Goal: Use online tool/utility: Utilize a website feature to perform a specific function

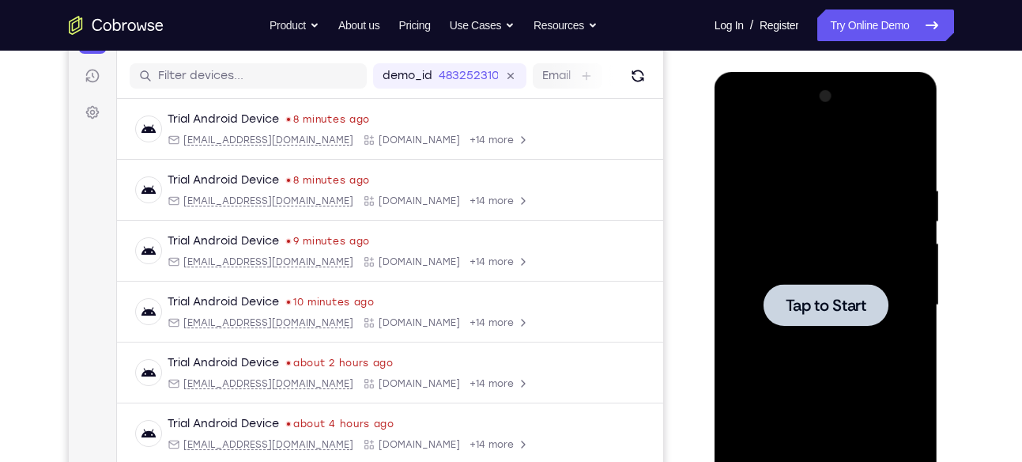
scroll to position [190, 0]
click at [810, 297] on span "Tap to Start" at bounding box center [826, 305] width 81 height 16
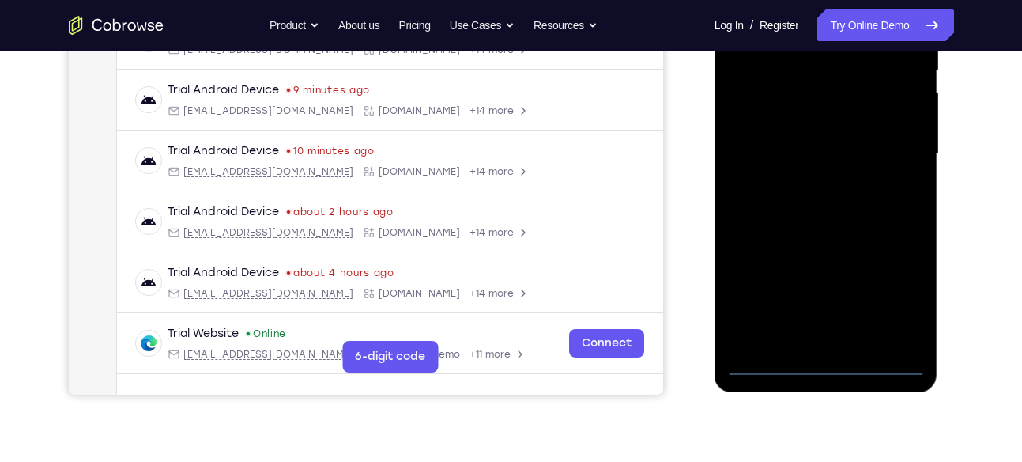
scroll to position [342, 0]
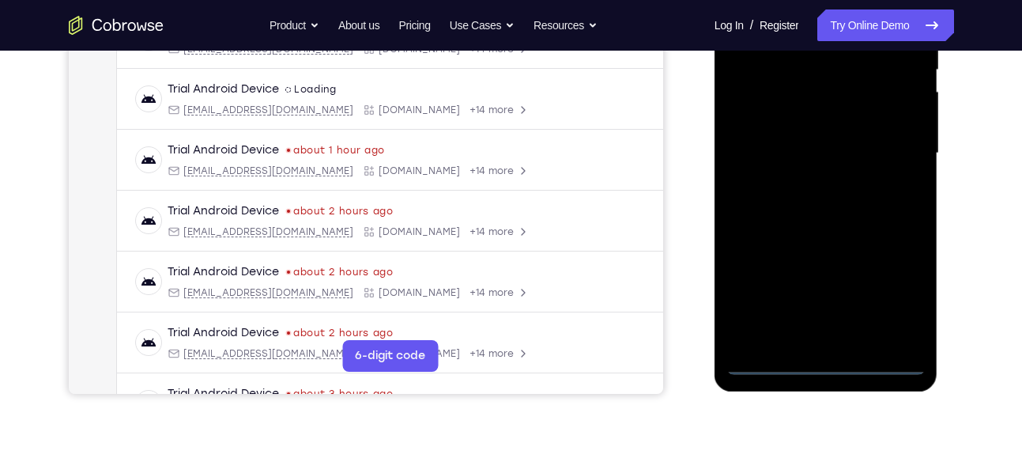
click at [820, 361] on div at bounding box center [826, 153] width 199 height 443
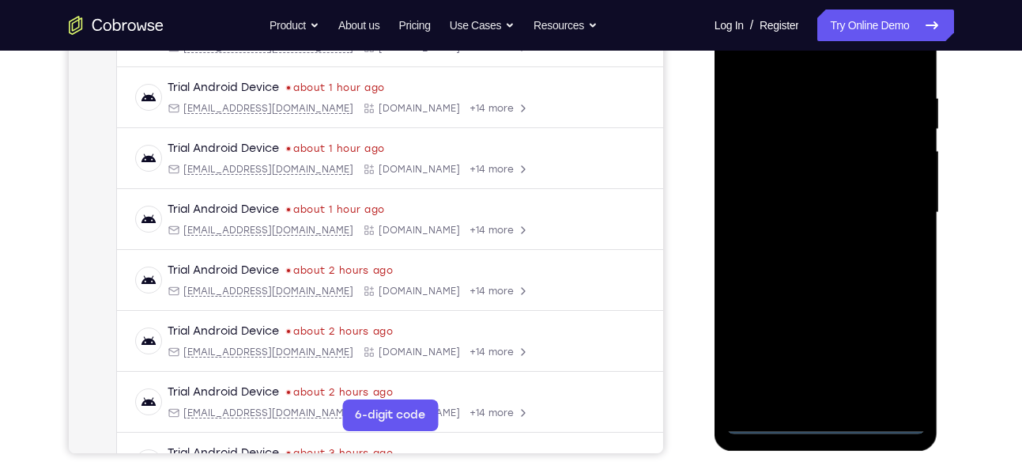
scroll to position [281, 0]
click at [891, 351] on div at bounding box center [826, 213] width 199 height 443
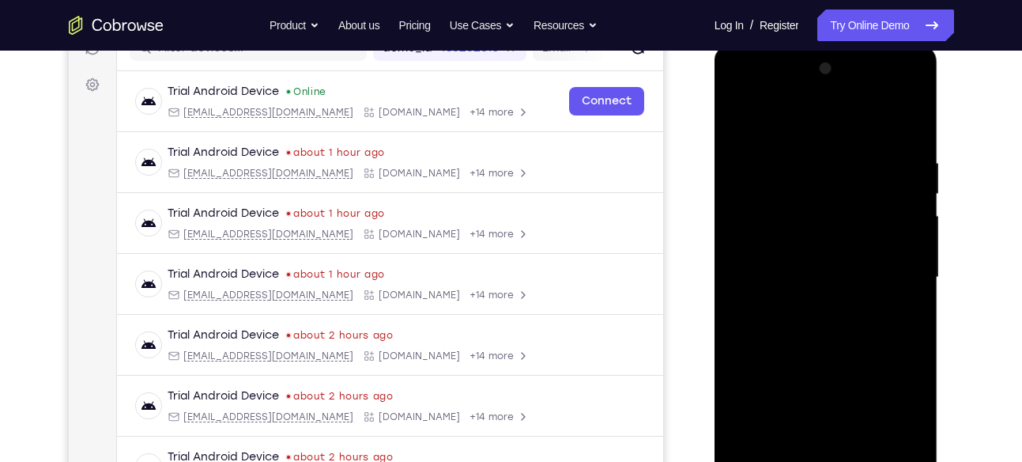
scroll to position [181, 0]
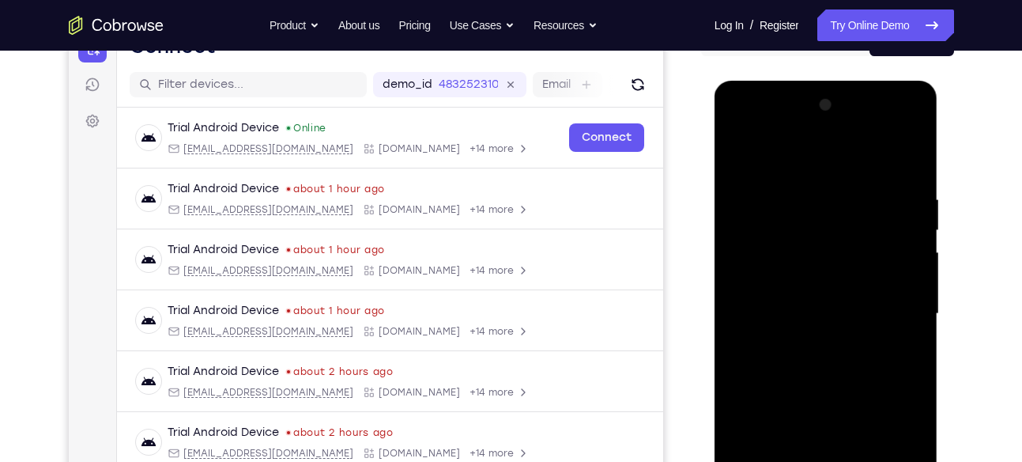
click at [739, 128] on div at bounding box center [826, 313] width 199 height 443
click at [893, 310] on div at bounding box center [826, 313] width 199 height 443
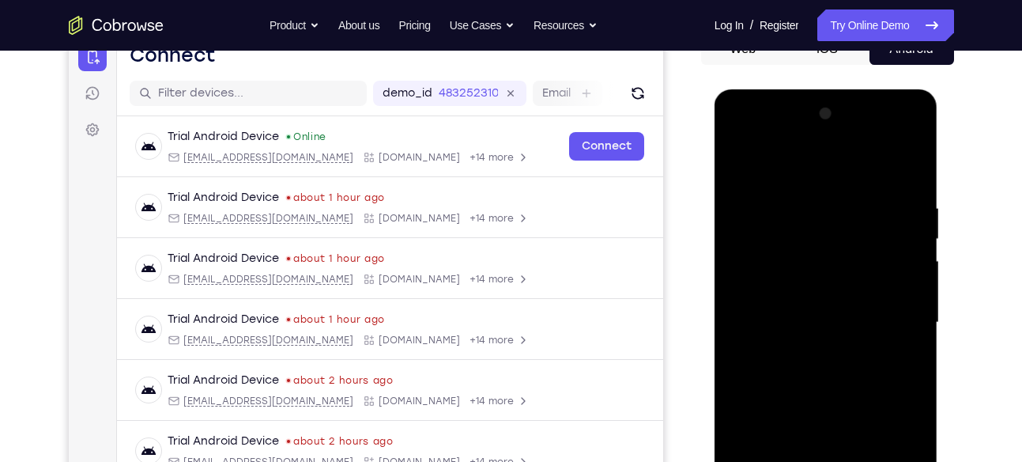
scroll to position [172, 0]
click at [889, 138] on div at bounding box center [826, 323] width 199 height 443
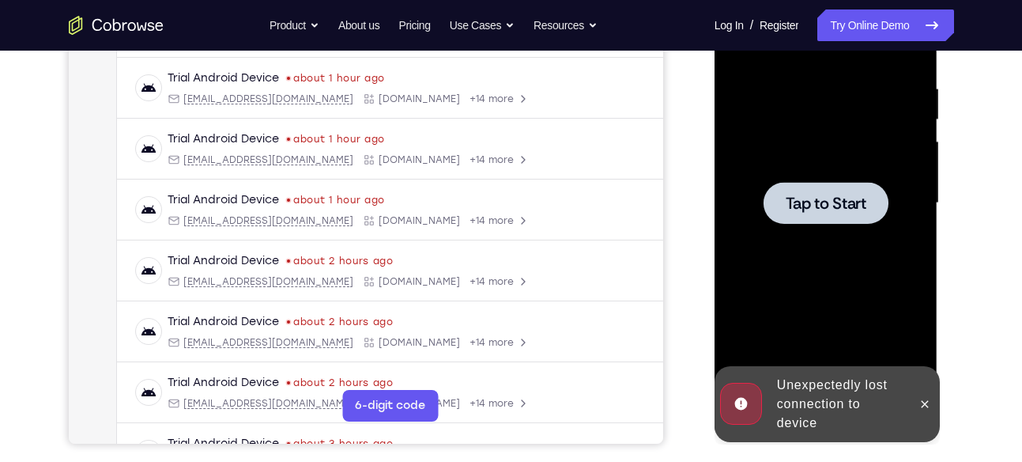
scroll to position [296, 0]
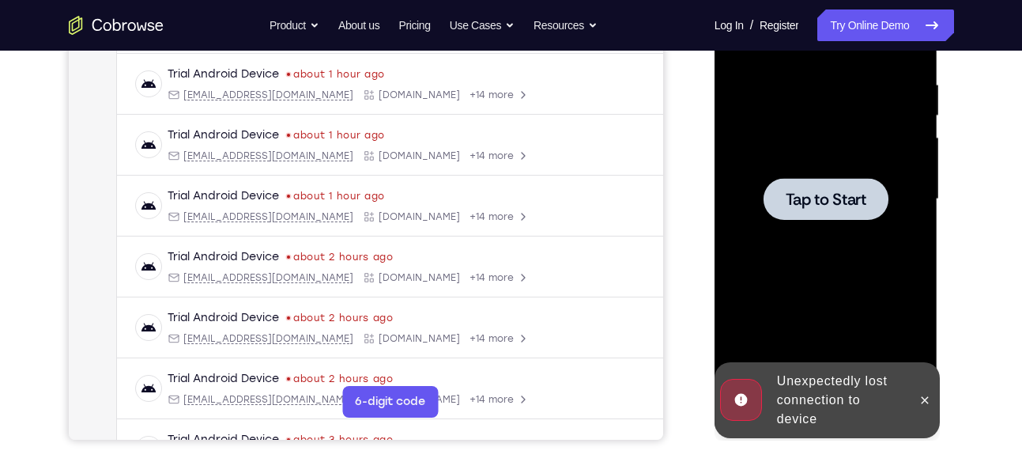
click at [864, 181] on div at bounding box center [826, 199] width 125 height 42
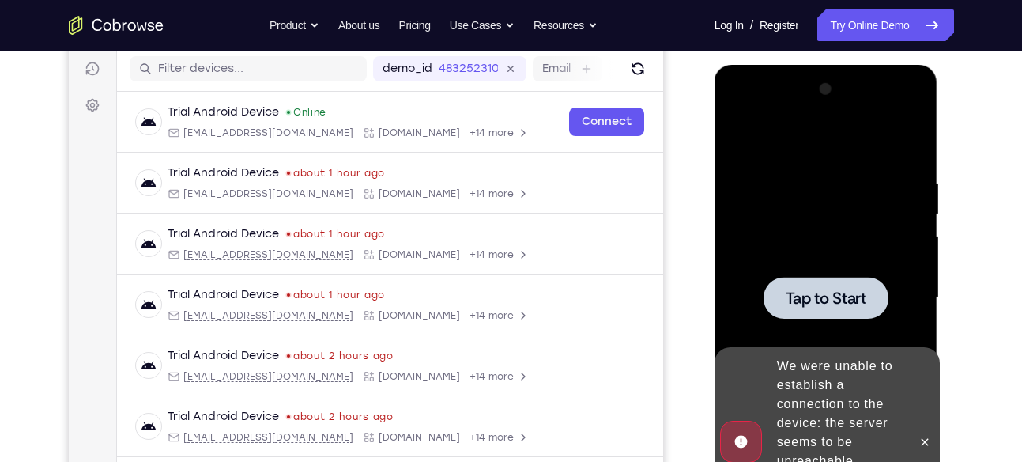
scroll to position [340, 0]
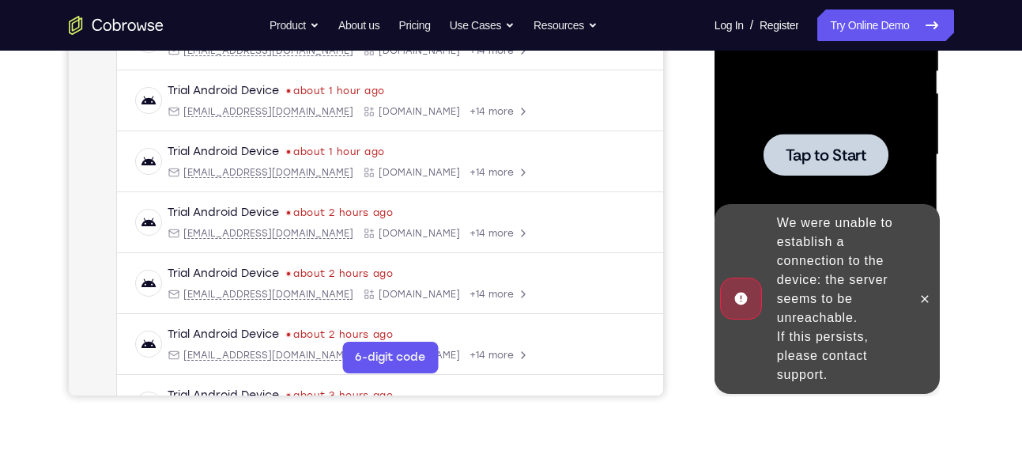
click at [813, 156] on span "Tap to Start" at bounding box center [826, 155] width 81 height 16
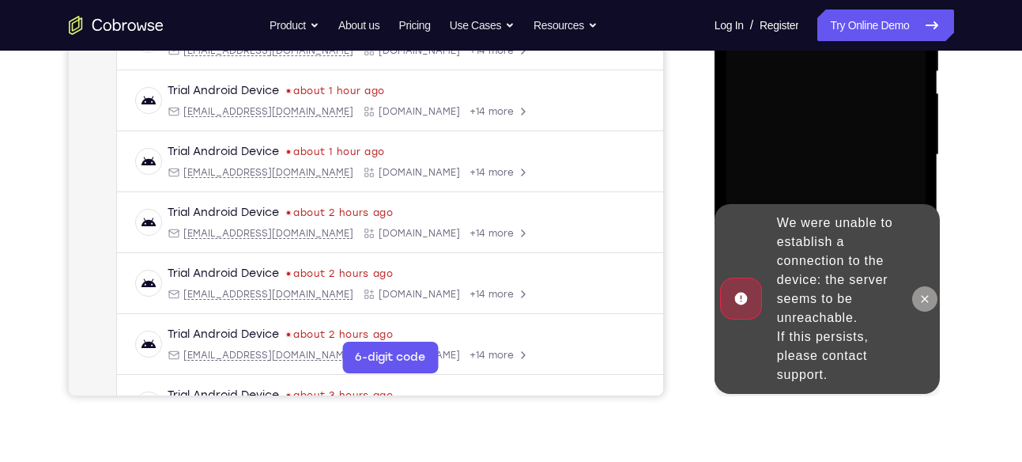
click at [917, 300] on button at bounding box center [924, 298] width 25 height 25
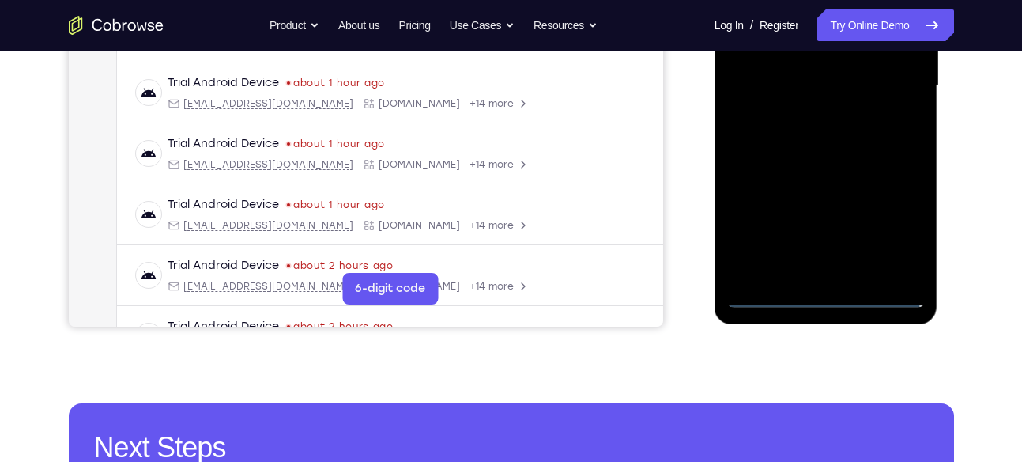
scroll to position [413, 0]
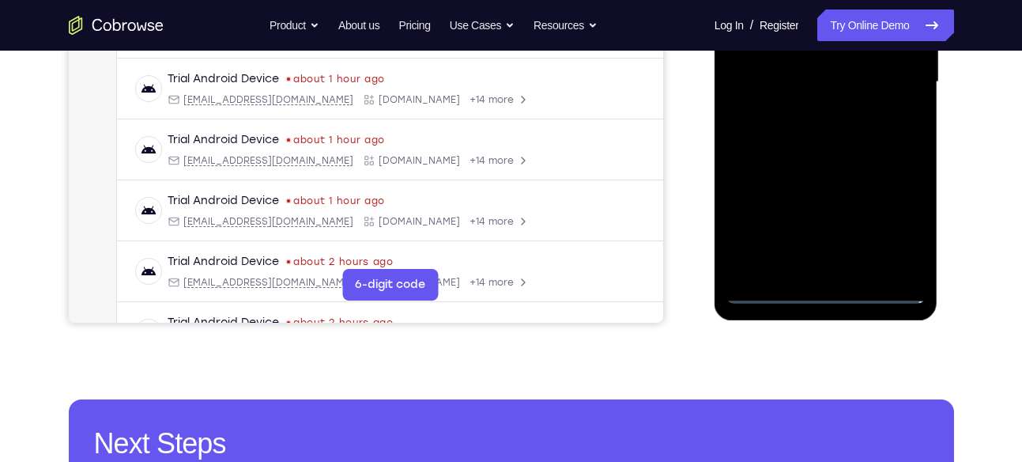
click at [825, 297] on div at bounding box center [826, 82] width 199 height 443
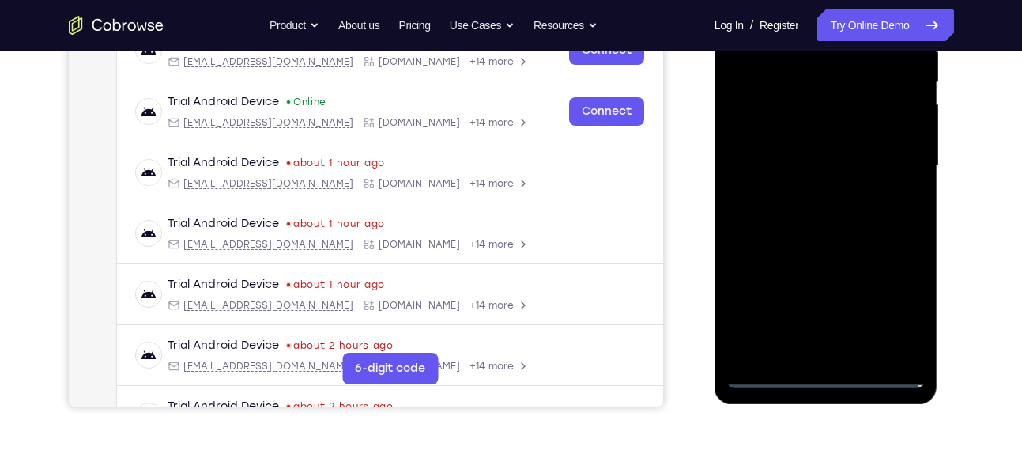
scroll to position [324, 0]
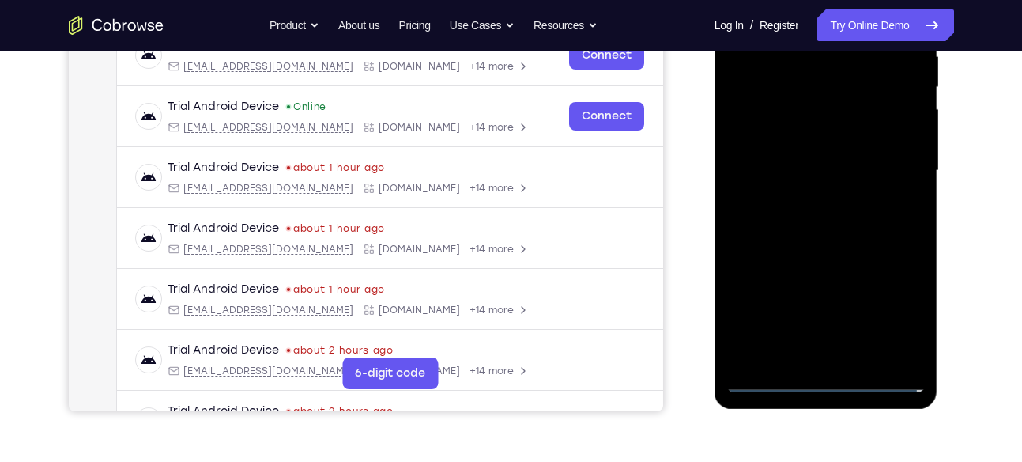
click at [893, 303] on div at bounding box center [826, 170] width 199 height 443
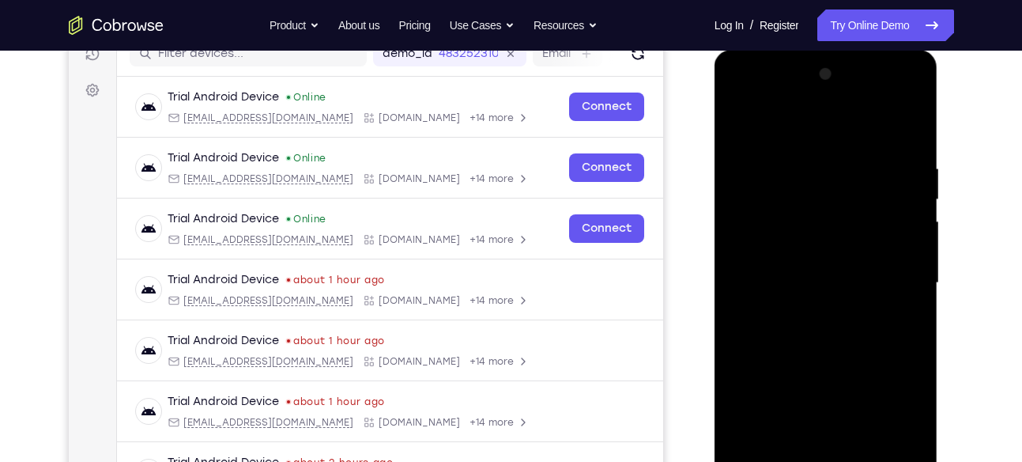
scroll to position [213, 0]
click at [743, 101] on div at bounding box center [826, 282] width 199 height 443
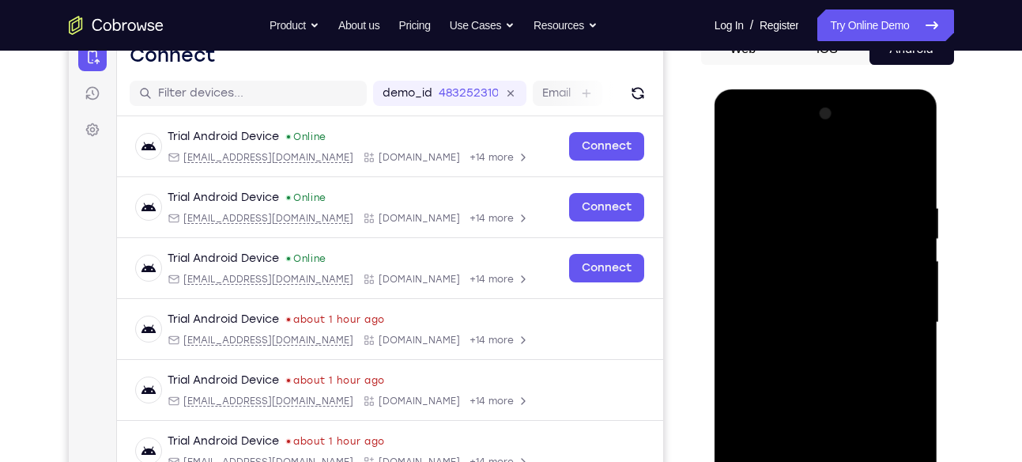
scroll to position [172, 0]
click at [761, 263] on div at bounding box center [826, 323] width 199 height 443
click at [794, 319] on div at bounding box center [826, 323] width 199 height 443
click at [798, 311] on div at bounding box center [826, 323] width 199 height 443
click at [816, 339] on div at bounding box center [826, 323] width 199 height 443
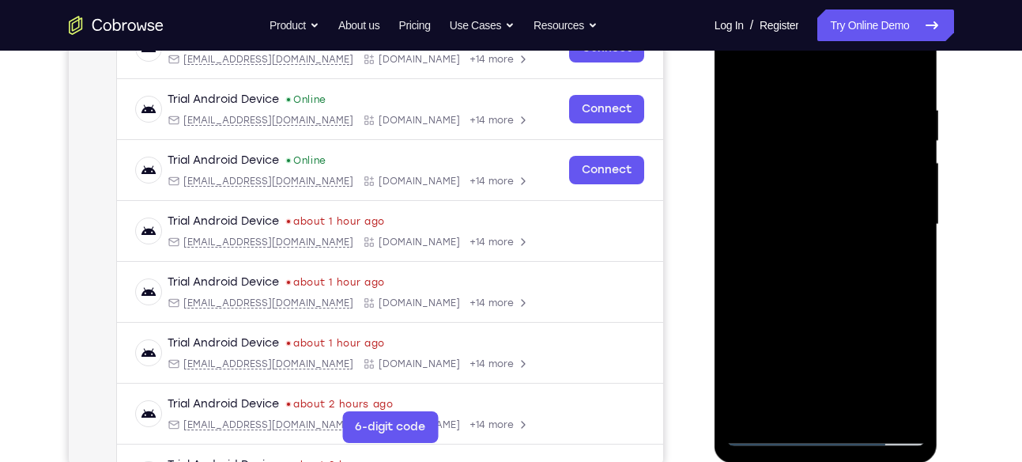
scroll to position [272, 0]
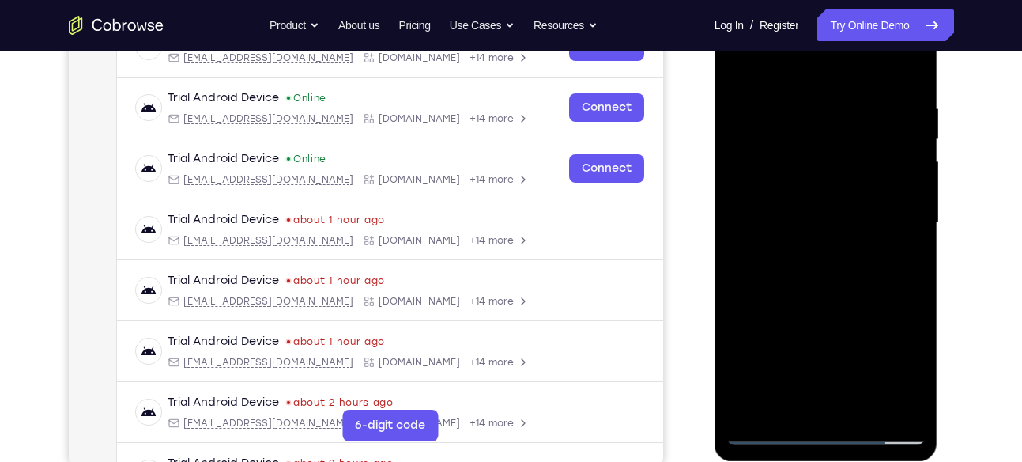
click at [830, 318] on div at bounding box center [826, 223] width 199 height 443
click at [799, 177] on div at bounding box center [826, 223] width 199 height 443
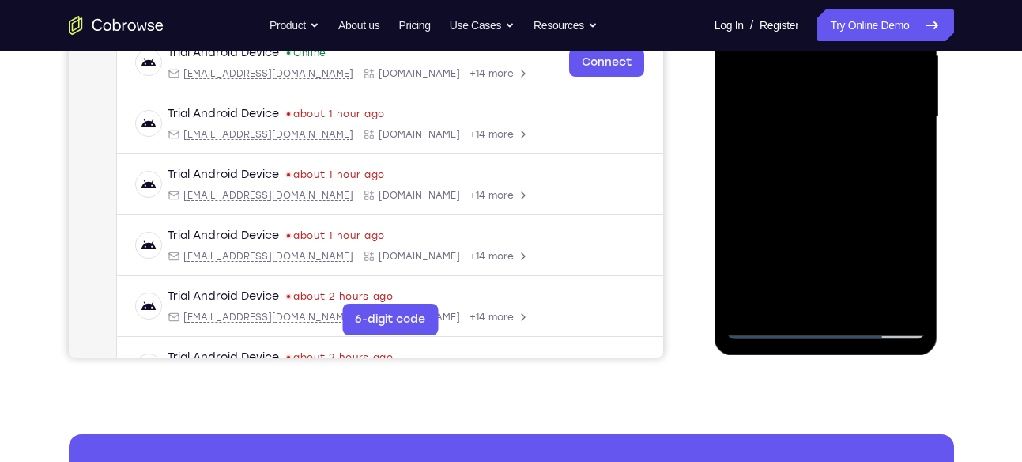
scroll to position [380, 0]
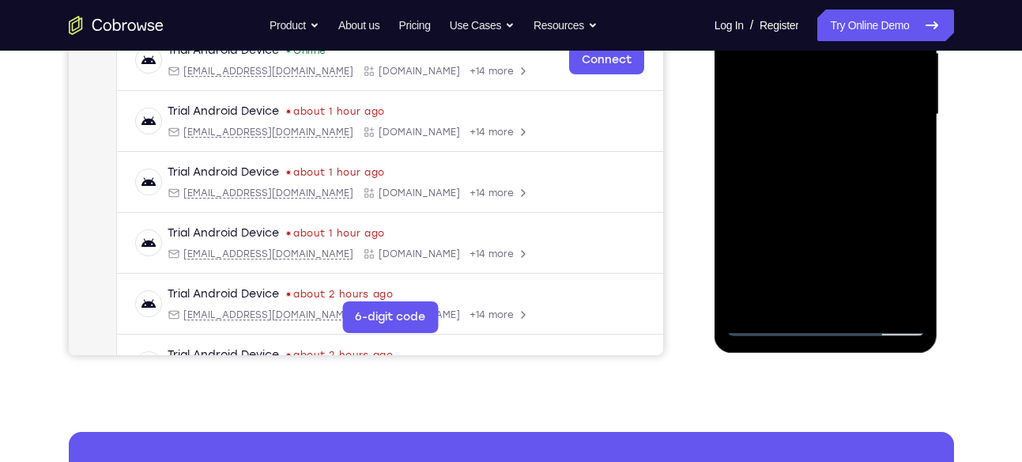
drag, startPoint x: 851, startPoint y: 273, endPoint x: 859, endPoint y: 159, distance: 114.1
click at [859, 159] on div at bounding box center [826, 114] width 199 height 443
drag, startPoint x: 839, startPoint y: 247, endPoint x: 840, endPoint y: 210, distance: 36.4
click at [840, 210] on div at bounding box center [826, 113] width 199 height 443
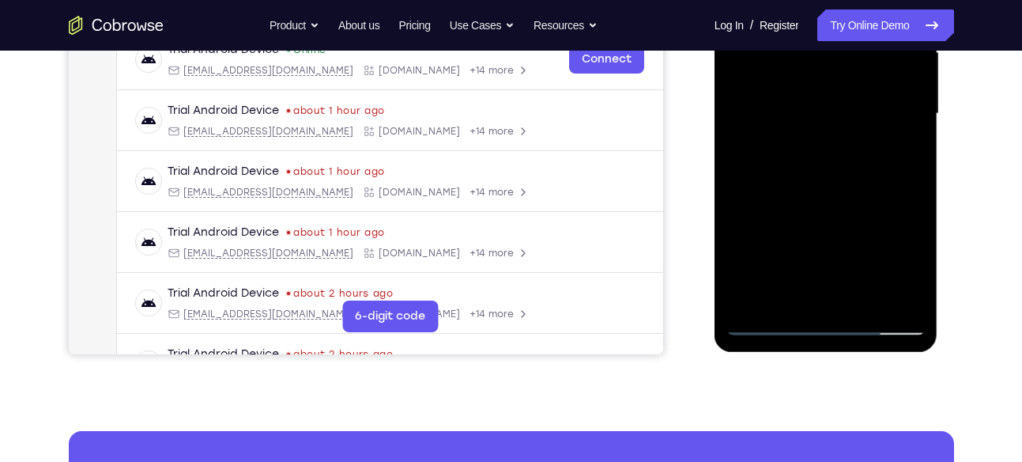
scroll to position [384, 0]
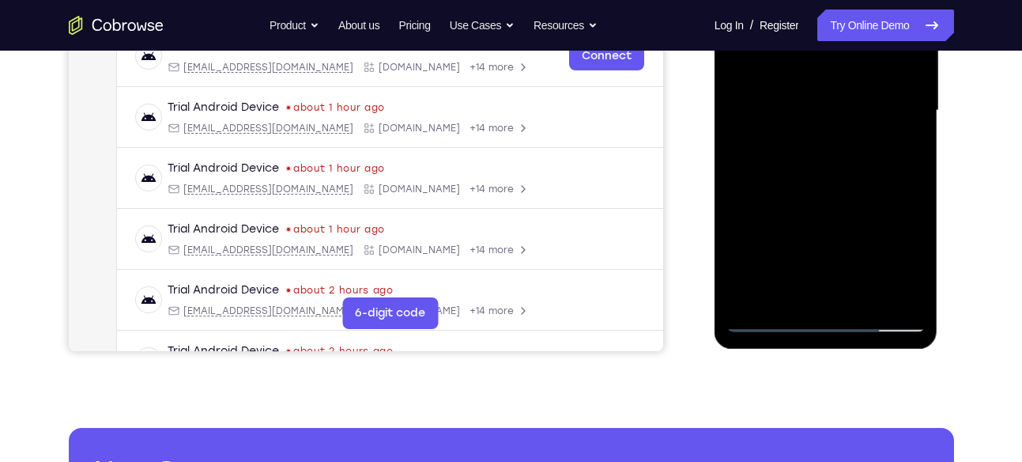
click at [828, 281] on div at bounding box center [826, 110] width 199 height 443
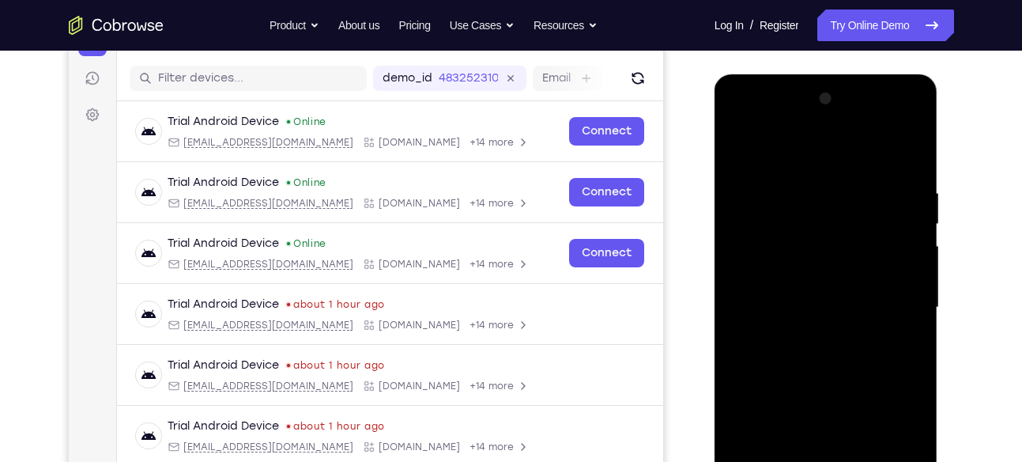
scroll to position [184, 0]
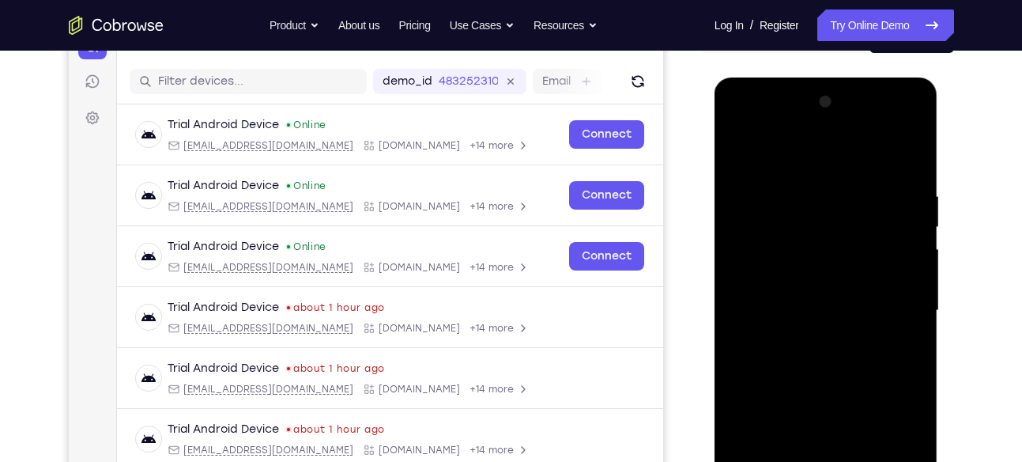
click at [803, 281] on div at bounding box center [826, 310] width 199 height 443
click at [836, 339] on div at bounding box center [826, 310] width 199 height 443
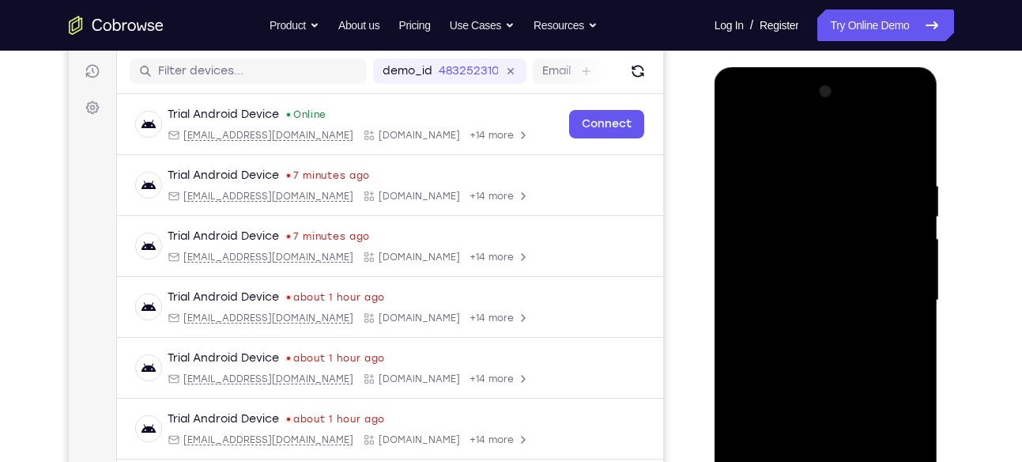
scroll to position [193, 0]
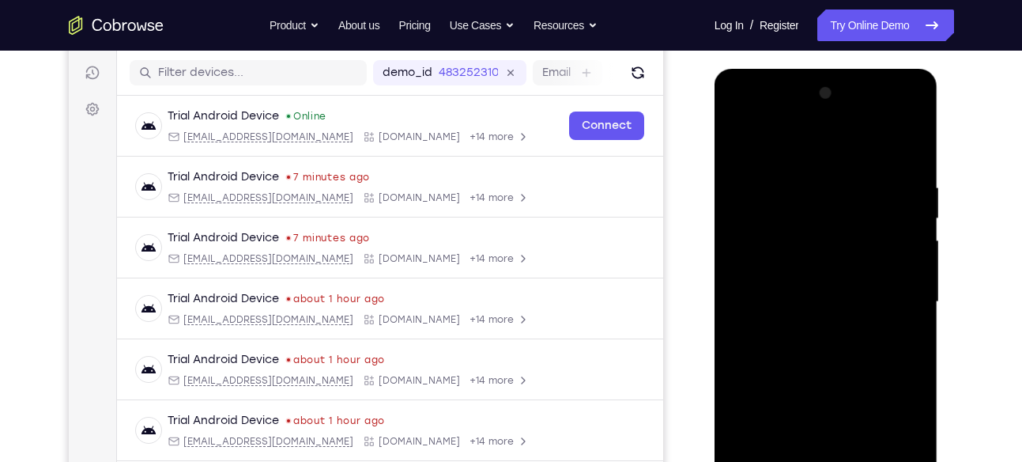
click at [884, 156] on div at bounding box center [826, 302] width 199 height 443
click at [788, 200] on div at bounding box center [826, 302] width 199 height 443
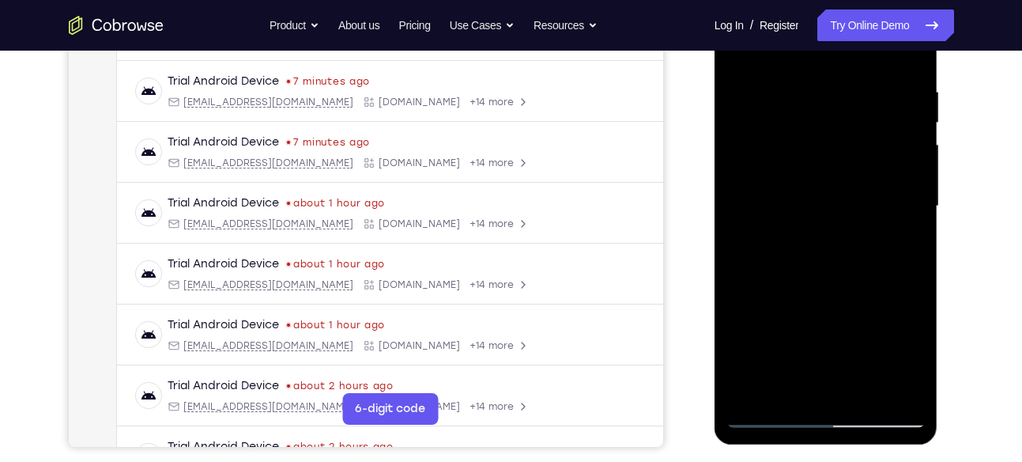
scroll to position [289, 0]
drag, startPoint x: 786, startPoint y: 262, endPoint x: 798, endPoint y: 153, distance: 109.0
click at [798, 153] on div at bounding box center [826, 205] width 199 height 443
drag, startPoint x: 798, startPoint y: 153, endPoint x: 765, endPoint y: 257, distance: 108.5
click at [765, 257] on div at bounding box center [826, 205] width 199 height 443
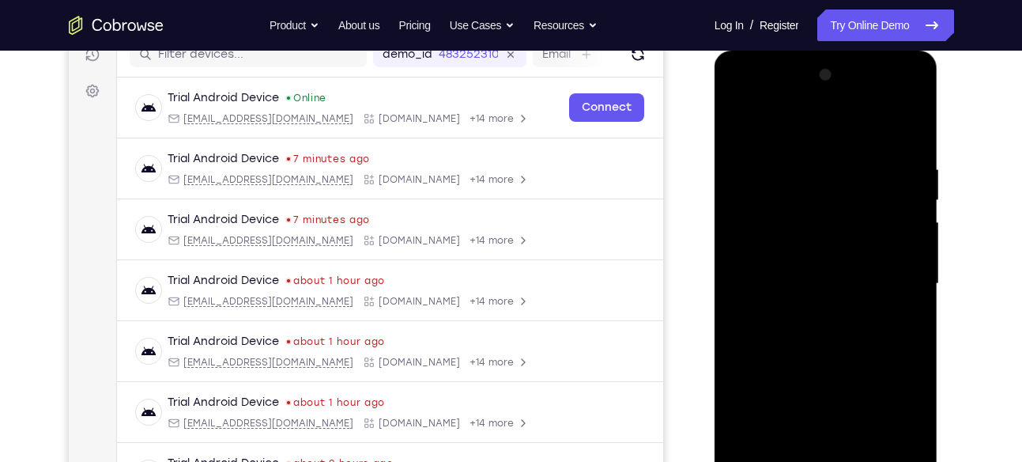
scroll to position [210, 0]
click at [738, 124] on div at bounding box center [826, 284] width 199 height 443
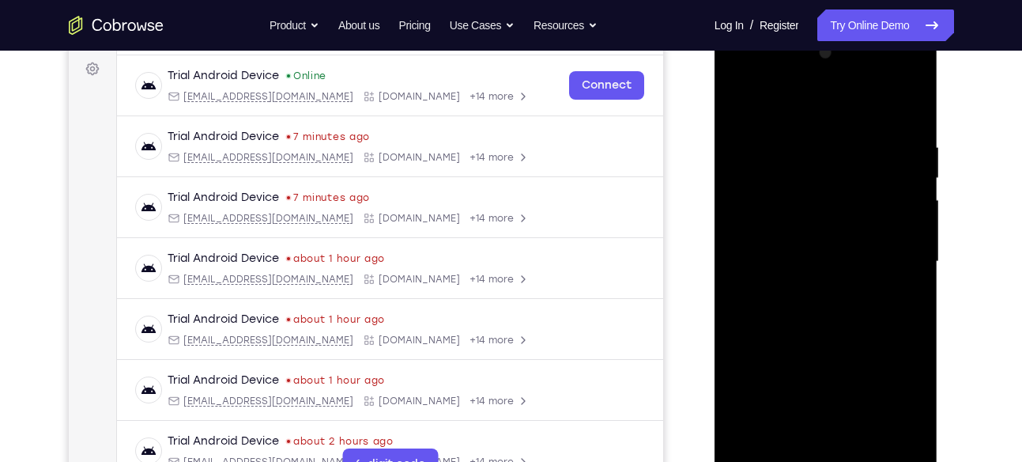
scroll to position [223, 0]
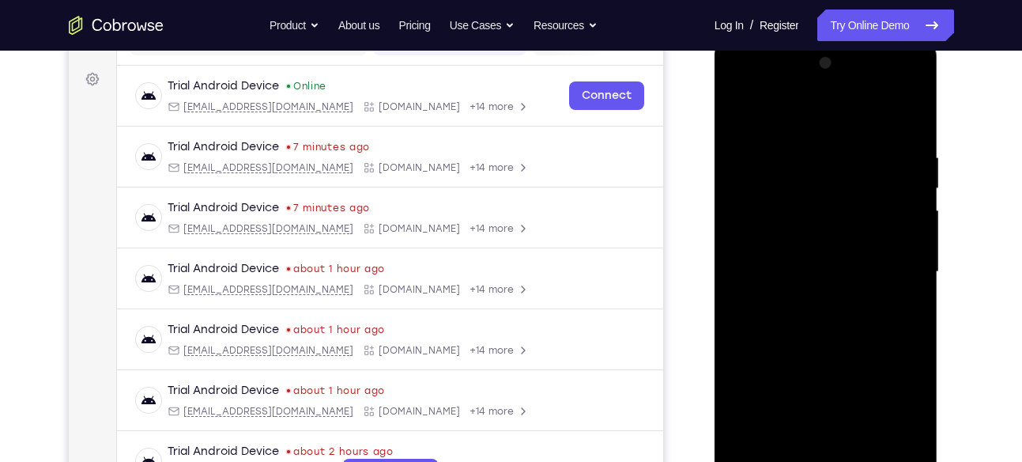
click at [741, 132] on div at bounding box center [826, 272] width 199 height 443
drag, startPoint x: 789, startPoint y: 306, endPoint x: 794, endPoint y: 193, distance: 113.1
click at [794, 193] on div at bounding box center [826, 272] width 199 height 443
drag, startPoint x: 806, startPoint y: 278, endPoint x: 813, endPoint y: 232, distance: 47.1
click at [813, 232] on div at bounding box center [826, 272] width 199 height 443
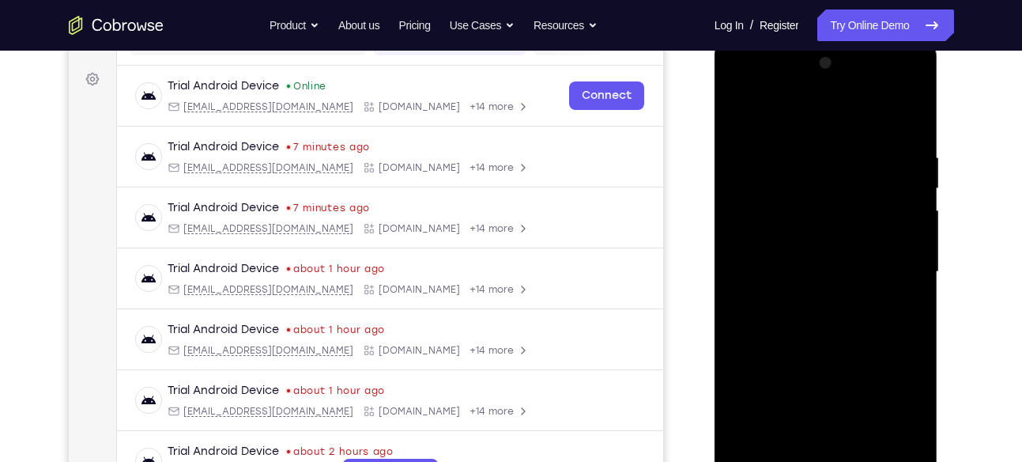
drag, startPoint x: 780, startPoint y: 281, endPoint x: 786, endPoint y: 240, distance: 40.7
click at [786, 240] on div at bounding box center [826, 272] width 199 height 443
click at [754, 270] on div at bounding box center [826, 272] width 199 height 443
click at [826, 197] on div at bounding box center [826, 272] width 199 height 443
drag, startPoint x: 809, startPoint y: 312, endPoint x: 828, endPoint y: 179, distance: 134.2
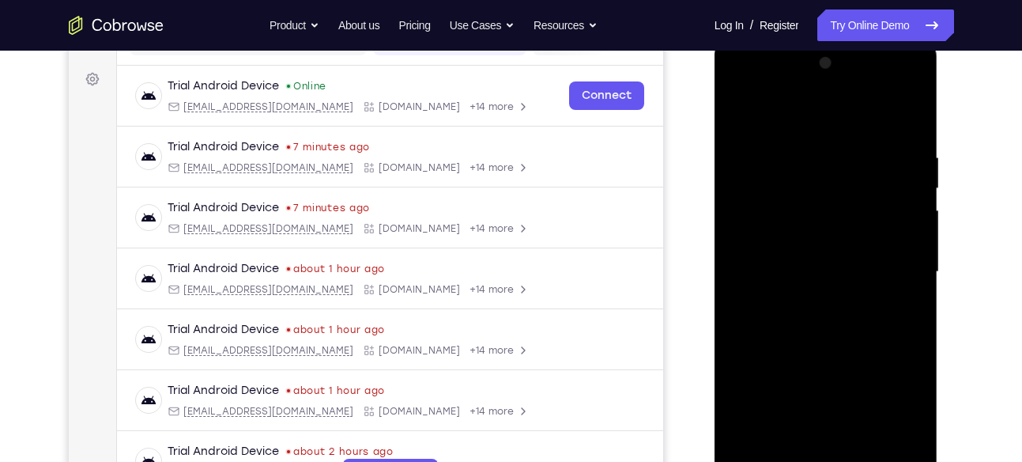
click at [828, 179] on div at bounding box center [826, 272] width 199 height 443
drag, startPoint x: 825, startPoint y: 310, endPoint x: 847, endPoint y: 179, distance: 133.1
click at [847, 179] on div at bounding box center [826, 272] width 199 height 443
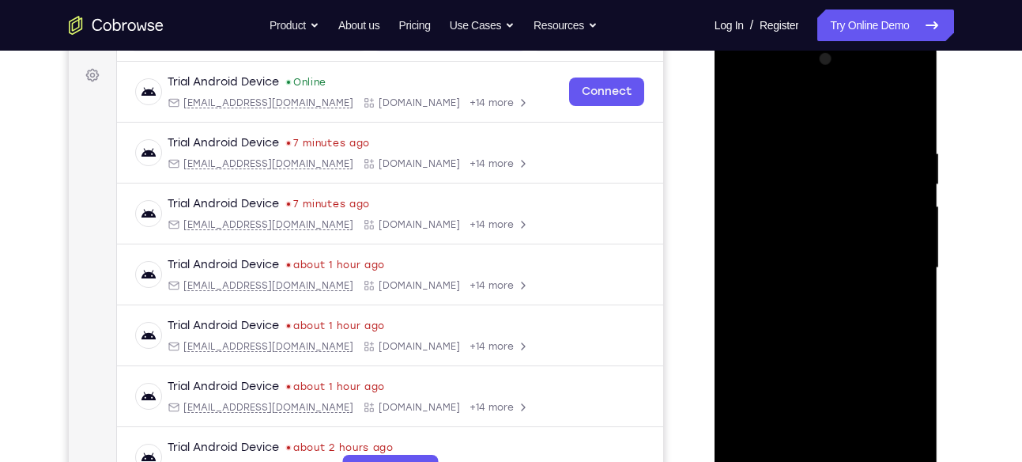
scroll to position [228, 0]
drag, startPoint x: 818, startPoint y: 281, endPoint x: 830, endPoint y: 170, distance: 111.3
click at [830, 170] on div at bounding box center [826, 267] width 199 height 443
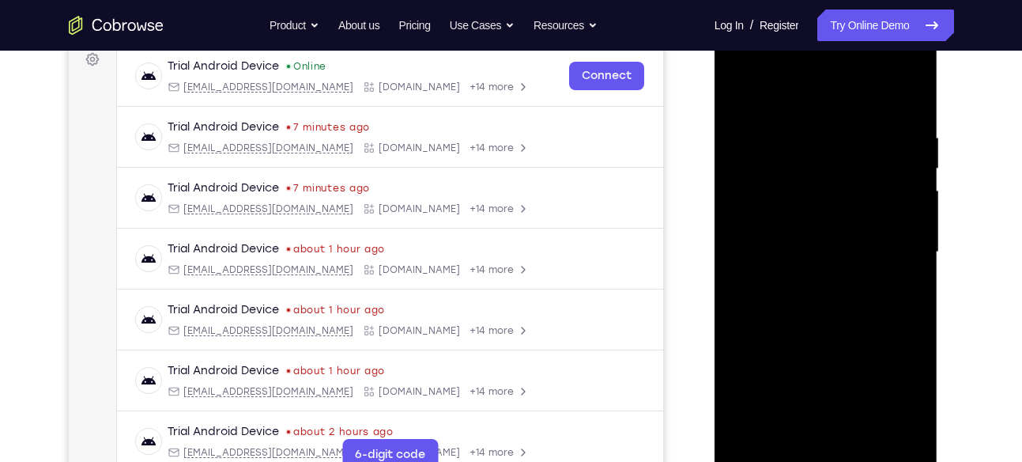
scroll to position [243, 0]
drag, startPoint x: 817, startPoint y: 311, endPoint x: 822, endPoint y: 228, distance: 82.4
click at [822, 228] on div at bounding box center [826, 251] width 199 height 443
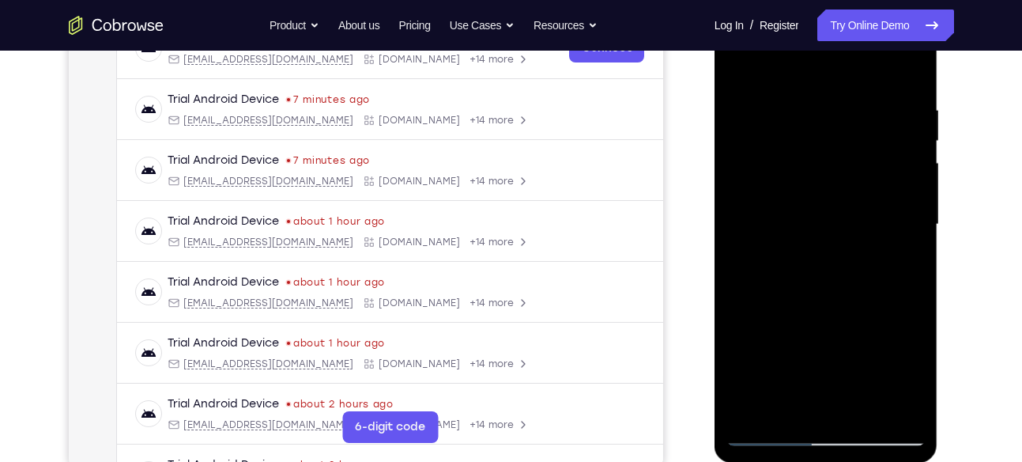
scroll to position [271, 0]
drag, startPoint x: 803, startPoint y: 274, endPoint x: 825, endPoint y: 154, distance: 121.3
click at [825, 154] on div at bounding box center [826, 223] width 199 height 443
drag, startPoint x: 844, startPoint y: 309, endPoint x: 842, endPoint y: 210, distance: 98.8
click at [842, 210] on div at bounding box center [826, 223] width 199 height 443
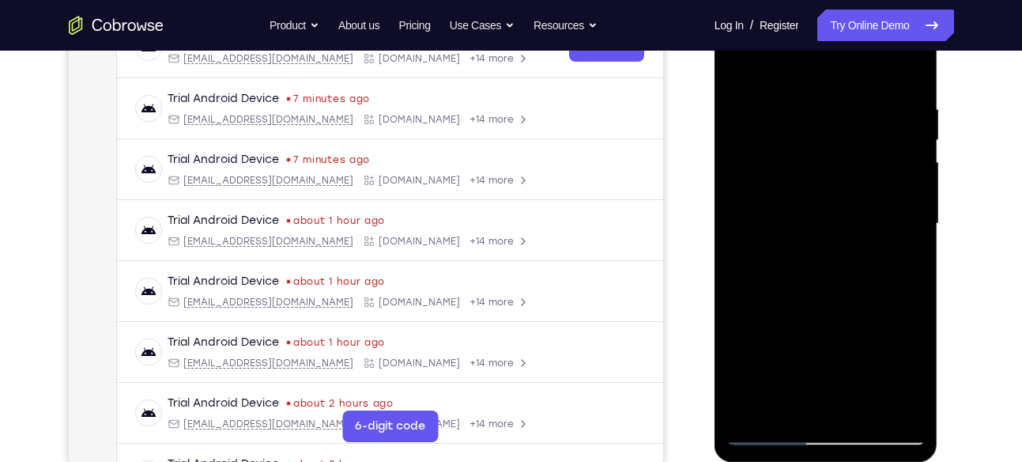
click at [870, 263] on div at bounding box center [826, 223] width 199 height 443
drag, startPoint x: 825, startPoint y: 298, endPoint x: 840, endPoint y: 204, distance: 95.3
click at [840, 204] on div at bounding box center [826, 223] width 199 height 443
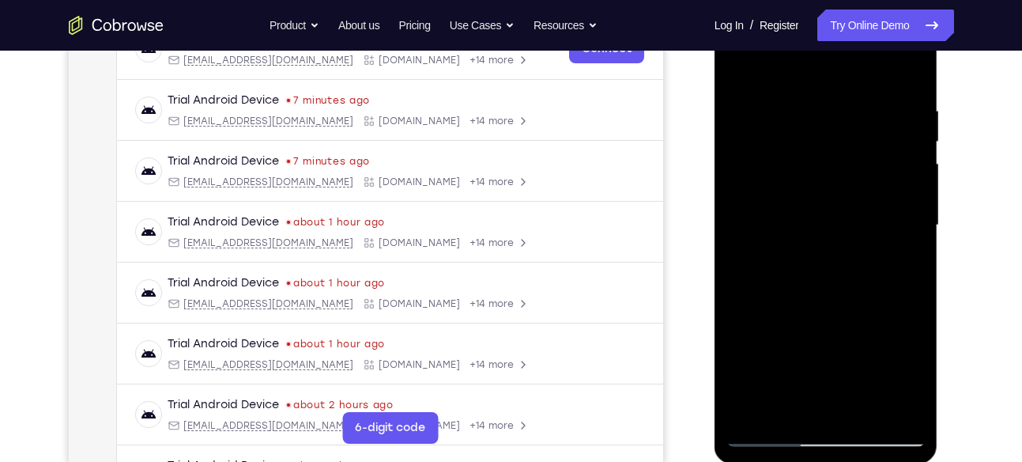
scroll to position [209, 0]
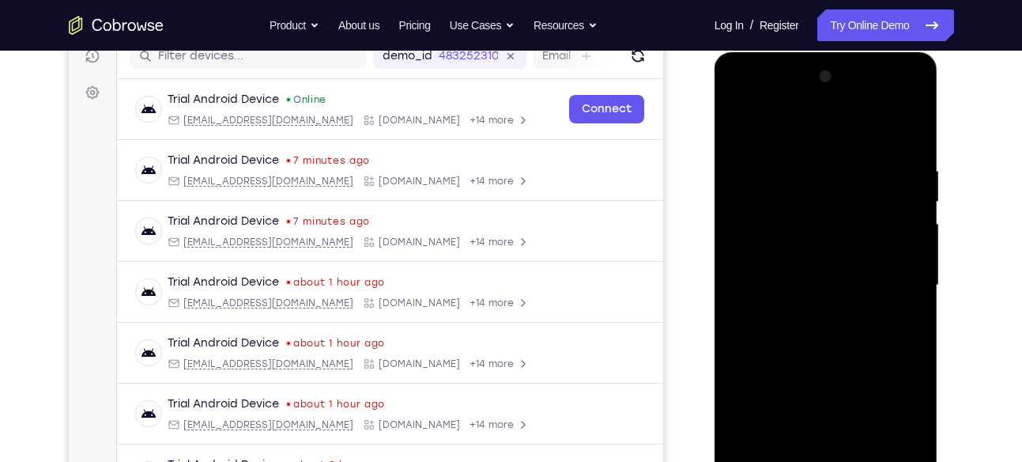
click at [737, 128] on div at bounding box center [826, 285] width 199 height 443
drag, startPoint x: 793, startPoint y: 244, endPoint x: 797, endPoint y: 176, distance: 68.1
click at [797, 176] on div at bounding box center [826, 285] width 199 height 443
drag, startPoint x: 834, startPoint y: 274, endPoint x: 830, endPoint y: 233, distance: 41.3
click at [830, 233] on div at bounding box center [826, 285] width 199 height 443
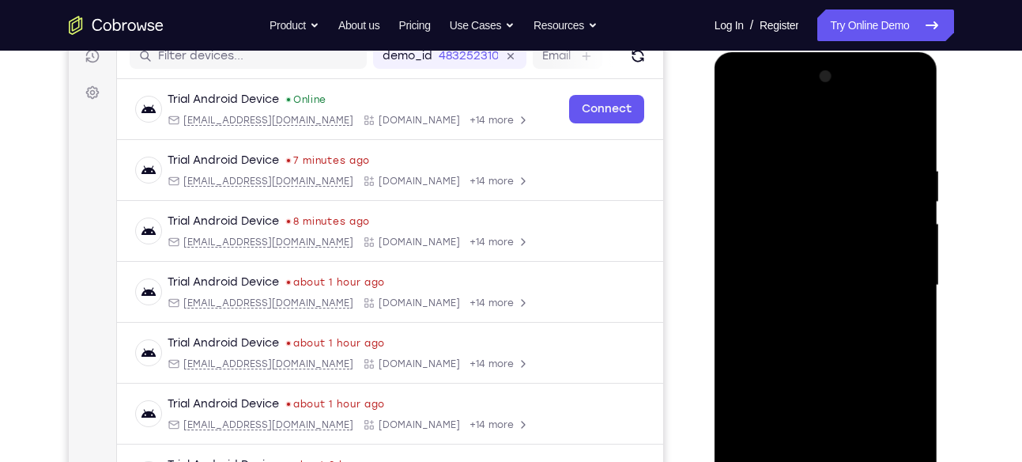
click at [745, 255] on div at bounding box center [826, 285] width 199 height 443
click at [766, 228] on div at bounding box center [826, 285] width 199 height 443
drag, startPoint x: 803, startPoint y: 289, endPoint x: 800, endPoint y: 176, distance: 113.9
click at [800, 176] on div at bounding box center [826, 285] width 199 height 443
drag, startPoint x: 825, startPoint y: 324, endPoint x: 808, endPoint y: 202, distance: 123.8
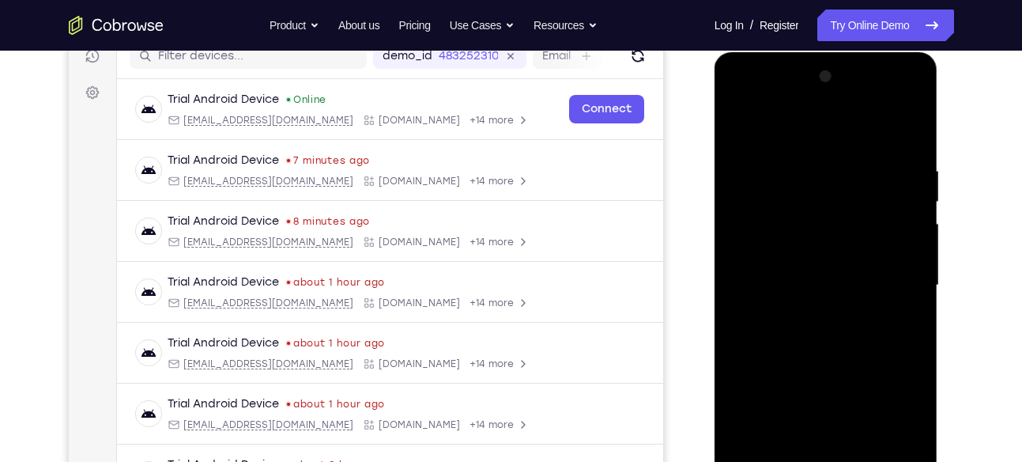
click at [808, 202] on div at bounding box center [826, 285] width 199 height 443
drag, startPoint x: 810, startPoint y: 277, endPoint x: 818, endPoint y: 182, distance: 96.0
click at [818, 182] on div at bounding box center [826, 285] width 199 height 443
click at [795, 256] on div at bounding box center [826, 285] width 199 height 443
drag, startPoint x: 871, startPoint y: 264, endPoint x: 887, endPoint y: 144, distance: 121.2
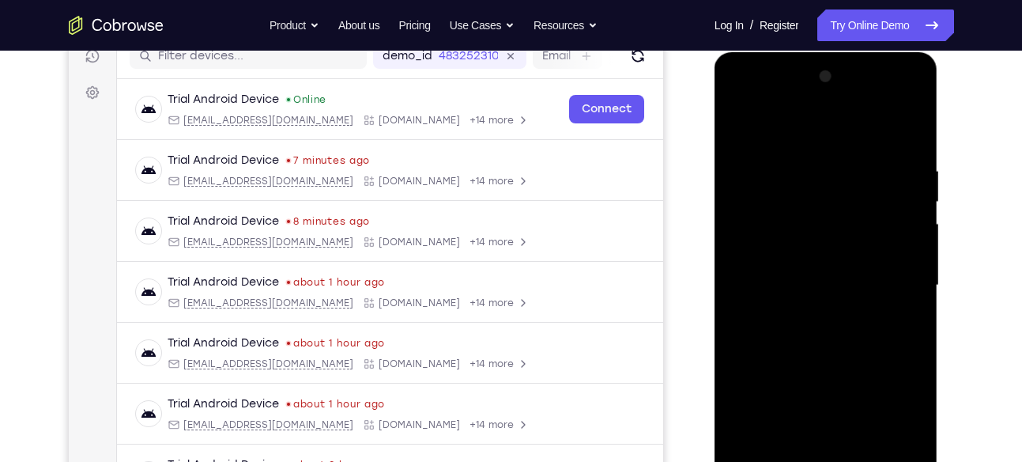
click at [887, 144] on div at bounding box center [826, 285] width 199 height 443
drag, startPoint x: 840, startPoint y: 310, endPoint x: 855, endPoint y: 187, distance: 124.2
click at [855, 187] on div at bounding box center [826, 285] width 199 height 443
drag, startPoint x: 849, startPoint y: 291, endPoint x: 851, endPoint y: 165, distance: 125.7
click at [851, 165] on div at bounding box center [826, 285] width 199 height 443
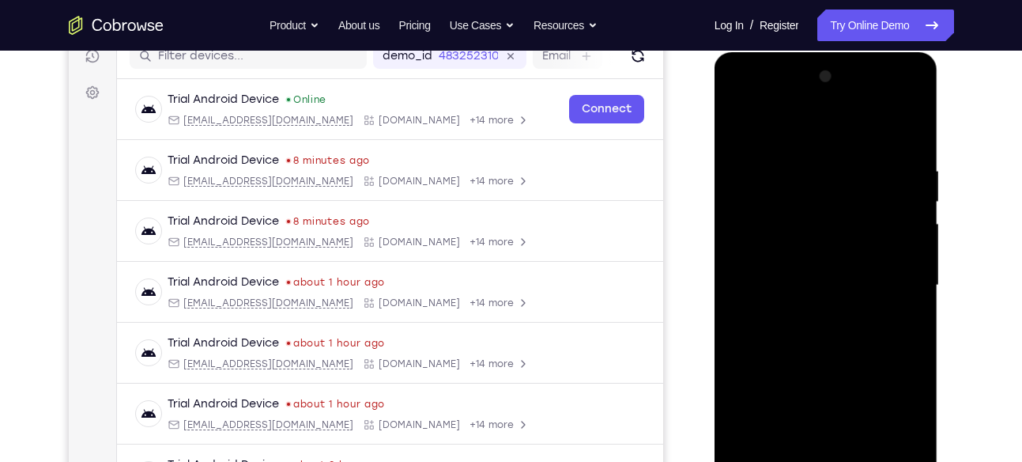
drag, startPoint x: 838, startPoint y: 311, endPoint x: 859, endPoint y: 192, distance: 121.3
click at [859, 192] on div at bounding box center [826, 285] width 199 height 443
drag, startPoint x: 847, startPoint y: 337, endPoint x: 857, endPoint y: 272, distance: 65.5
click at [857, 272] on div at bounding box center [826, 286] width 199 height 443
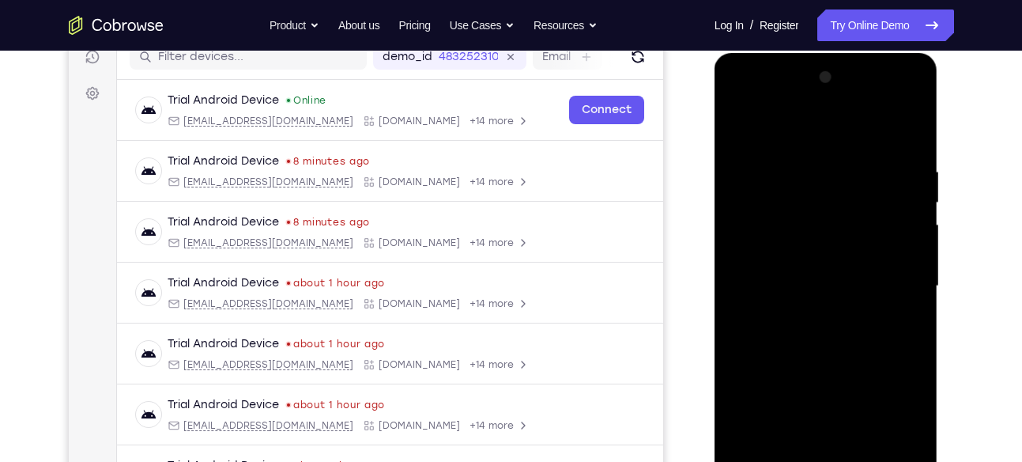
click at [761, 195] on div at bounding box center [826, 286] width 199 height 443
drag, startPoint x: 806, startPoint y: 308, endPoint x: 813, endPoint y: 195, distance: 113.2
click at [813, 195] on div at bounding box center [826, 286] width 199 height 443
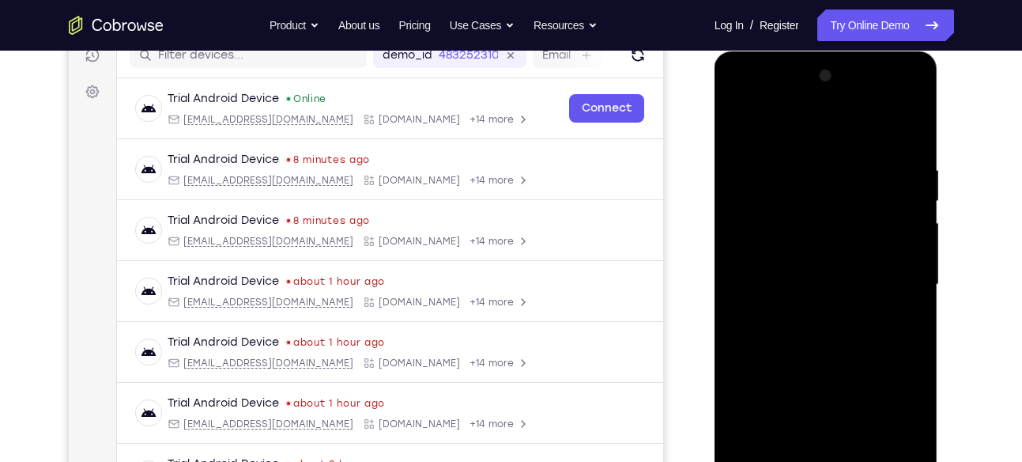
drag, startPoint x: 813, startPoint y: 285, endPoint x: 819, endPoint y: 169, distance: 116.4
click at [819, 169] on div at bounding box center [826, 284] width 199 height 443
drag, startPoint x: 835, startPoint y: 319, endPoint x: 857, endPoint y: 202, distance: 118.3
click at [857, 202] on div at bounding box center [826, 284] width 199 height 443
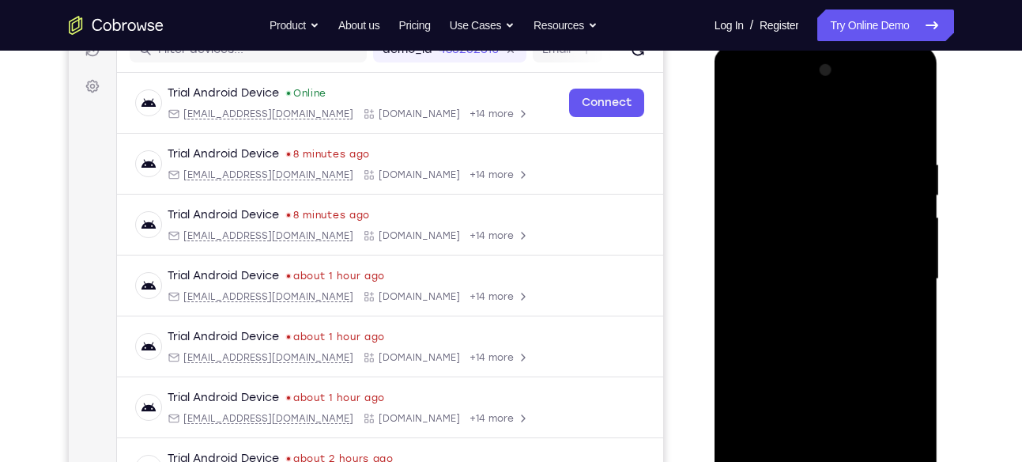
scroll to position [218, 0]
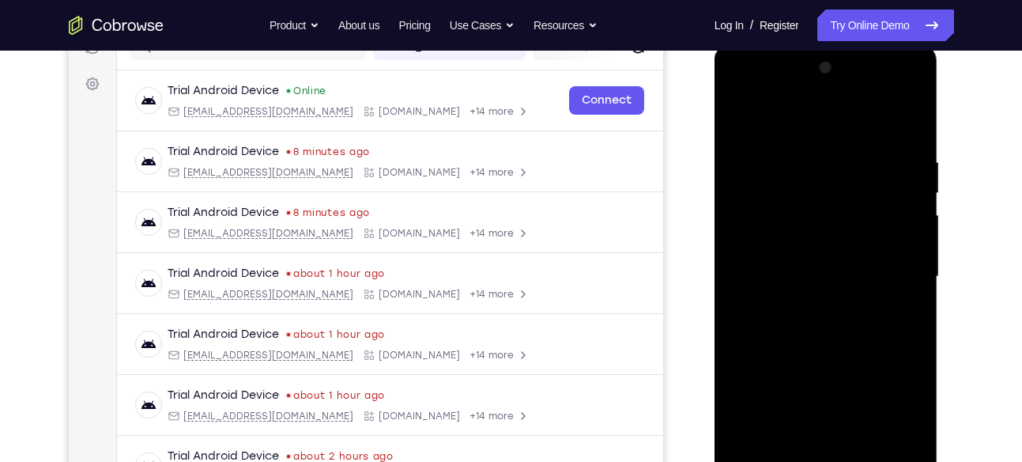
drag, startPoint x: 860, startPoint y: 297, endPoint x: 860, endPoint y: 214, distance: 83.0
click at [860, 214] on div at bounding box center [826, 276] width 199 height 443
drag, startPoint x: 824, startPoint y: 254, endPoint x: 829, endPoint y: 163, distance: 91.1
click at [829, 163] on div at bounding box center [826, 276] width 199 height 443
drag, startPoint x: 848, startPoint y: 315, endPoint x: 848, endPoint y: 197, distance: 117.8
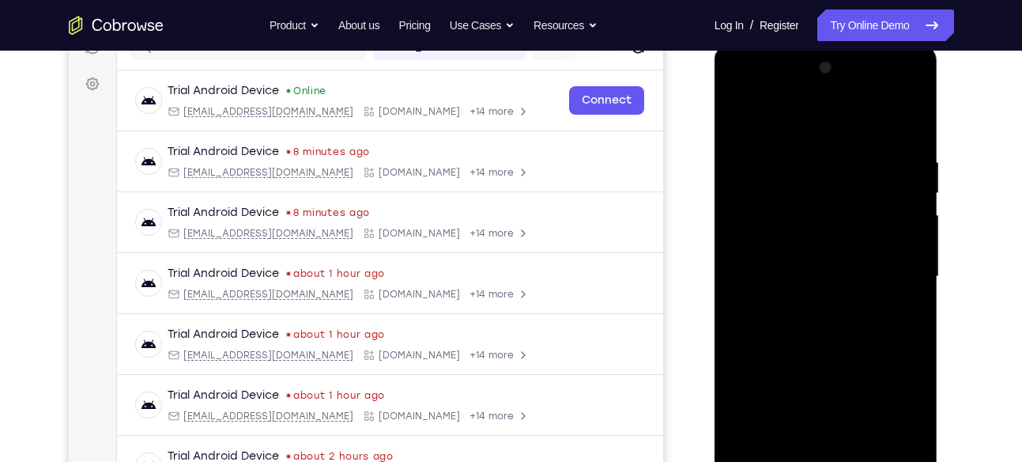
click at [848, 197] on div at bounding box center [826, 276] width 199 height 443
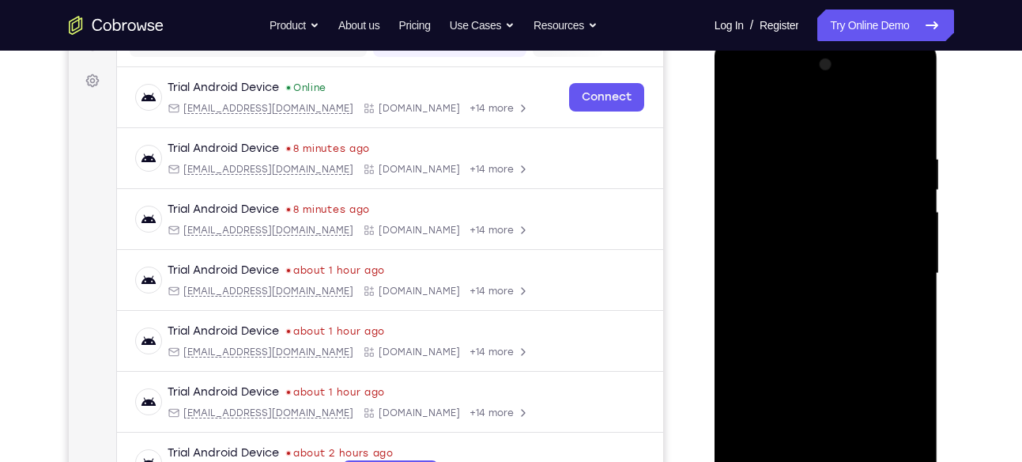
scroll to position [224, 0]
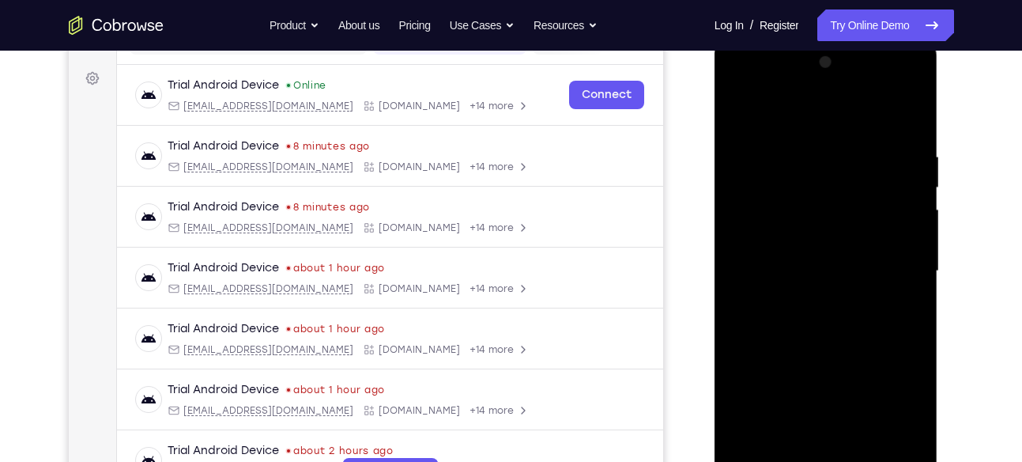
drag, startPoint x: 849, startPoint y: 299, endPoint x: 855, endPoint y: 246, distance: 53.3
click at [855, 246] on div at bounding box center [826, 271] width 199 height 443
click at [766, 157] on div at bounding box center [826, 271] width 199 height 443
drag, startPoint x: 798, startPoint y: 277, endPoint x: 815, endPoint y: 175, distance: 103.3
click at [815, 175] on div at bounding box center [826, 271] width 199 height 443
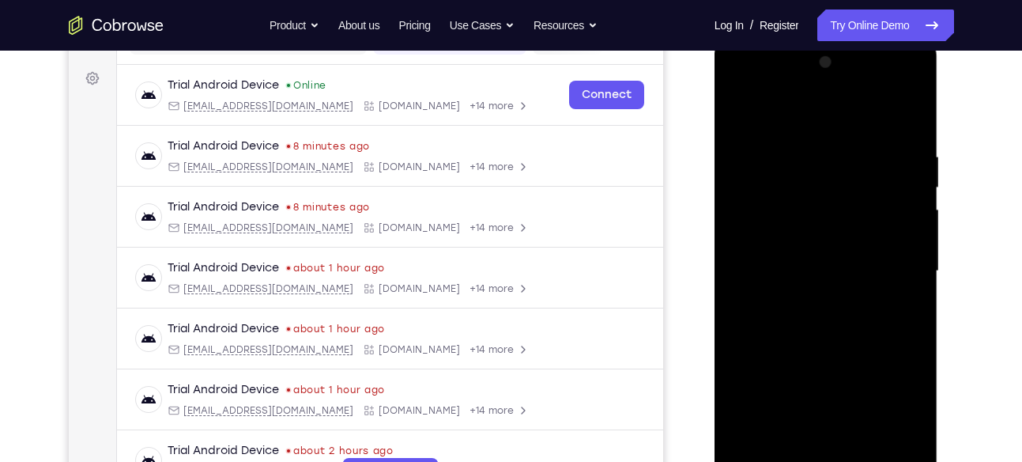
drag, startPoint x: 838, startPoint y: 296, endPoint x: 853, endPoint y: 165, distance: 132.1
click at [853, 165] on div at bounding box center [826, 271] width 199 height 443
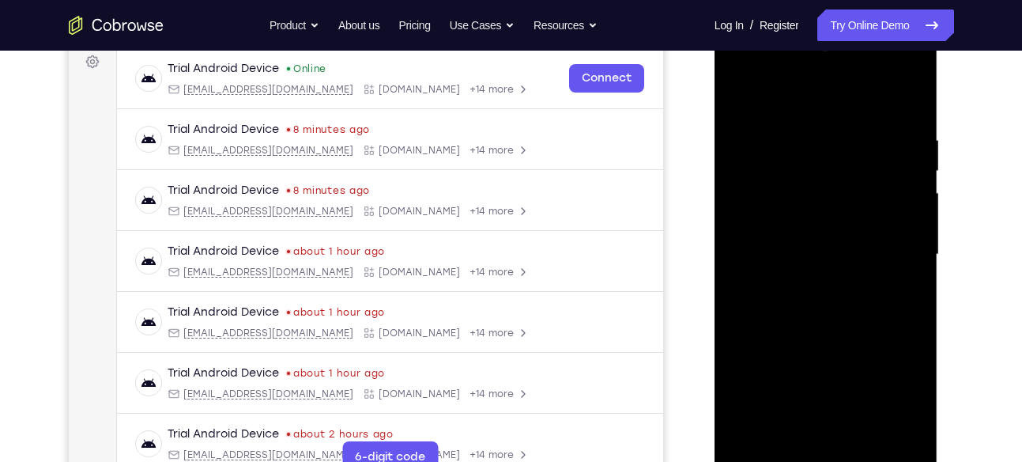
drag, startPoint x: 849, startPoint y: 309, endPoint x: 867, endPoint y: 179, distance: 131.7
click at [867, 179] on div at bounding box center [826, 254] width 199 height 443
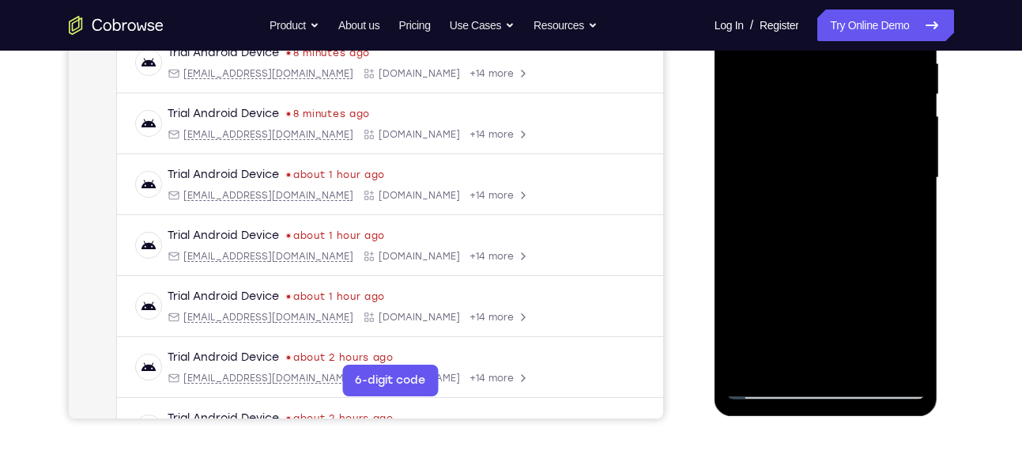
scroll to position [313, 0]
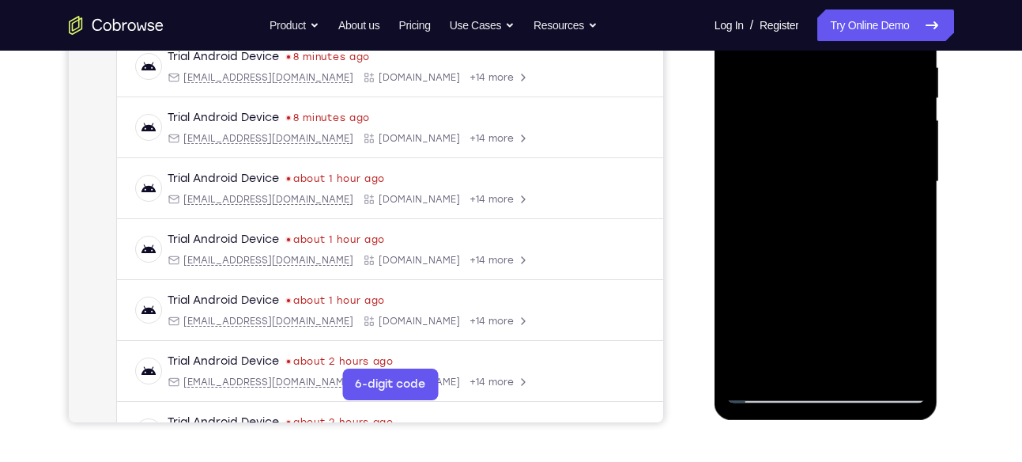
drag, startPoint x: 840, startPoint y: 218, endPoint x: 871, endPoint y: 166, distance: 61.0
click at [871, 166] on div at bounding box center [826, 181] width 199 height 443
drag, startPoint x: 857, startPoint y: 303, endPoint x: 871, endPoint y: 177, distance: 126.5
click at [871, 177] on div at bounding box center [826, 181] width 199 height 443
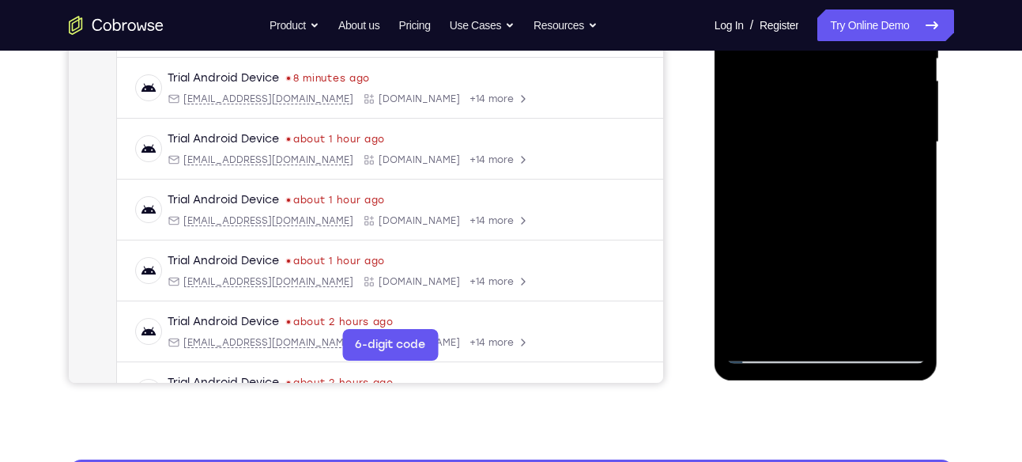
scroll to position [353, 0]
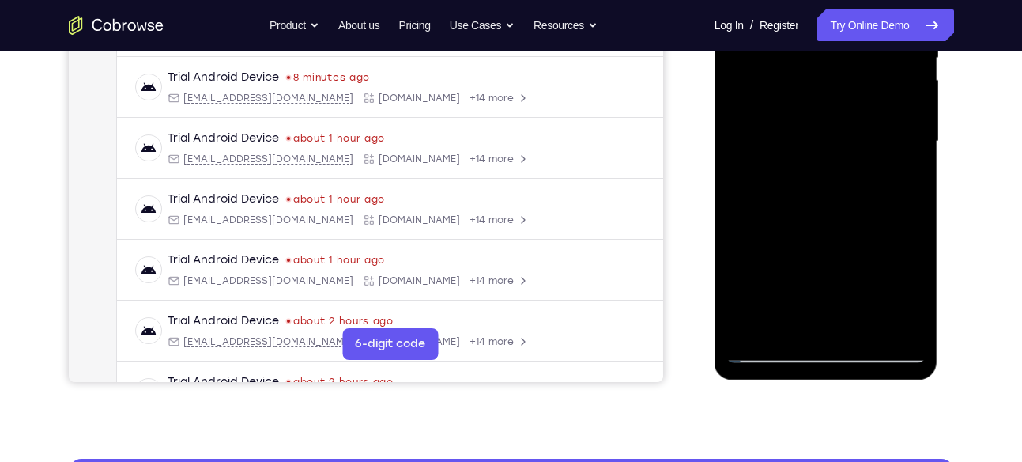
drag, startPoint x: 871, startPoint y: 137, endPoint x: 918, endPoint y: 163, distance: 53.4
click at [918, 163] on div at bounding box center [826, 141] width 199 height 443
drag, startPoint x: 847, startPoint y: 236, endPoint x: 878, endPoint y: 110, distance: 130.0
click at [878, 110] on div at bounding box center [826, 141] width 199 height 443
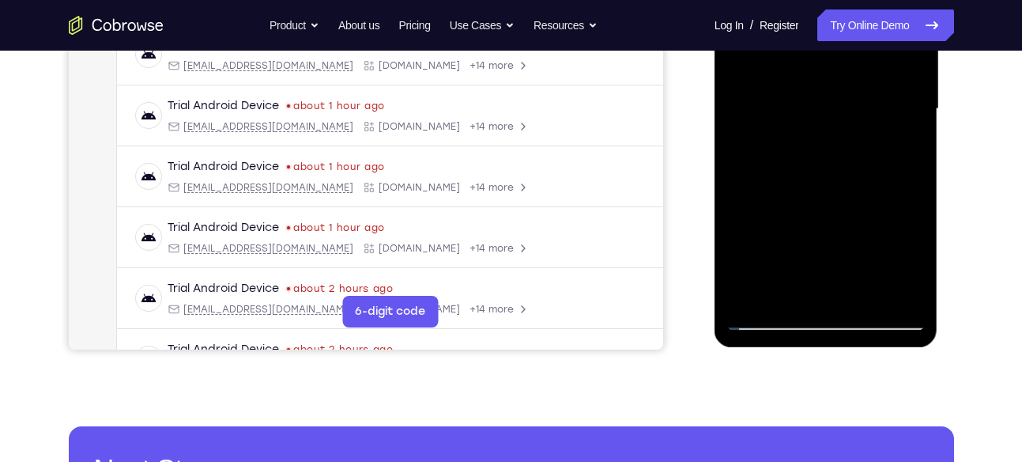
scroll to position [387, 0]
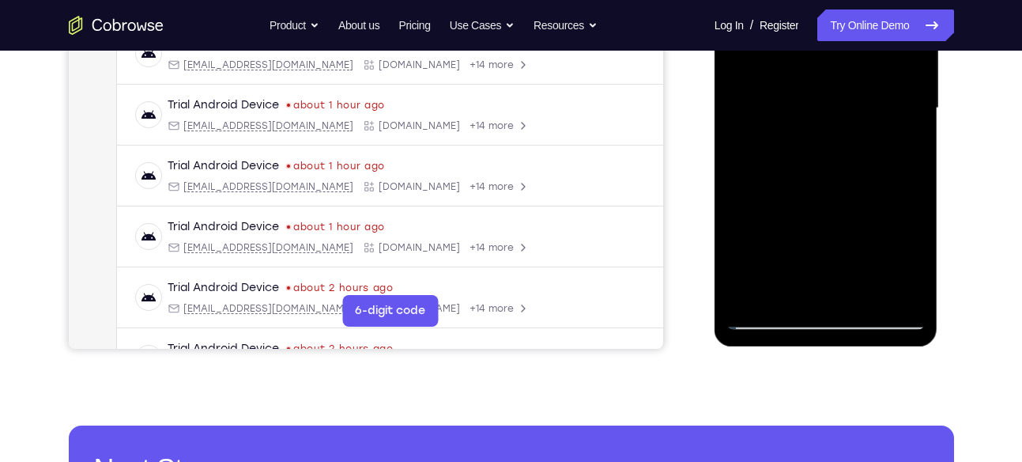
drag, startPoint x: 835, startPoint y: 262, endPoint x: 869, endPoint y: 128, distance: 138.6
click at [869, 128] on div at bounding box center [826, 108] width 199 height 443
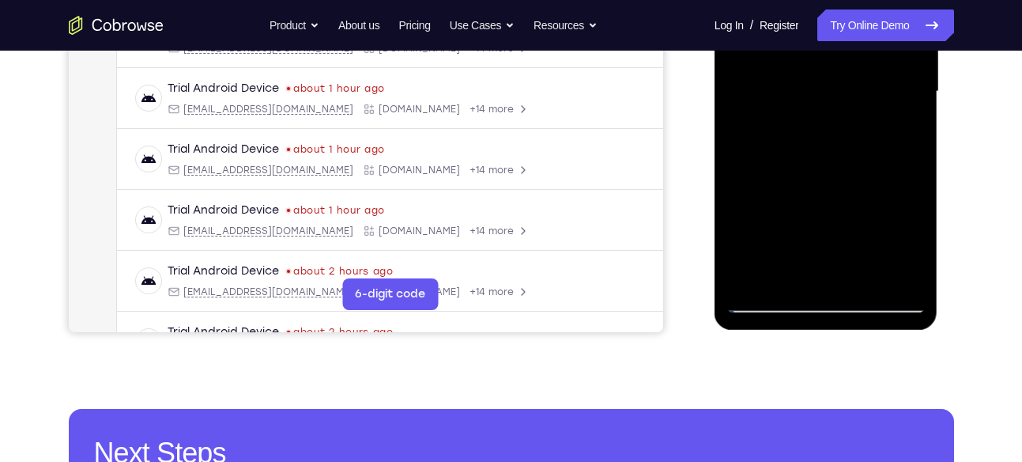
drag, startPoint x: 866, startPoint y: 177, endPoint x: 889, endPoint y: 62, distance: 117.8
click at [889, 62] on div at bounding box center [826, 91] width 199 height 443
drag, startPoint x: 841, startPoint y: 210, endPoint x: 873, endPoint y: 75, distance: 138.8
click at [873, 75] on div at bounding box center [826, 91] width 199 height 443
drag, startPoint x: 847, startPoint y: 196, endPoint x: 865, endPoint y: 119, distance: 79.4
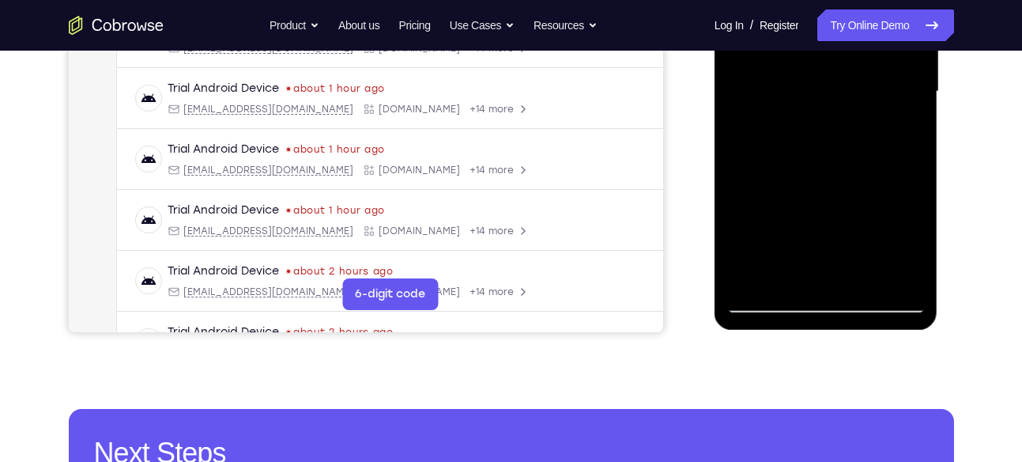
click at [865, 119] on div at bounding box center [826, 91] width 199 height 443
click at [757, 240] on div at bounding box center [826, 91] width 199 height 443
click at [768, 201] on div at bounding box center [826, 91] width 199 height 443
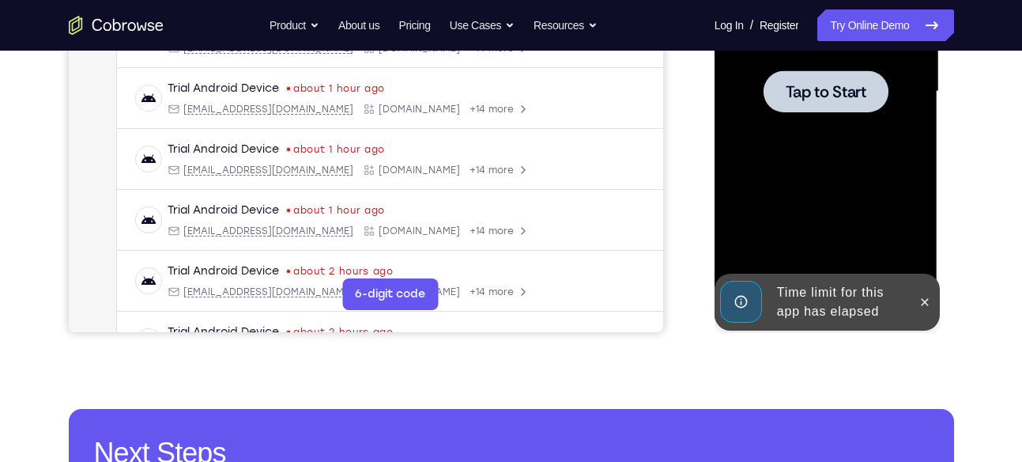
drag, startPoint x: 803, startPoint y: 186, endPoint x: 807, endPoint y: 135, distance: 50.7
click at [807, 135] on div at bounding box center [826, 91] width 199 height 443
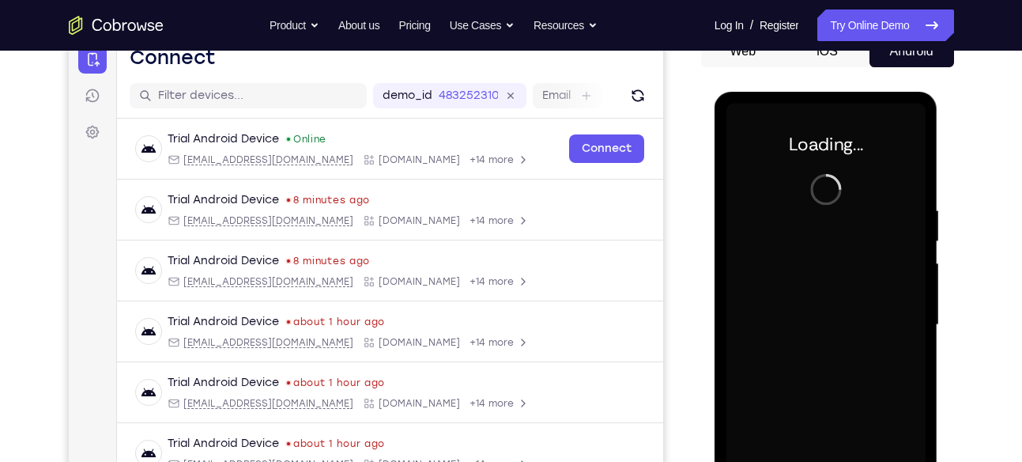
scroll to position [169, 0]
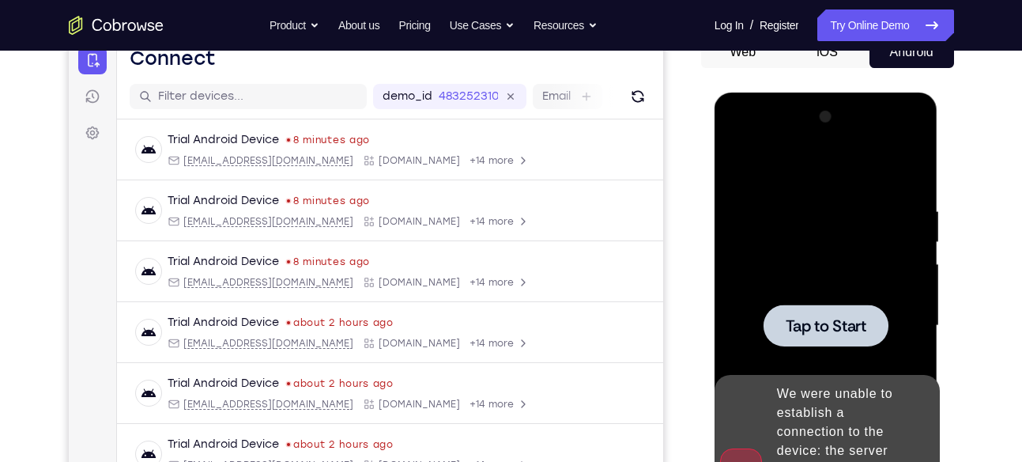
click at [810, 318] on span "Tap to Start" at bounding box center [826, 326] width 81 height 16
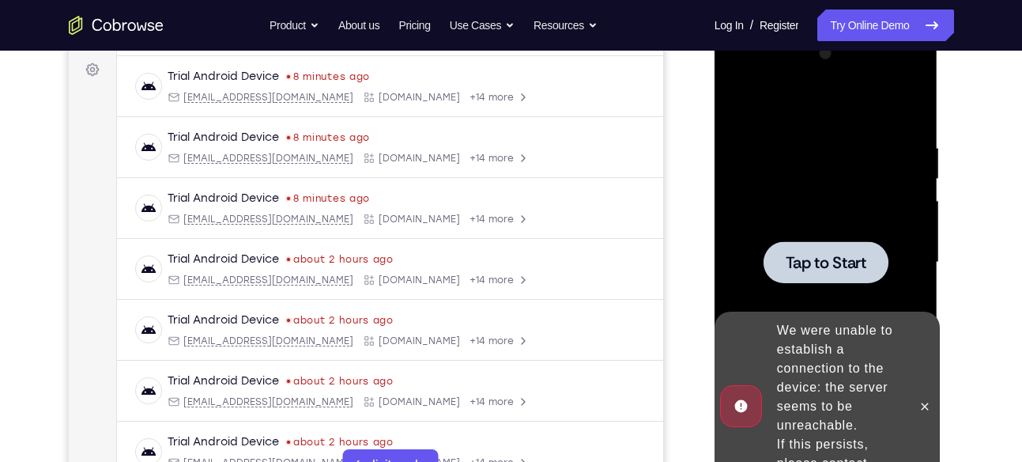
scroll to position [233, 0]
click at [817, 266] on span "Tap to Start" at bounding box center [826, 262] width 81 height 16
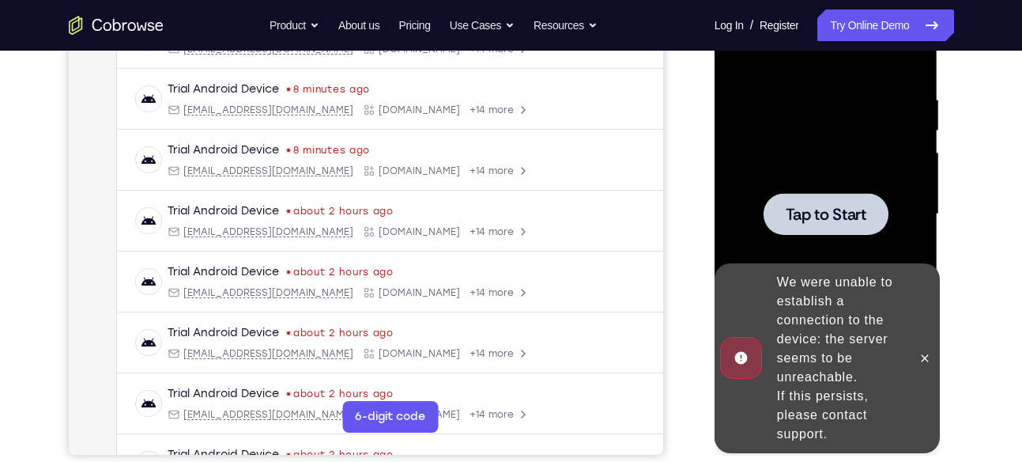
scroll to position [281, 0]
click at [828, 225] on div at bounding box center [826, 213] width 125 height 42
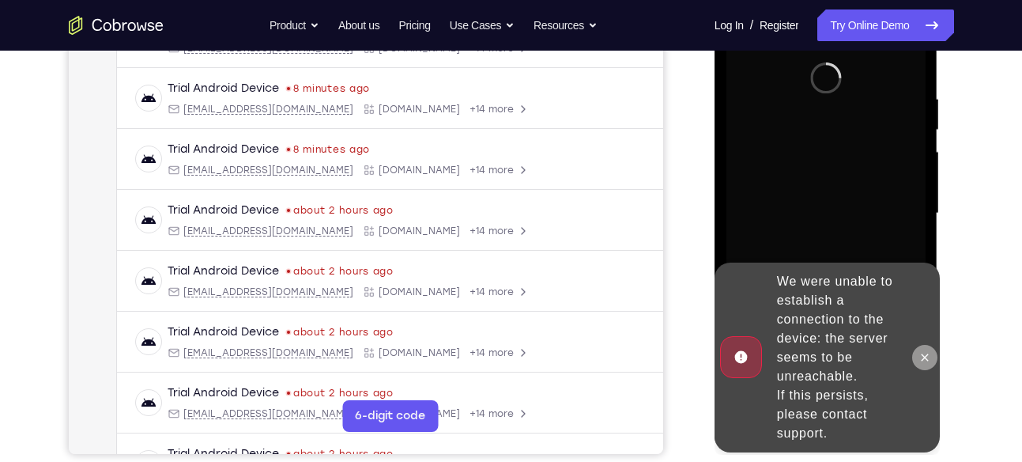
click at [925, 357] on icon at bounding box center [925, 356] width 7 height 7
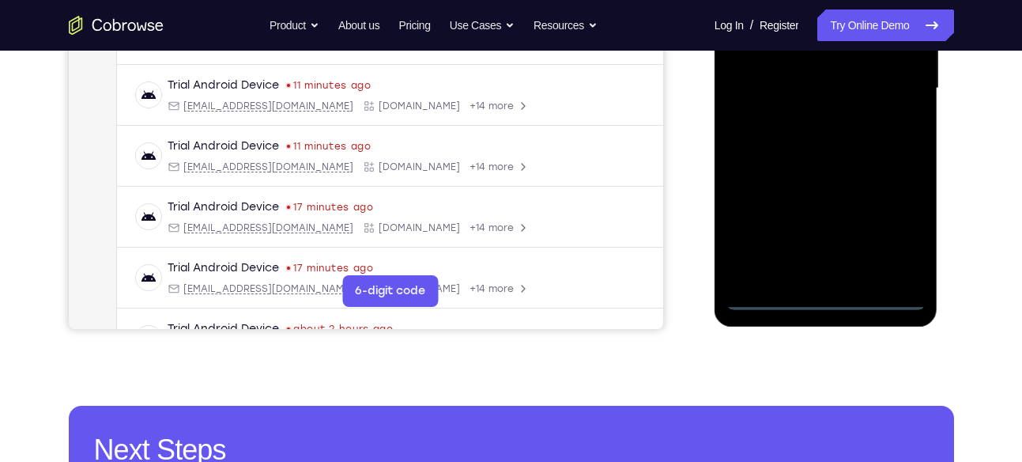
scroll to position [407, 0]
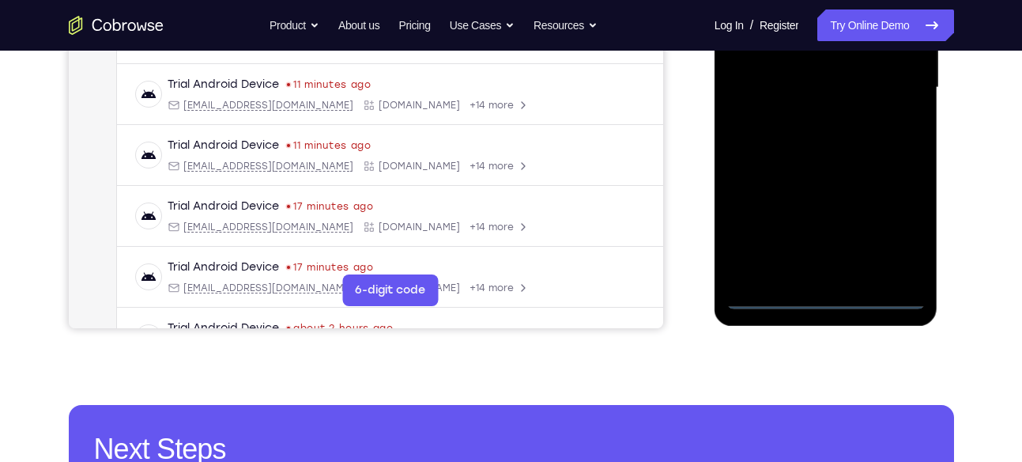
click at [828, 292] on div at bounding box center [826, 87] width 199 height 443
click at [828, 297] on div at bounding box center [826, 87] width 199 height 443
click at [888, 236] on div at bounding box center [826, 87] width 199 height 443
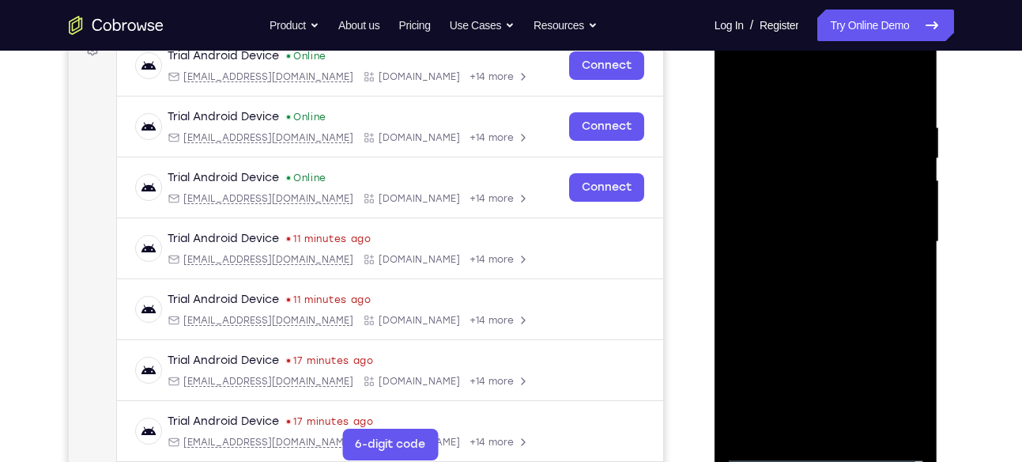
scroll to position [224, 0]
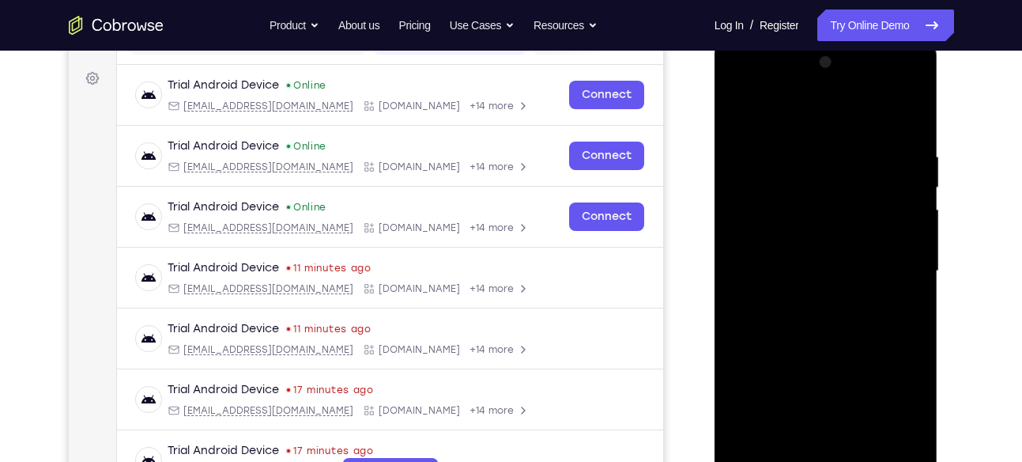
click at [757, 90] on div at bounding box center [826, 271] width 199 height 443
click at [894, 267] on div at bounding box center [826, 271] width 199 height 443
click at [807, 296] on div at bounding box center [826, 271] width 199 height 443
click at [778, 255] on div at bounding box center [826, 271] width 199 height 443
click at [769, 232] on div at bounding box center [826, 271] width 199 height 443
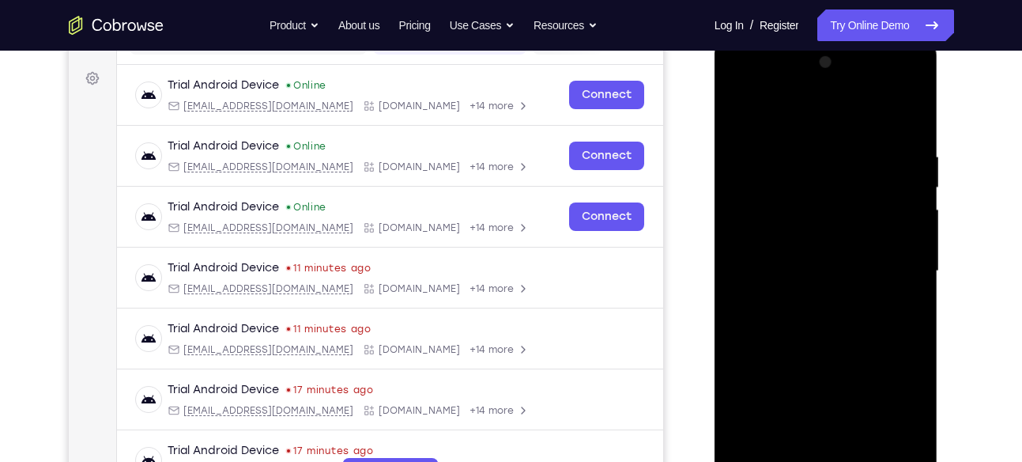
click at [793, 267] on div at bounding box center [826, 271] width 199 height 443
click at [828, 328] on div at bounding box center [826, 271] width 199 height 443
click at [821, 313] on div at bounding box center [826, 271] width 199 height 443
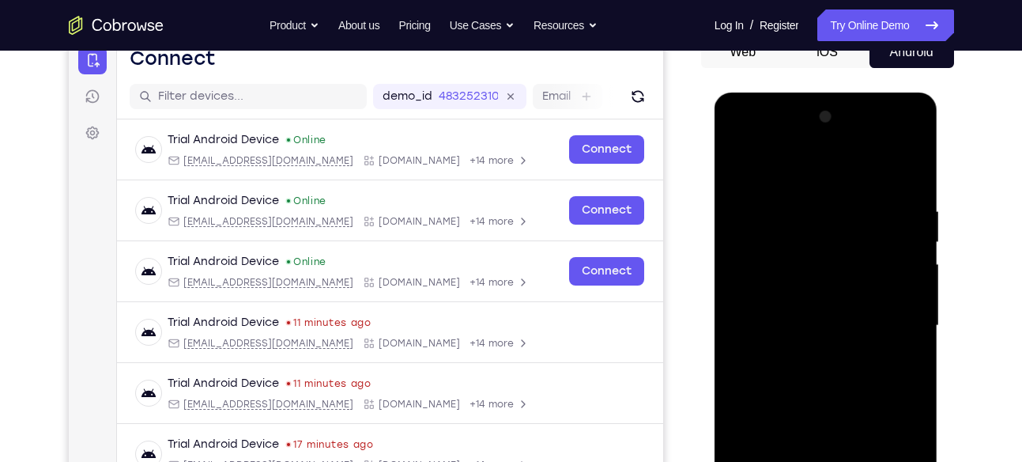
scroll to position [168, 0]
click at [890, 179] on div at bounding box center [826, 326] width 199 height 443
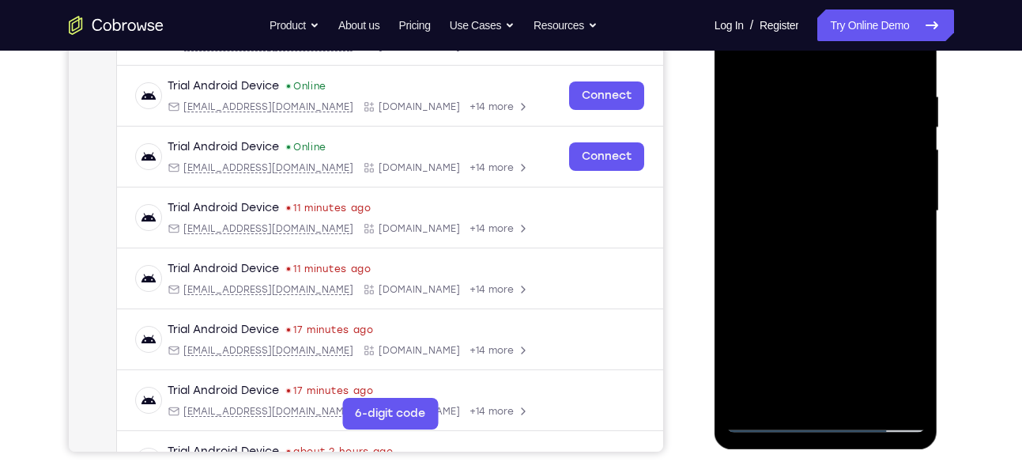
scroll to position [283, 0]
click at [860, 285] on div at bounding box center [826, 212] width 199 height 443
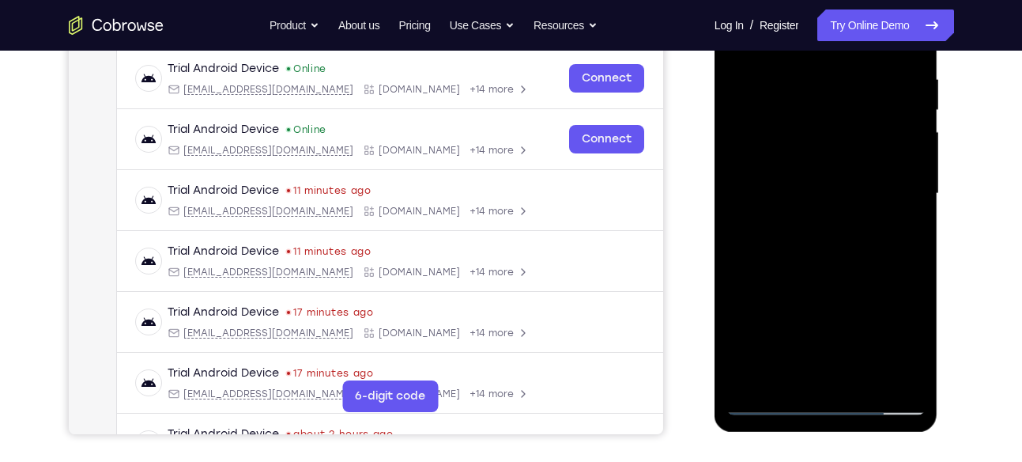
scroll to position [306, 0]
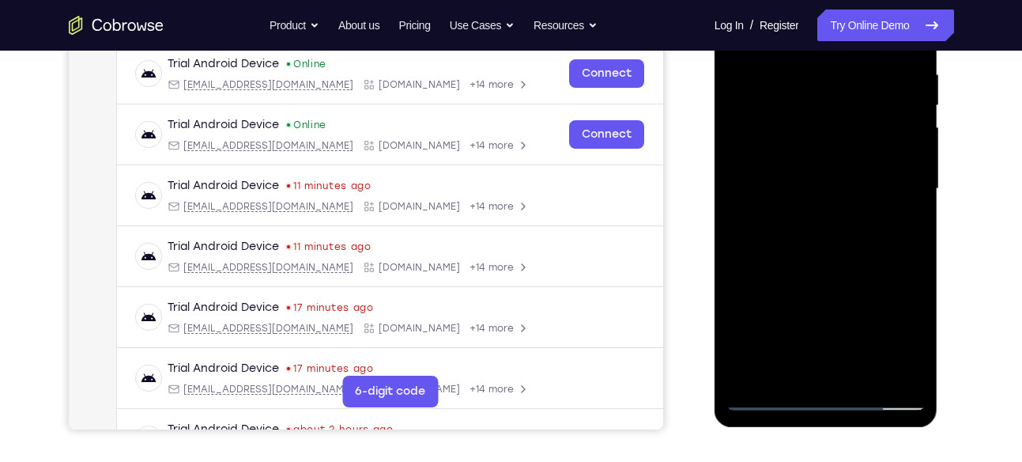
drag, startPoint x: 860, startPoint y: 262, endPoint x: 868, endPoint y: 221, distance: 41.9
click at [868, 221] on div at bounding box center [826, 189] width 199 height 443
drag, startPoint x: 817, startPoint y: 297, endPoint x: 832, endPoint y: 221, distance: 77.2
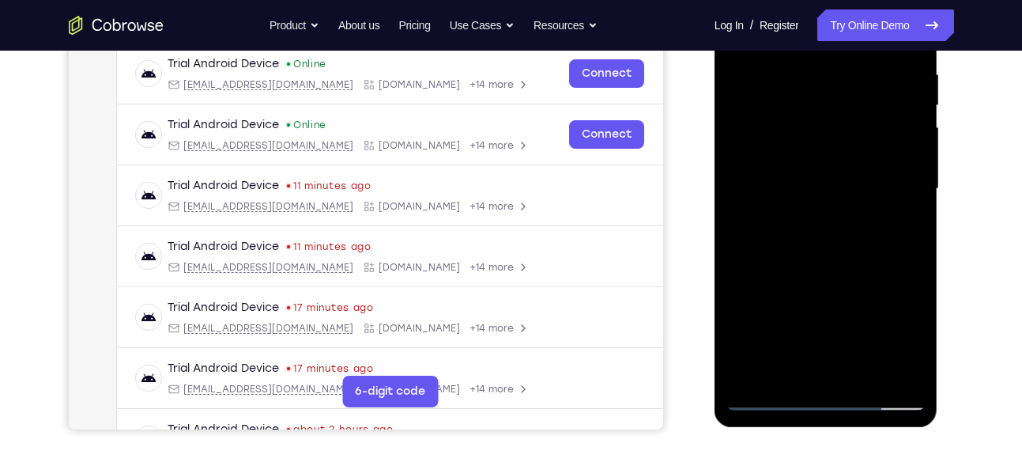
click at [832, 221] on div at bounding box center [826, 189] width 199 height 443
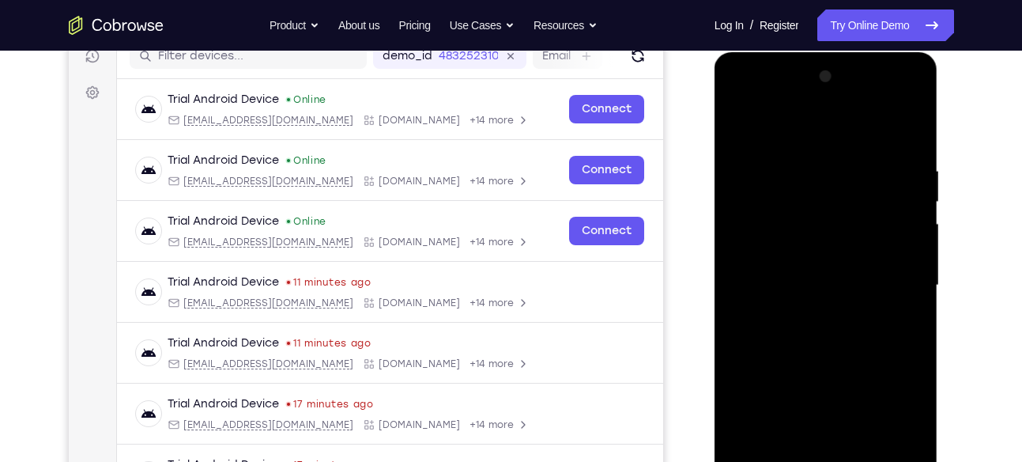
scroll to position [206, 0]
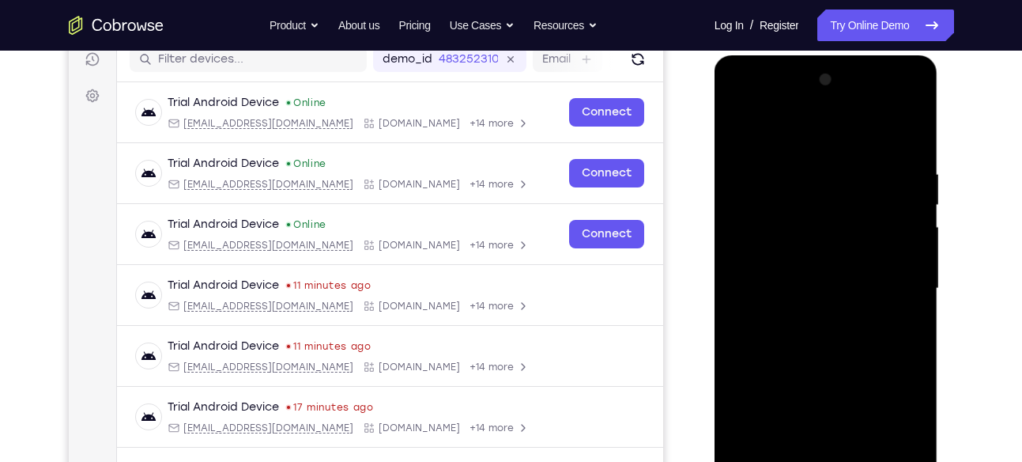
drag, startPoint x: 832, startPoint y: 321, endPoint x: 810, endPoint y: 313, distance: 22.8
click at [810, 313] on div at bounding box center [826, 288] width 199 height 443
drag, startPoint x: 794, startPoint y: 240, endPoint x: 779, endPoint y: 292, distance: 54.1
click at [779, 292] on div at bounding box center [826, 288] width 199 height 443
click at [802, 166] on div at bounding box center [826, 288] width 199 height 443
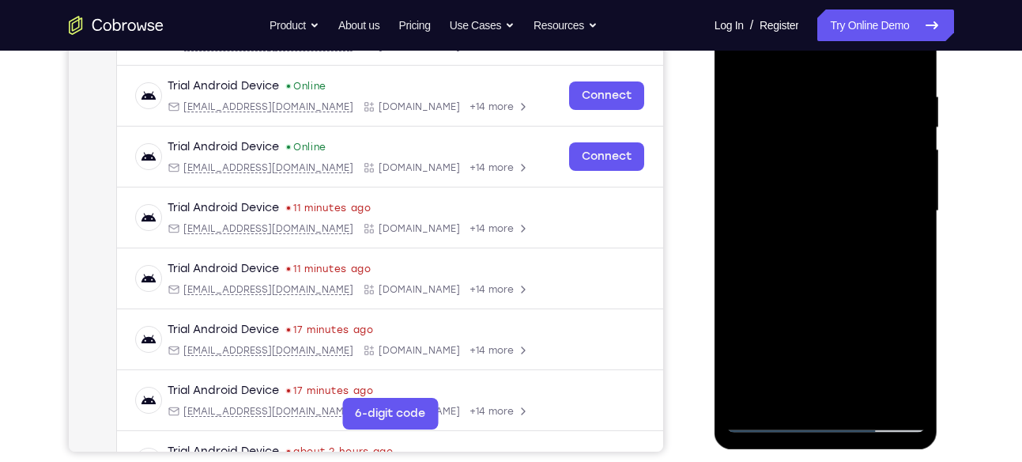
scroll to position [287, 0]
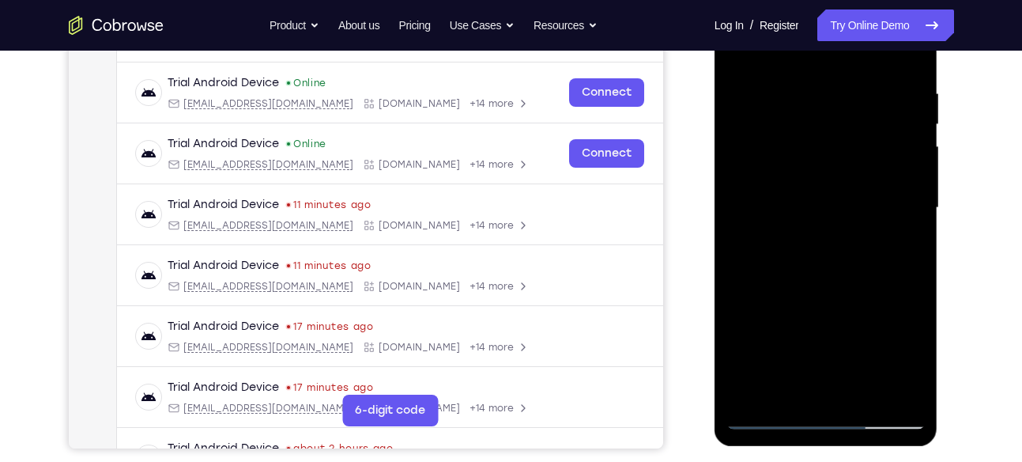
click at [884, 230] on div at bounding box center [826, 208] width 199 height 443
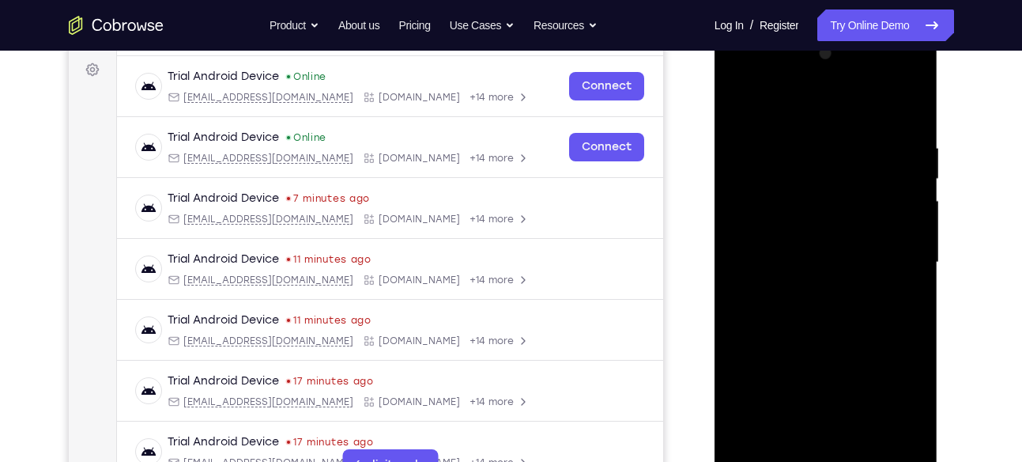
scroll to position [232, 0]
click at [919, 209] on div at bounding box center [826, 263] width 199 height 443
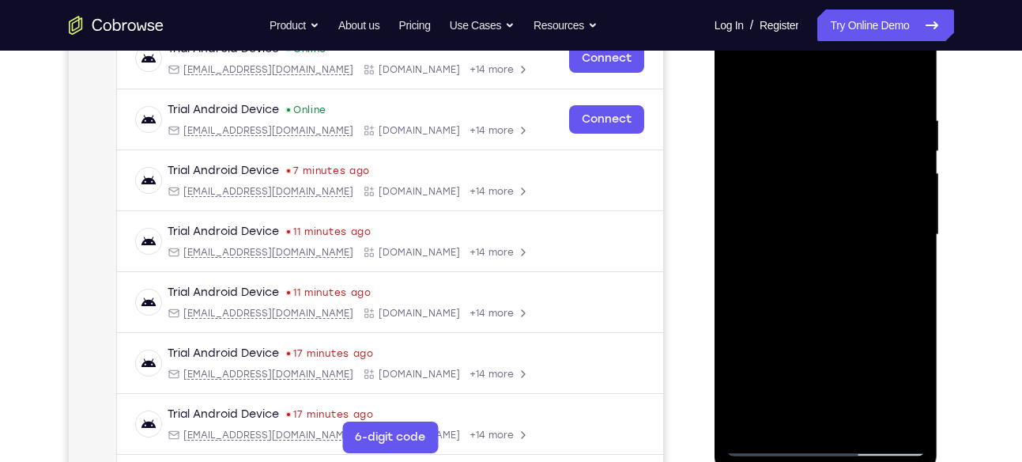
scroll to position [261, 0]
click at [907, 195] on div at bounding box center [826, 234] width 199 height 443
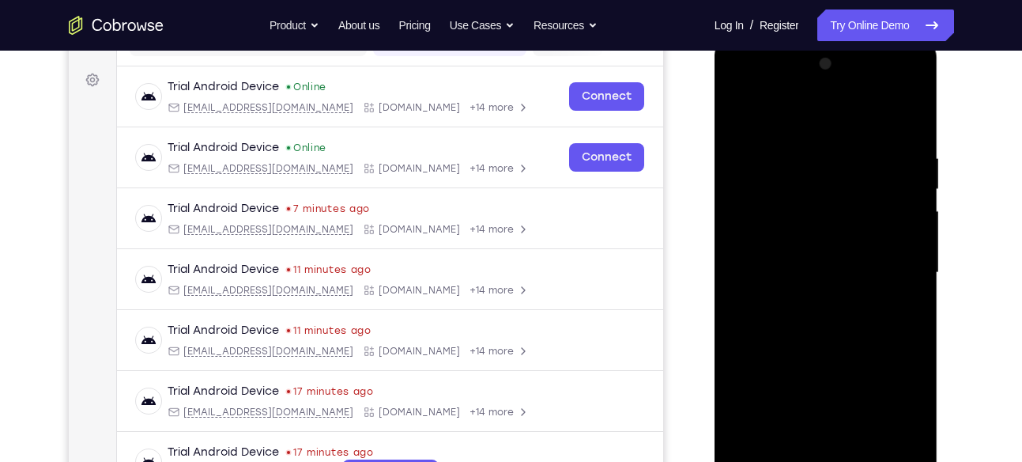
scroll to position [213, 0]
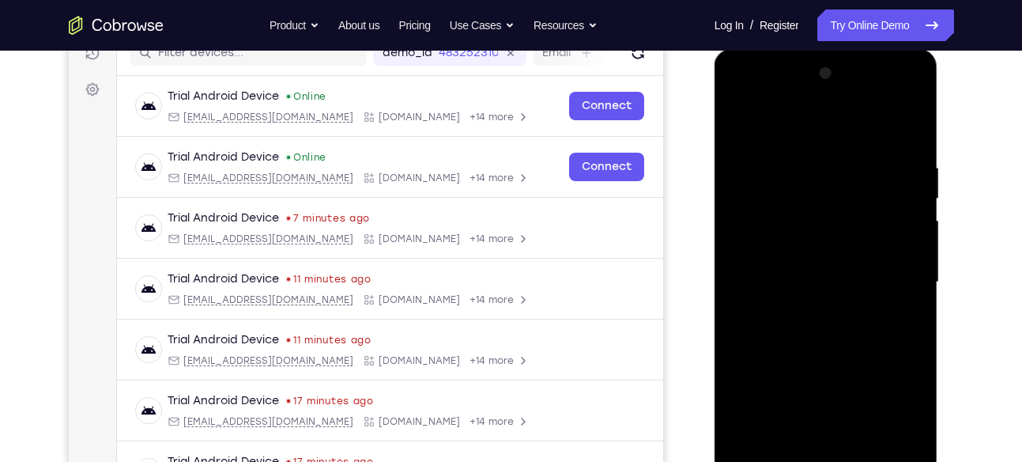
drag, startPoint x: 907, startPoint y: 243, endPoint x: 820, endPoint y: 199, distance: 97.6
click at [820, 199] on div at bounding box center [826, 282] width 199 height 443
drag, startPoint x: 872, startPoint y: 213, endPoint x: 798, endPoint y: 228, distance: 76.0
click at [798, 228] on div at bounding box center [826, 282] width 199 height 443
drag, startPoint x: 899, startPoint y: 178, endPoint x: 776, endPoint y: 183, distance: 123.4
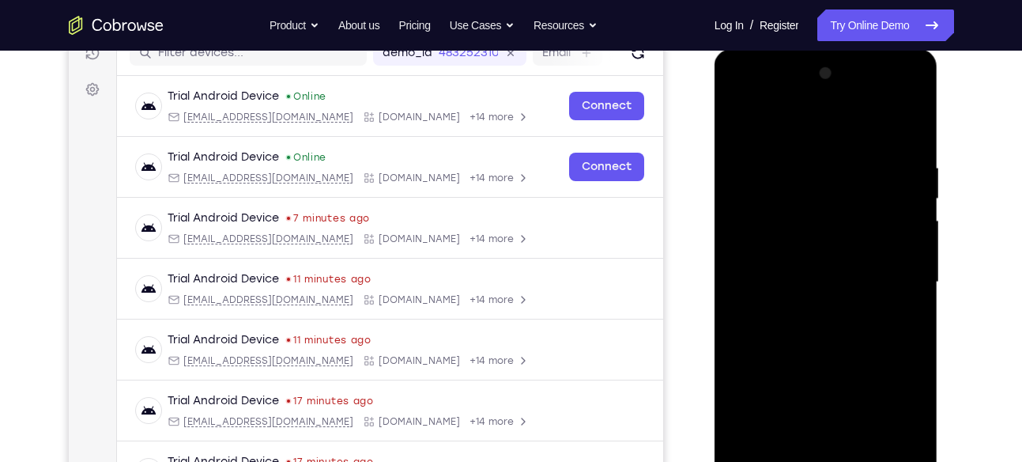
click at [776, 183] on div at bounding box center [826, 282] width 199 height 443
drag, startPoint x: 763, startPoint y: 220, endPoint x: 888, endPoint y: 214, distance: 125.0
click at [888, 214] on div at bounding box center [826, 282] width 199 height 443
click at [902, 210] on div at bounding box center [826, 282] width 199 height 443
drag, startPoint x: 902, startPoint y: 210, endPoint x: 800, endPoint y: 225, distance: 103.1
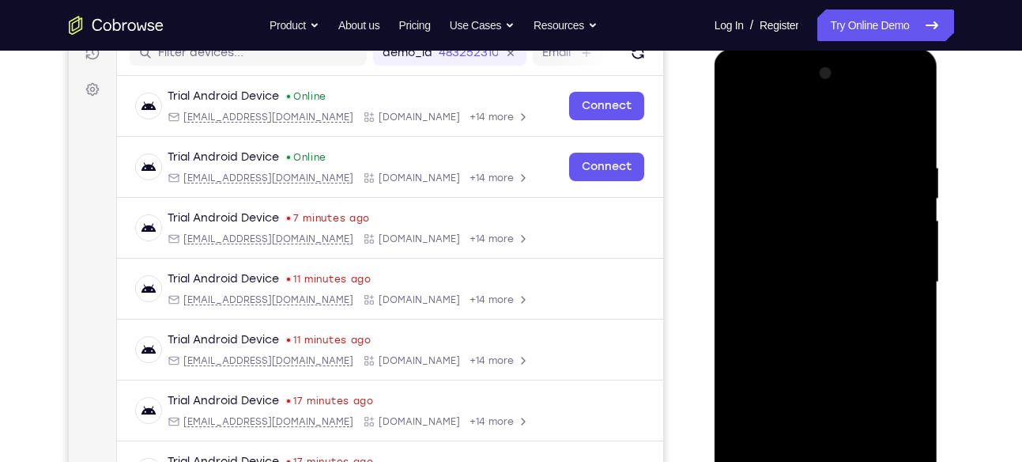
click at [800, 225] on div at bounding box center [826, 282] width 199 height 443
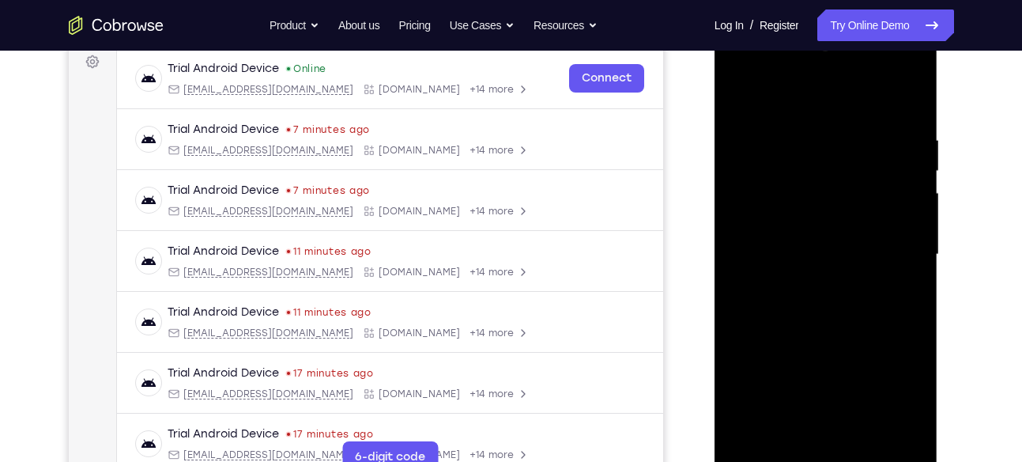
scroll to position [231, 0]
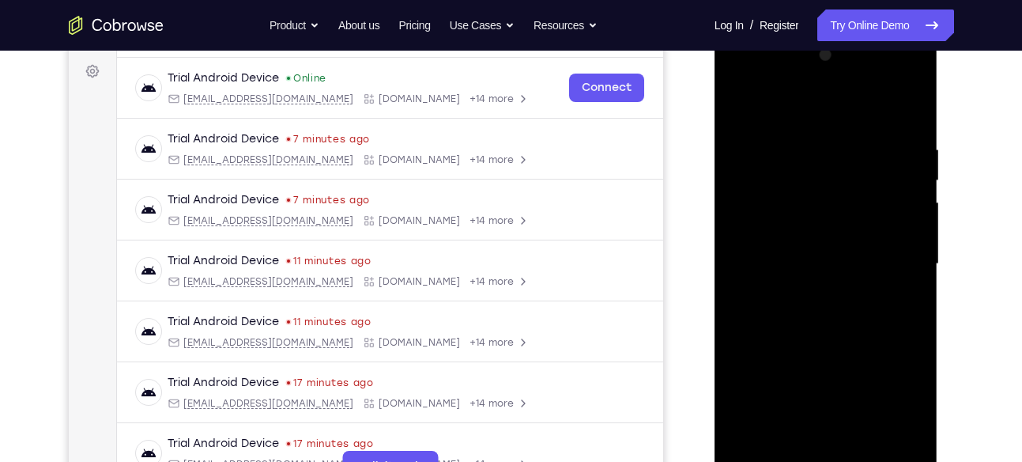
click at [908, 184] on div at bounding box center [826, 264] width 199 height 443
drag, startPoint x: 908, startPoint y: 184, endPoint x: 801, endPoint y: 193, distance: 107.9
click at [801, 193] on div at bounding box center [826, 264] width 199 height 443
drag, startPoint x: 887, startPoint y: 154, endPoint x: 779, endPoint y: 180, distance: 110.6
click at [779, 180] on div at bounding box center [826, 264] width 199 height 443
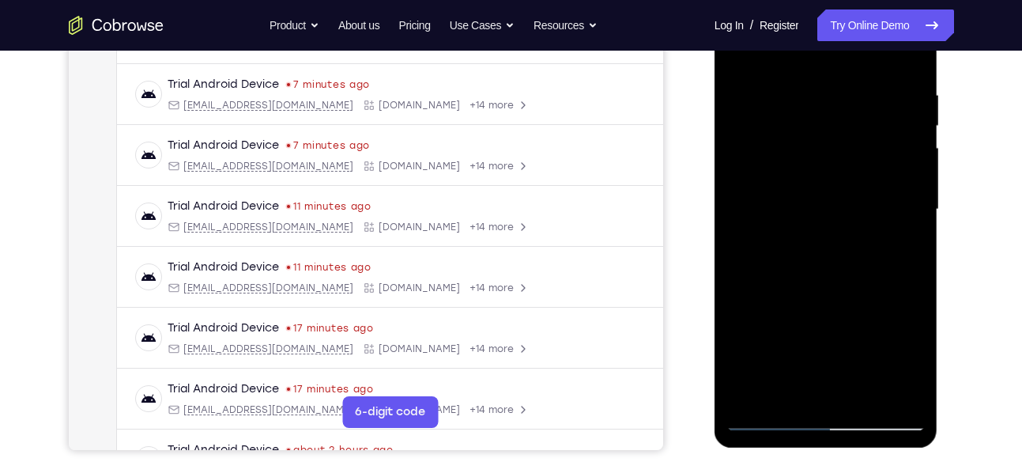
scroll to position [286, 0]
drag, startPoint x: 877, startPoint y: 185, endPoint x: 766, endPoint y: 207, distance: 112.9
click at [766, 207] on div at bounding box center [826, 208] width 199 height 443
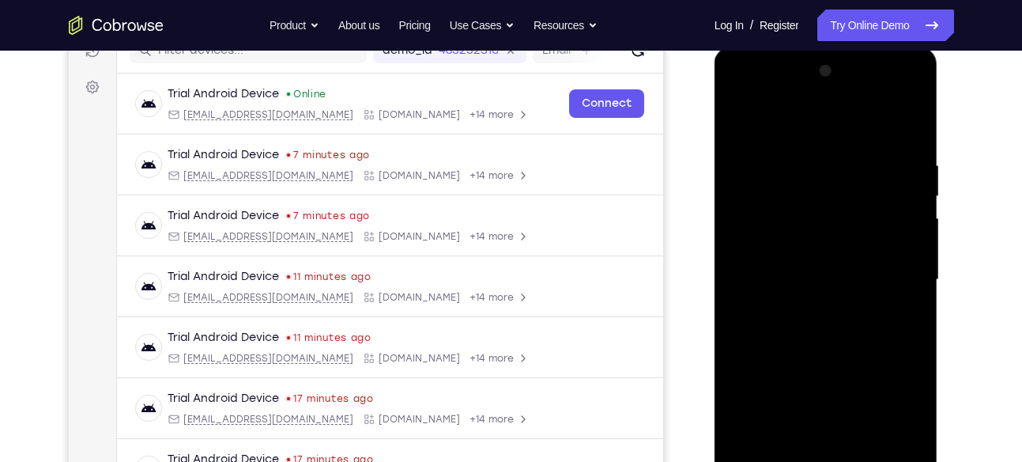
scroll to position [213, 0]
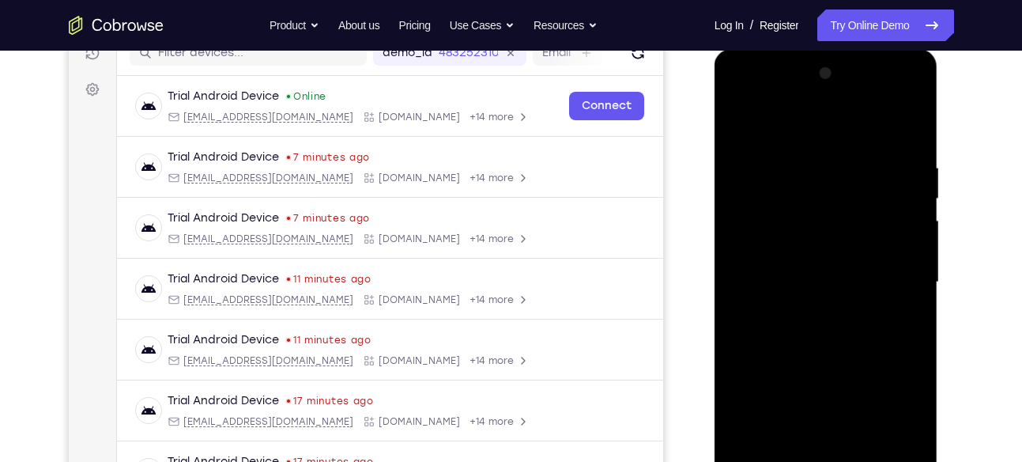
click at [912, 184] on div at bounding box center [826, 282] width 199 height 443
click at [912, 166] on div at bounding box center [826, 282] width 199 height 443
drag, startPoint x: 912, startPoint y: 166, endPoint x: 810, endPoint y: 176, distance: 102.4
click at [810, 176] on div at bounding box center [826, 282] width 199 height 443
click at [897, 160] on div at bounding box center [826, 282] width 199 height 443
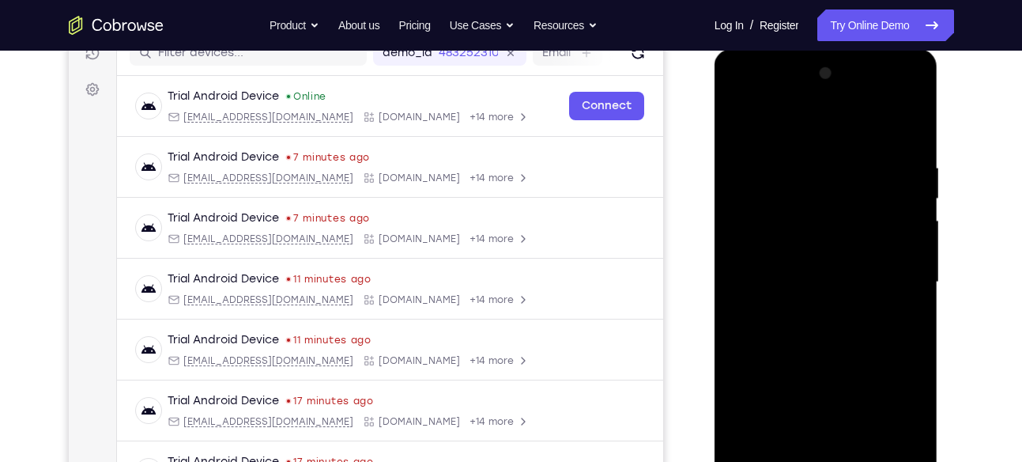
click at [897, 160] on div at bounding box center [826, 282] width 199 height 443
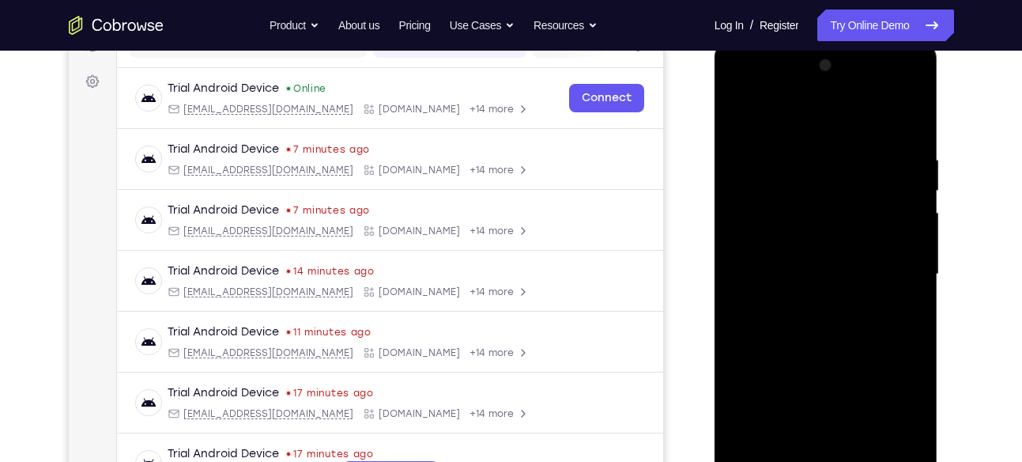
scroll to position [218, 0]
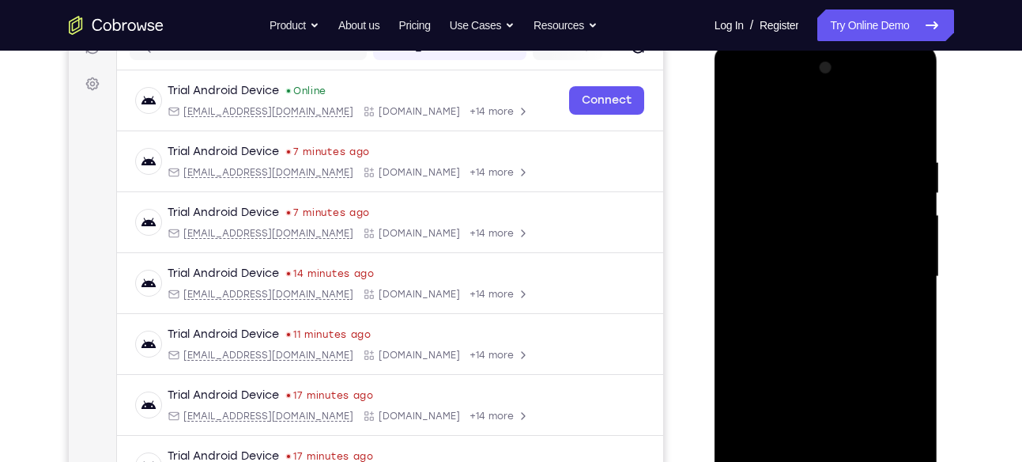
drag, startPoint x: 899, startPoint y: 243, endPoint x: 802, endPoint y: 236, distance: 96.7
click at [802, 236] on div at bounding box center [826, 276] width 199 height 443
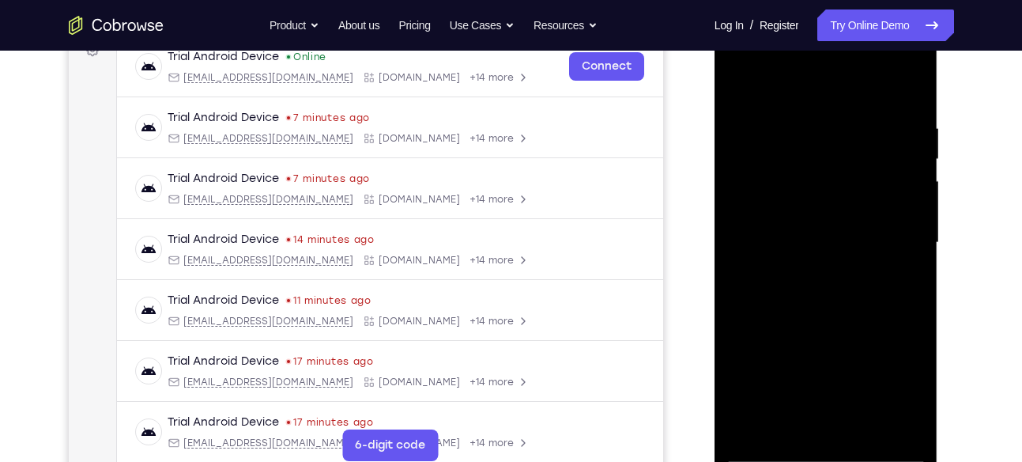
scroll to position [251, 0]
click at [906, 87] on div at bounding box center [826, 243] width 199 height 443
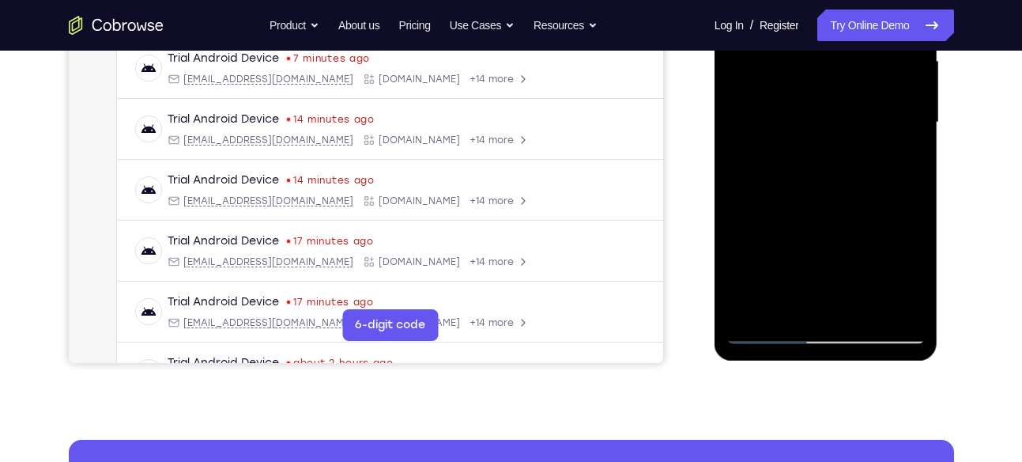
scroll to position [373, 0]
click at [865, 305] on div at bounding box center [826, 121] width 199 height 443
click at [836, 207] on div at bounding box center [826, 121] width 199 height 443
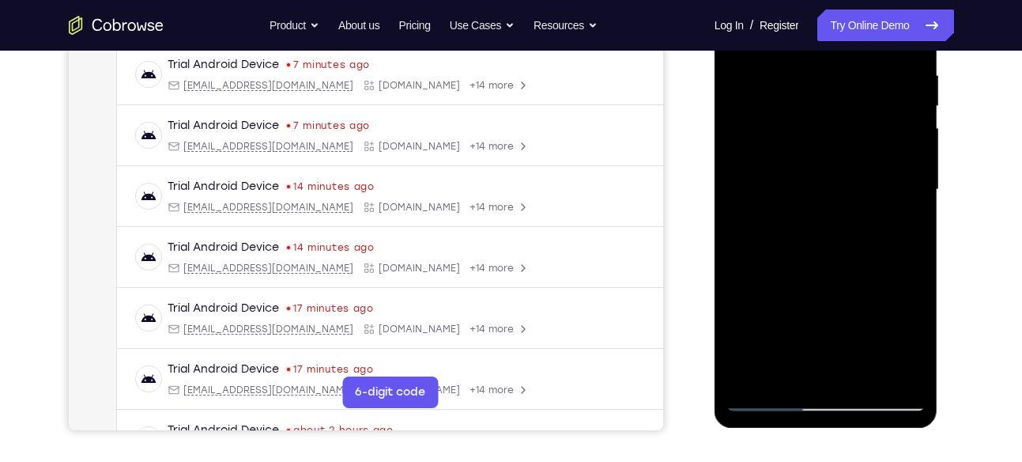
scroll to position [304, 0]
click at [819, 187] on div at bounding box center [826, 190] width 199 height 443
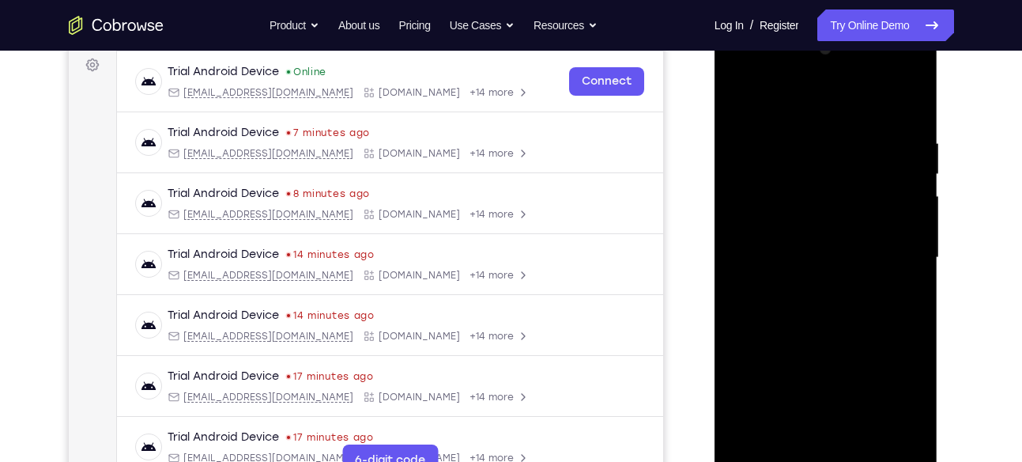
scroll to position [236, 0]
click at [735, 97] on div at bounding box center [826, 258] width 199 height 443
click at [739, 96] on div at bounding box center [826, 258] width 199 height 443
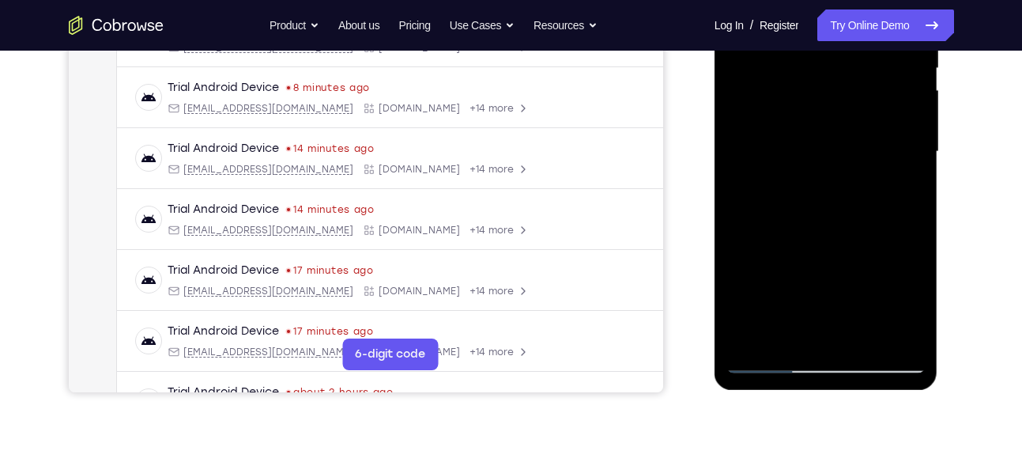
scroll to position [344, 0]
drag, startPoint x: 819, startPoint y: 148, endPoint x: 843, endPoint y: 124, distance: 33.5
click at [843, 124] on div at bounding box center [826, 151] width 199 height 443
drag, startPoint x: 828, startPoint y: 243, endPoint x: 821, endPoint y: 130, distance: 112.5
click at [821, 130] on div at bounding box center [826, 151] width 199 height 443
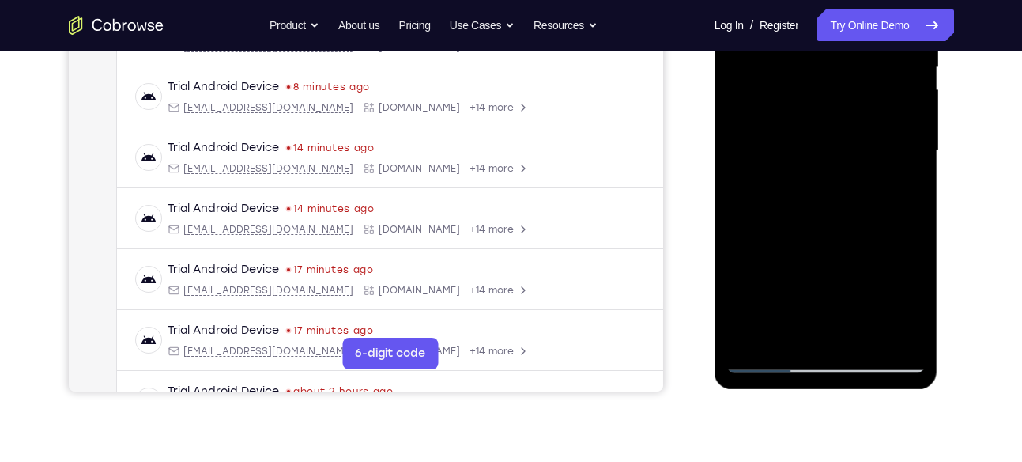
scroll to position [357, 0]
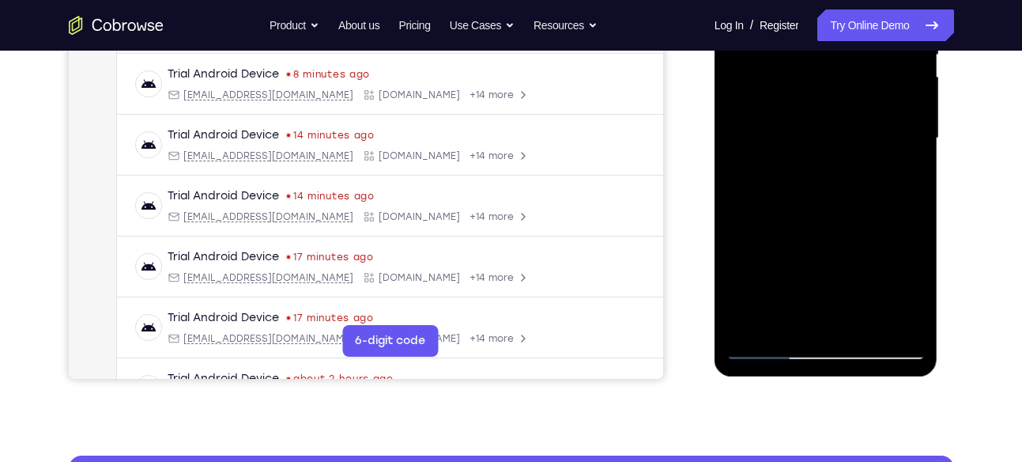
drag, startPoint x: 816, startPoint y: 241, endPoint x: 825, endPoint y: 119, distance: 122.8
click at [825, 119] on div at bounding box center [826, 138] width 199 height 443
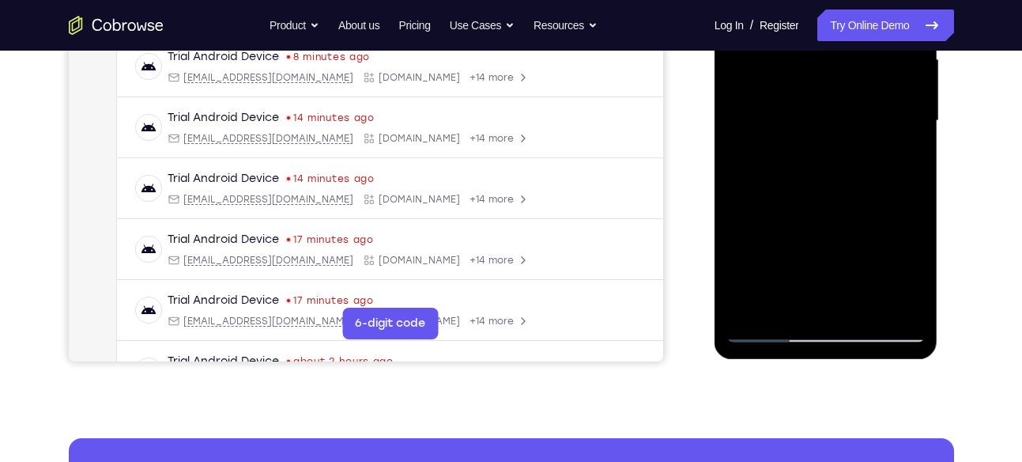
scroll to position [376, 0]
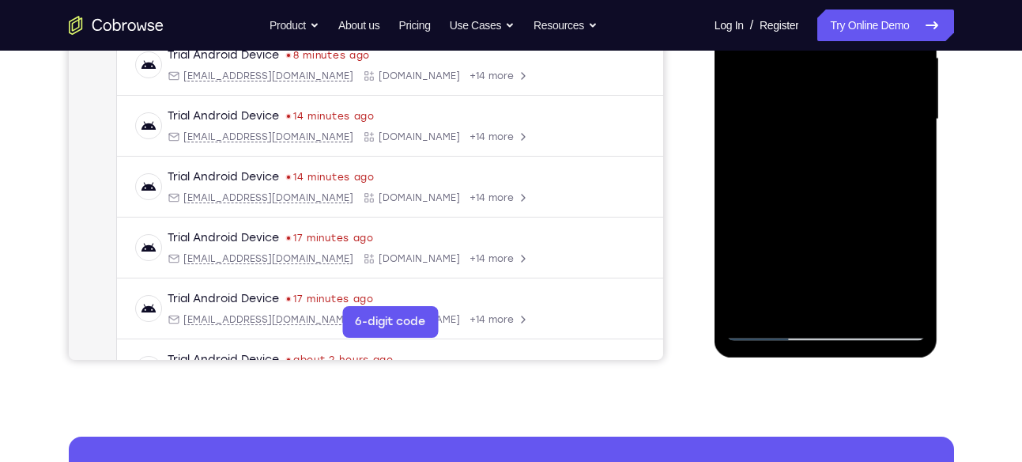
drag, startPoint x: 816, startPoint y: 254, endPoint x: 835, endPoint y: 154, distance: 101.4
click at [835, 154] on div at bounding box center [826, 119] width 199 height 443
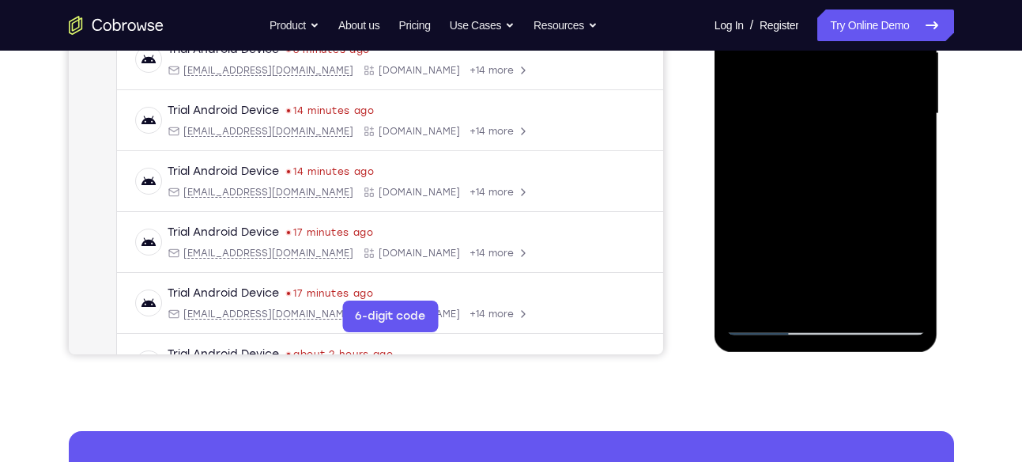
scroll to position [382, 0]
drag, startPoint x: 820, startPoint y: 227, endPoint x: 840, endPoint y: 143, distance: 86.1
click at [840, 143] on div at bounding box center [826, 113] width 199 height 443
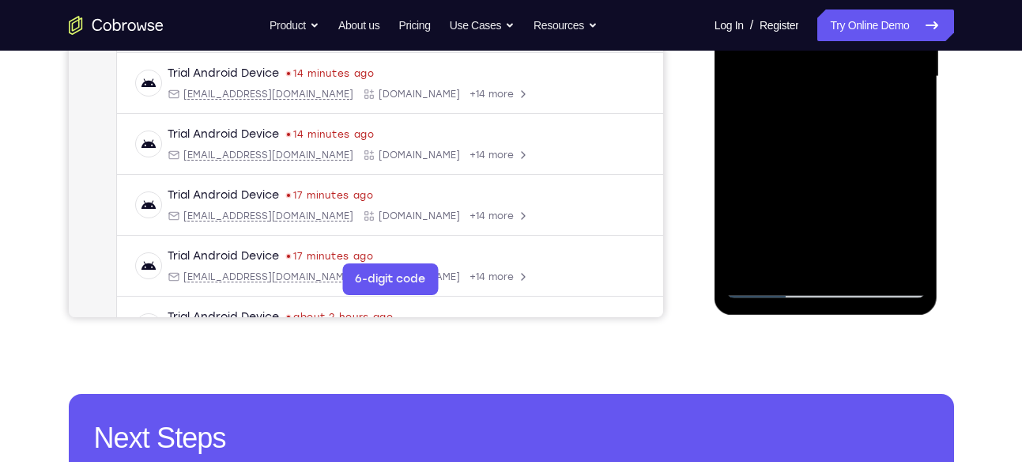
drag, startPoint x: 822, startPoint y: 203, endPoint x: 844, endPoint y: 111, distance: 94.3
click at [844, 111] on div at bounding box center [826, 76] width 199 height 443
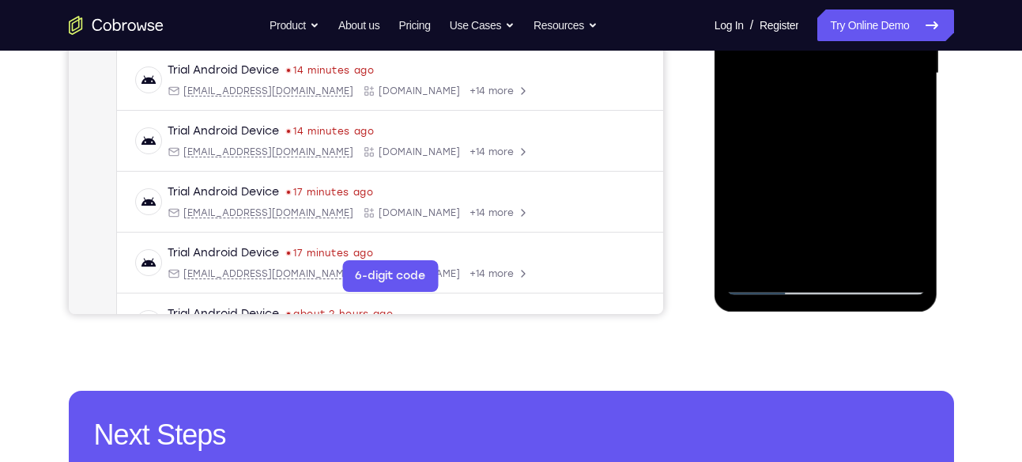
scroll to position [422, 0]
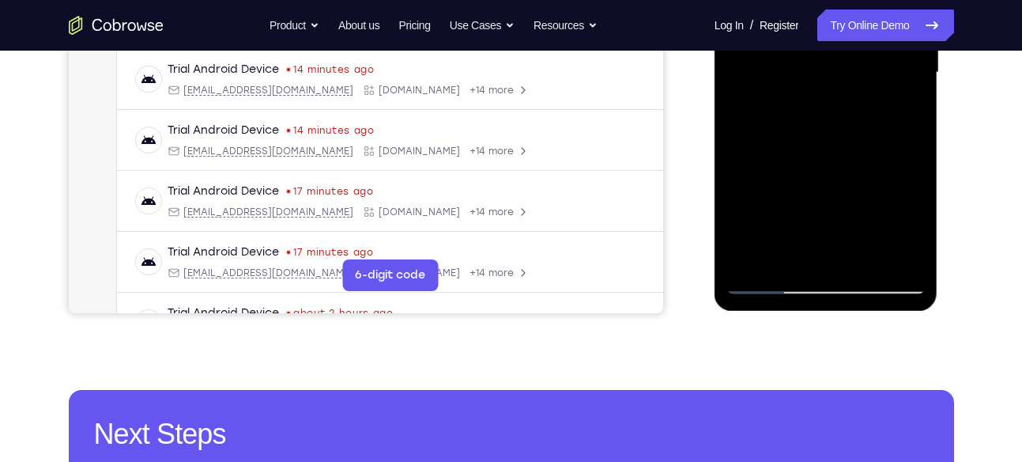
drag, startPoint x: 836, startPoint y: 176, endPoint x: 858, endPoint y: 85, distance: 93.4
click at [858, 85] on div at bounding box center [826, 72] width 199 height 443
drag, startPoint x: 818, startPoint y: 211, endPoint x: 858, endPoint y: 80, distance: 137.1
click at [858, 80] on div at bounding box center [826, 72] width 199 height 443
drag, startPoint x: 838, startPoint y: 190, endPoint x: 856, endPoint y: 103, distance: 88.8
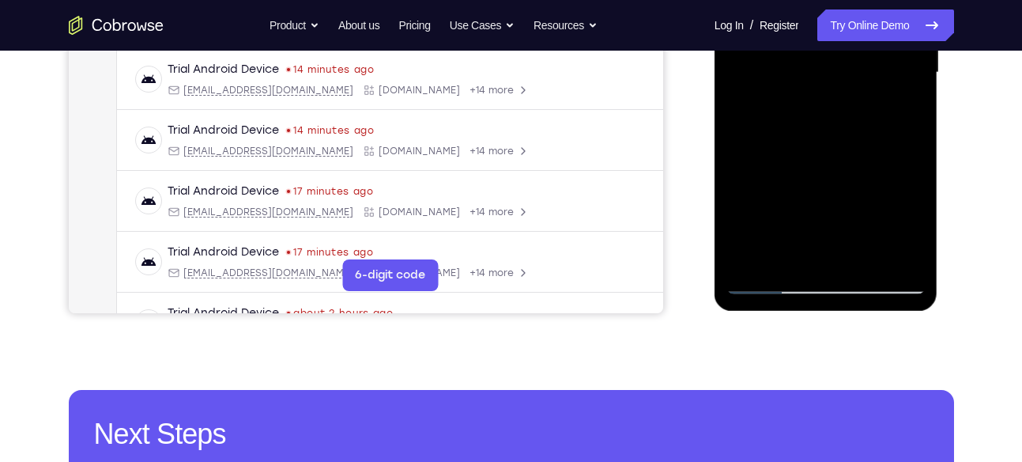
click at [856, 103] on div at bounding box center [826, 72] width 199 height 443
drag, startPoint x: 830, startPoint y: 220, endPoint x: 894, endPoint y: 68, distance: 164.7
click at [894, 68] on div at bounding box center [826, 72] width 199 height 443
drag, startPoint x: 846, startPoint y: 194, endPoint x: 874, endPoint y: 55, distance: 141.9
click at [874, 55] on div at bounding box center [826, 72] width 199 height 443
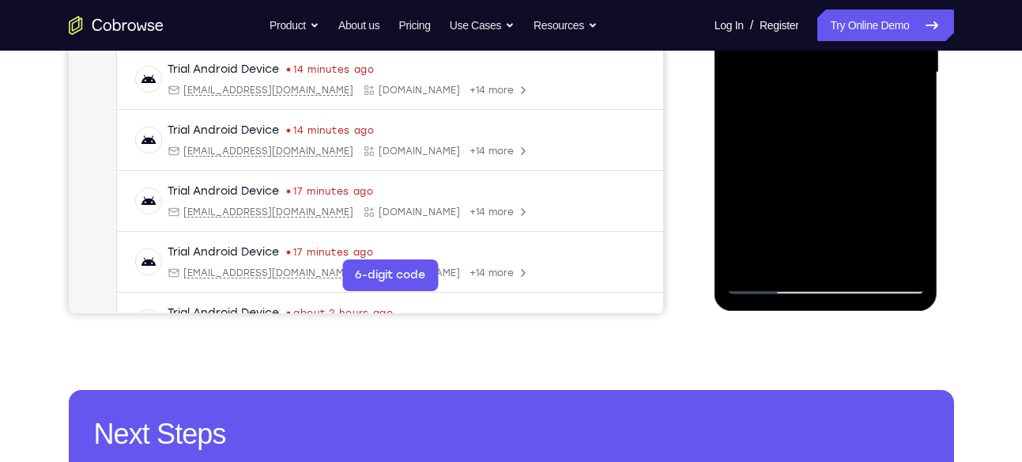
drag, startPoint x: 840, startPoint y: 205, endPoint x: 870, endPoint y: 77, distance: 131.0
click at [870, 77] on div at bounding box center [826, 72] width 199 height 443
drag, startPoint x: 818, startPoint y: 217, endPoint x: 878, endPoint y: 78, distance: 150.5
click at [878, 78] on div at bounding box center [826, 72] width 199 height 443
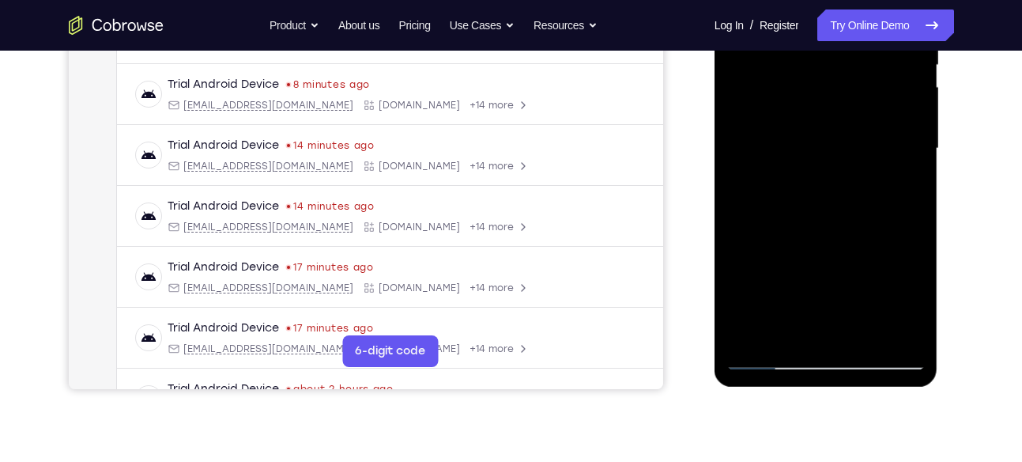
scroll to position [342, 0]
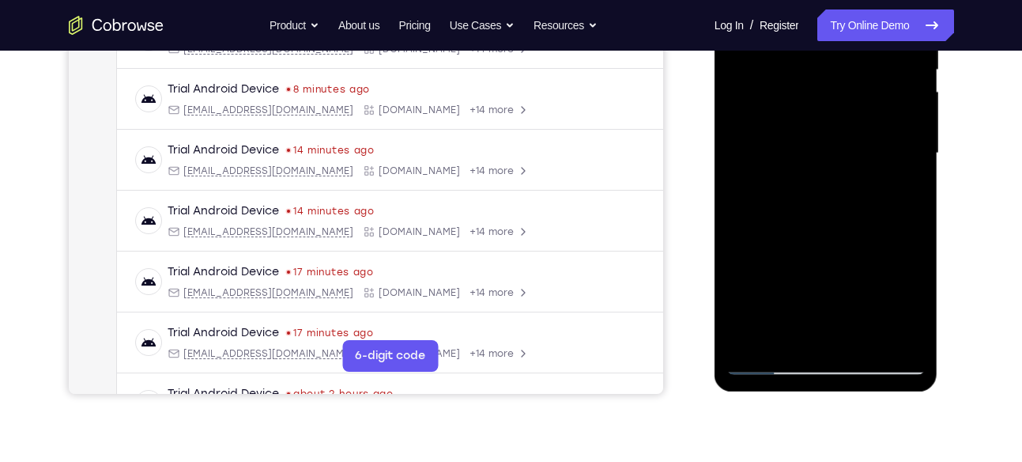
click at [850, 165] on div at bounding box center [826, 153] width 199 height 443
drag, startPoint x: 825, startPoint y: 262, endPoint x: 853, endPoint y: 145, distance: 120.4
click at [853, 145] on div at bounding box center [826, 153] width 199 height 443
drag, startPoint x: 831, startPoint y: 251, endPoint x: 861, endPoint y: 132, distance: 123.1
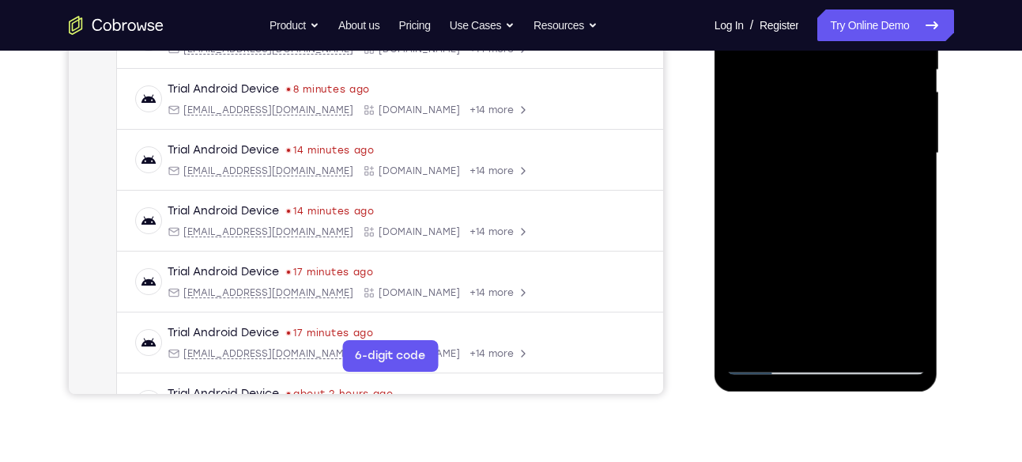
click at [861, 132] on div at bounding box center [826, 153] width 199 height 443
drag, startPoint x: 832, startPoint y: 250, endPoint x: 862, endPoint y: 158, distance: 96.7
click at [862, 158] on div at bounding box center [826, 153] width 199 height 443
drag, startPoint x: 829, startPoint y: 246, endPoint x: 859, endPoint y: 142, distance: 107.8
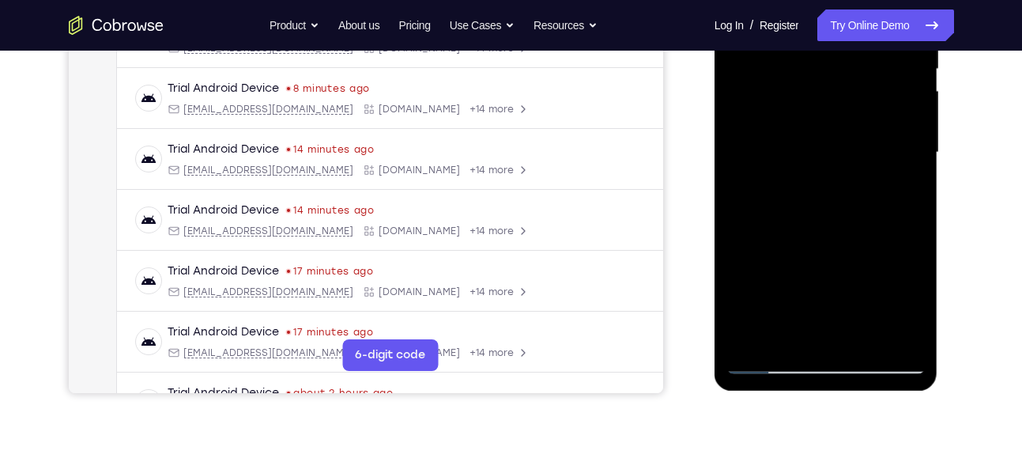
click at [859, 142] on div at bounding box center [826, 152] width 199 height 443
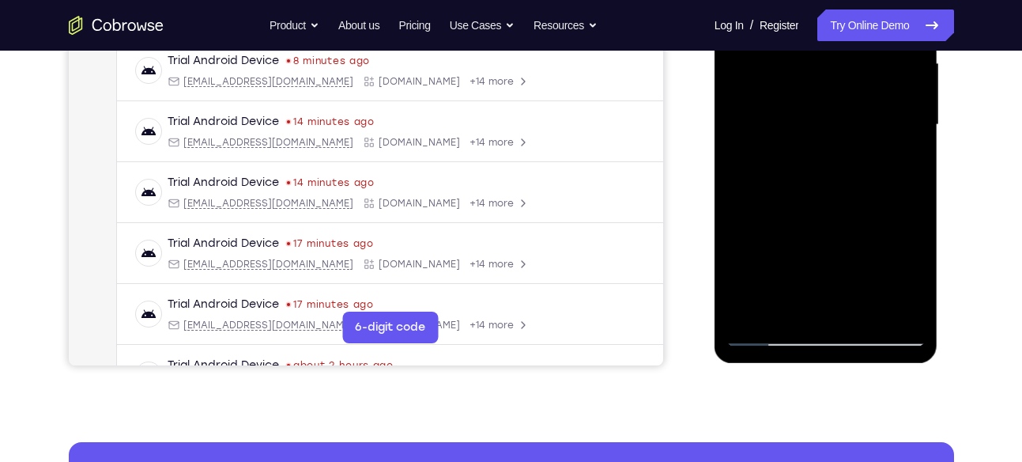
scroll to position [371, 0]
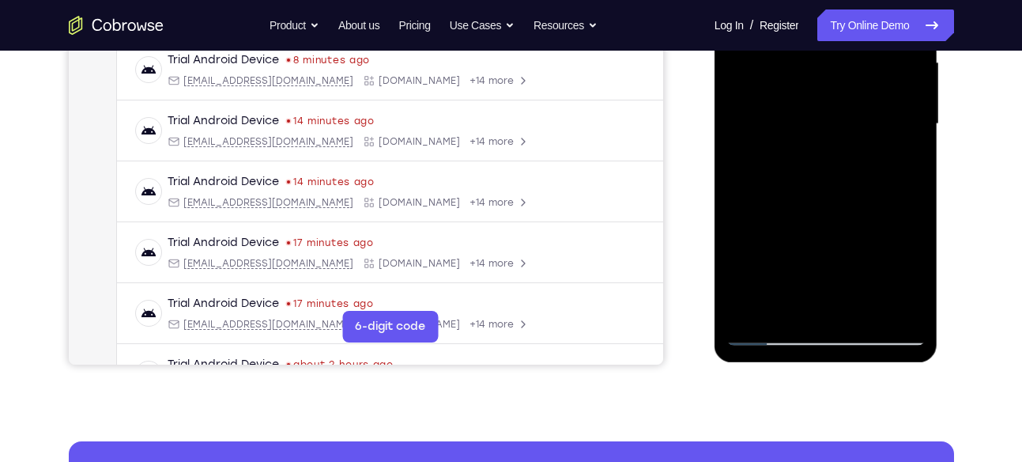
drag, startPoint x: 836, startPoint y: 240, endPoint x: 862, endPoint y: 142, distance: 100.7
click at [862, 142] on div at bounding box center [826, 124] width 199 height 443
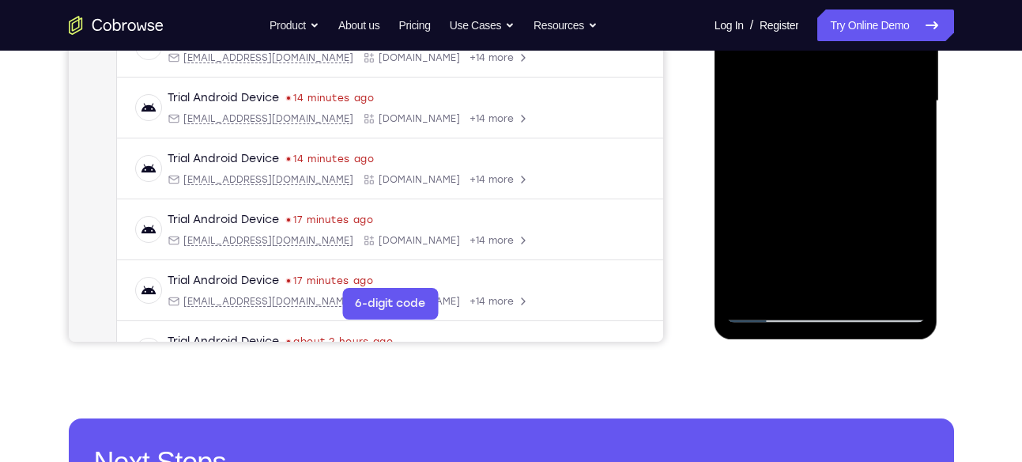
scroll to position [394, 0]
drag, startPoint x: 837, startPoint y: 216, endPoint x: 868, endPoint y: 104, distance: 116.4
click at [868, 104] on div at bounding box center [826, 100] width 199 height 443
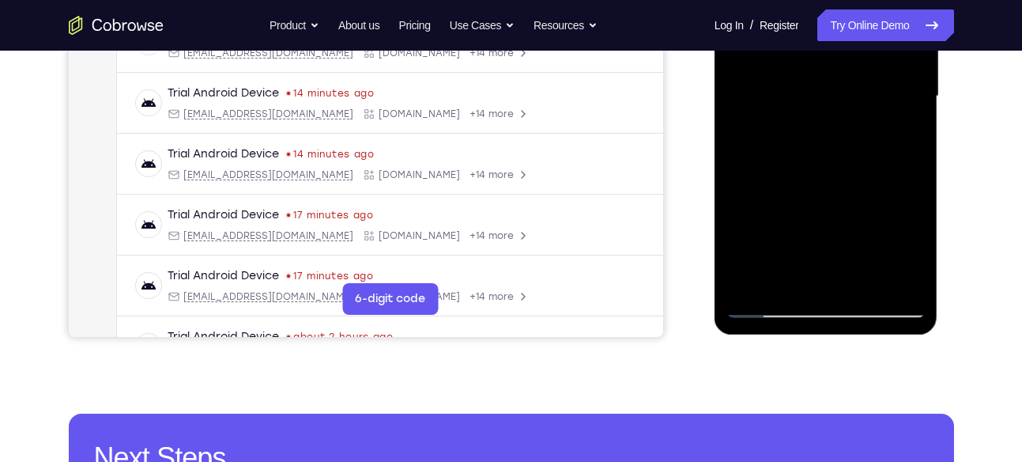
drag, startPoint x: 838, startPoint y: 230, endPoint x: 868, endPoint y: 115, distance: 119.3
click at [868, 115] on div at bounding box center [826, 96] width 199 height 443
drag, startPoint x: 828, startPoint y: 220, endPoint x: 862, endPoint y: 102, distance: 122.6
click at [862, 102] on div at bounding box center [826, 96] width 199 height 443
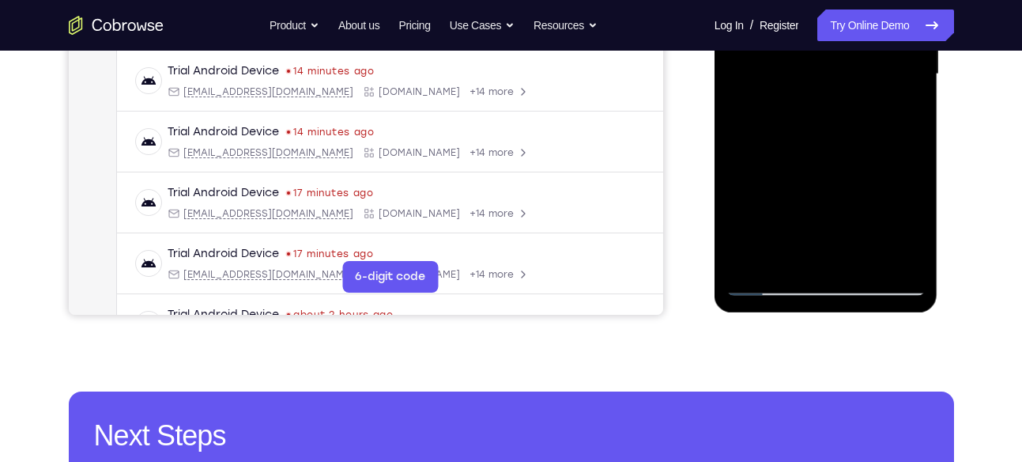
scroll to position [421, 0]
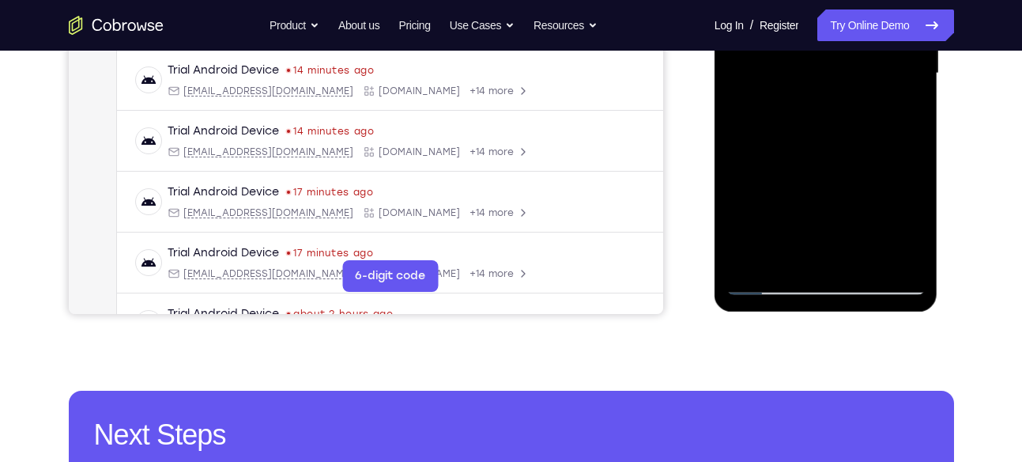
drag, startPoint x: 831, startPoint y: 178, endPoint x: 863, endPoint y: 77, distance: 105.5
click at [863, 77] on div at bounding box center [826, 73] width 199 height 443
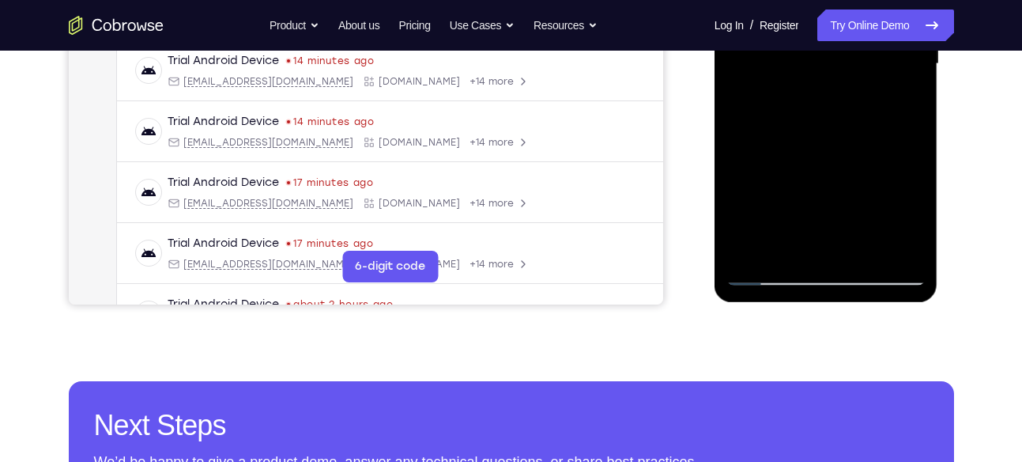
scroll to position [432, 0]
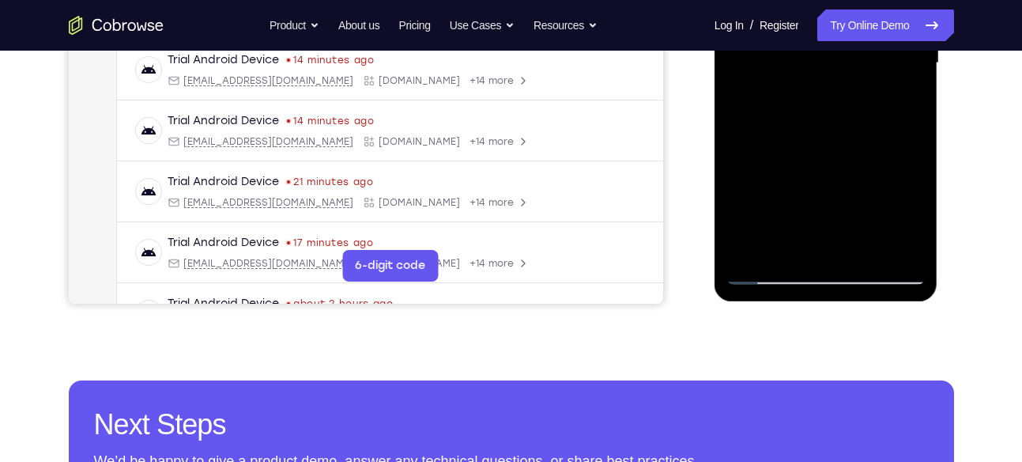
click at [825, 251] on div at bounding box center [826, 63] width 199 height 443
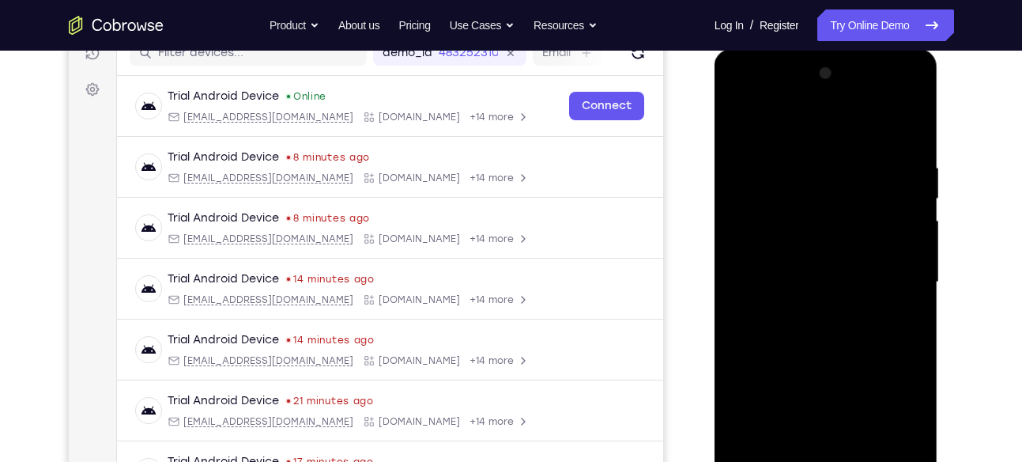
scroll to position [212, 0]
click at [828, 165] on div at bounding box center [826, 283] width 199 height 443
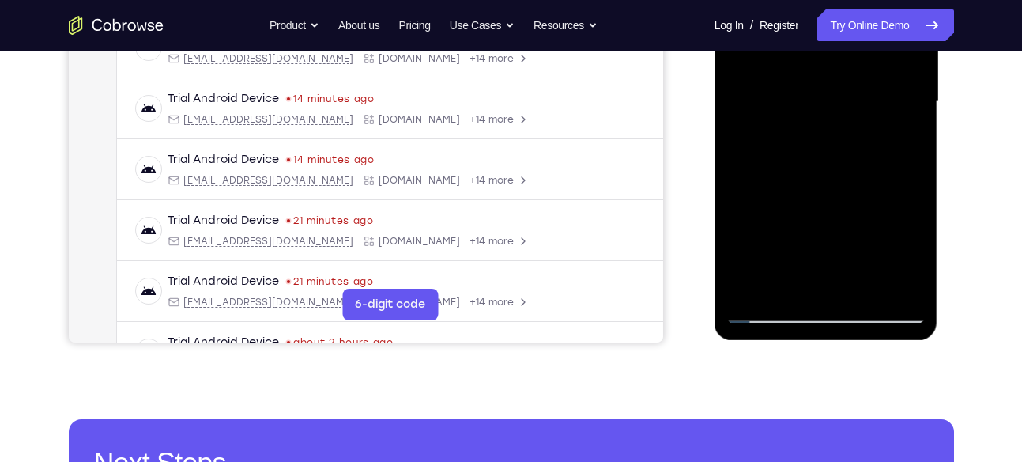
scroll to position [395, 0]
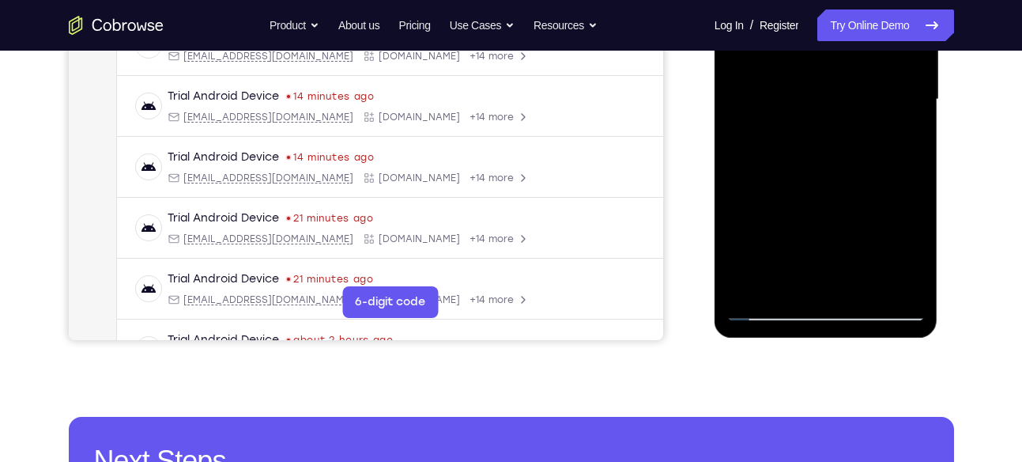
click at [753, 288] on div at bounding box center [826, 99] width 199 height 443
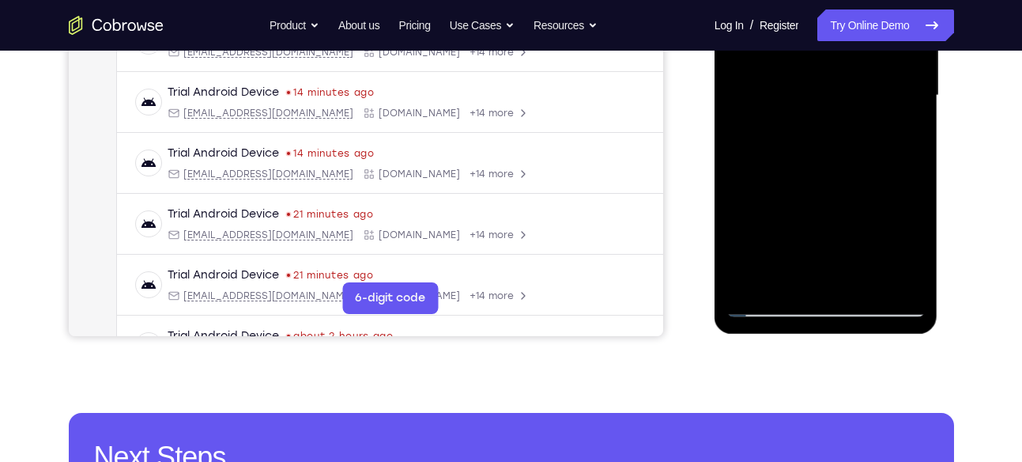
scroll to position [400, 0]
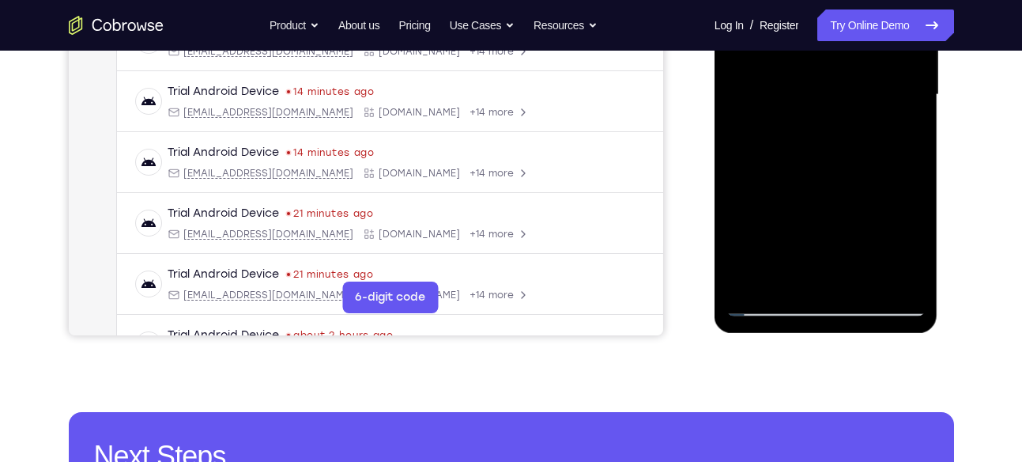
drag, startPoint x: 837, startPoint y: 227, endPoint x: 866, endPoint y: 124, distance: 106.9
click at [866, 124] on div at bounding box center [826, 95] width 199 height 443
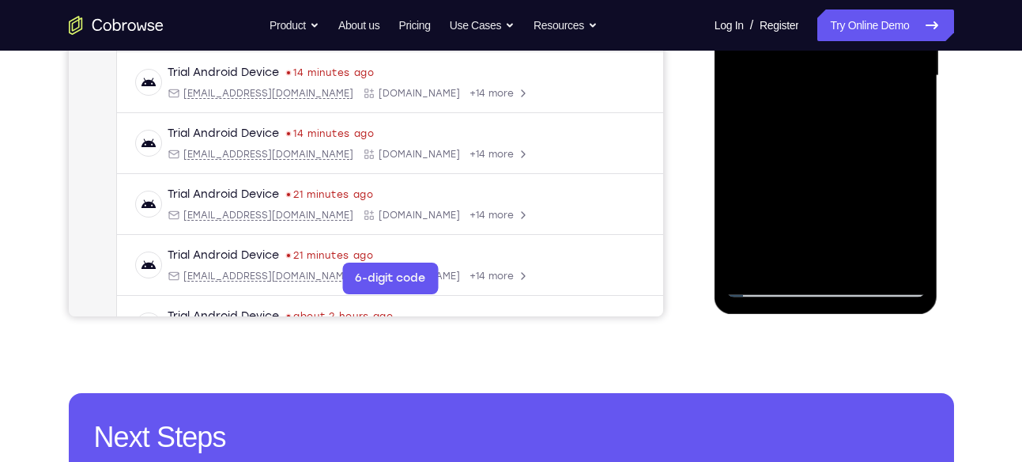
drag, startPoint x: 852, startPoint y: 161, endPoint x: 879, endPoint y: 65, distance: 100.1
click at [879, 65] on div at bounding box center [826, 76] width 199 height 443
drag, startPoint x: 846, startPoint y: 177, endPoint x: 868, endPoint y: 92, distance: 87.4
click at [868, 92] on div at bounding box center [826, 76] width 199 height 443
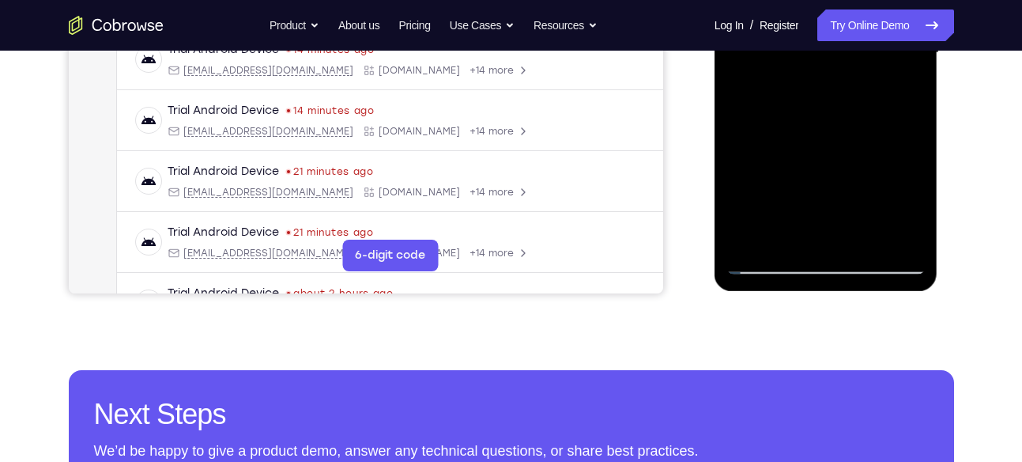
drag, startPoint x: 833, startPoint y: 198, endPoint x: 855, endPoint y: 124, distance: 76.8
click at [855, 124] on div at bounding box center [826, 53] width 199 height 443
click at [737, 83] on div at bounding box center [826, 53] width 199 height 443
drag, startPoint x: 819, startPoint y: 162, endPoint x: 838, endPoint y: 70, distance: 93.6
click at [838, 70] on div at bounding box center [826, 53] width 199 height 443
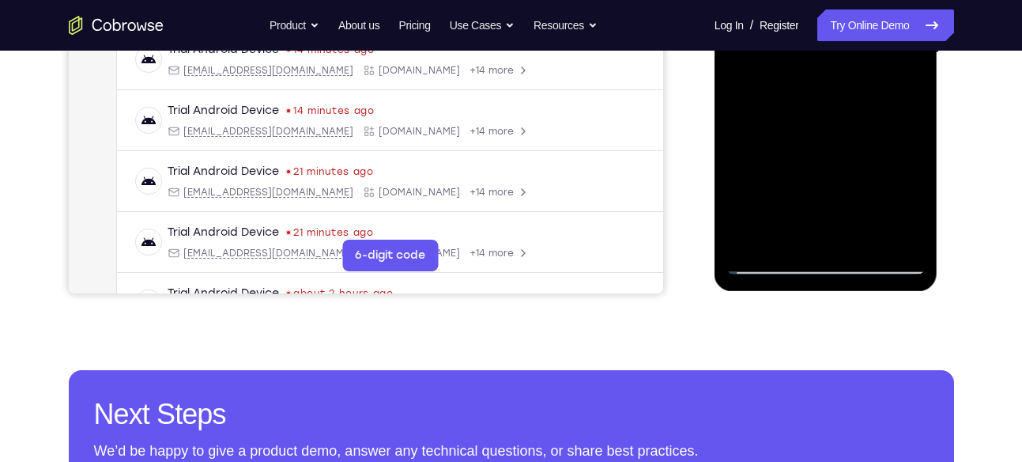
drag, startPoint x: 835, startPoint y: 153, endPoint x: 851, endPoint y: 77, distance: 77.5
click at [851, 77] on div at bounding box center [826, 53] width 199 height 443
drag, startPoint x: 859, startPoint y: 170, endPoint x: 869, endPoint y: 52, distance: 118.2
click at [869, 52] on div at bounding box center [826, 53] width 199 height 443
drag, startPoint x: 847, startPoint y: 178, endPoint x: 857, endPoint y: 84, distance: 94.6
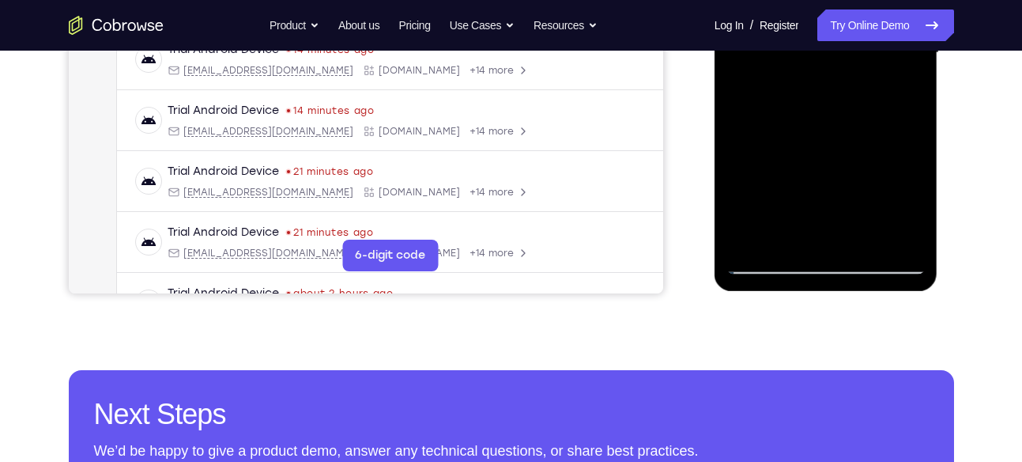
click at [857, 84] on div at bounding box center [826, 53] width 199 height 443
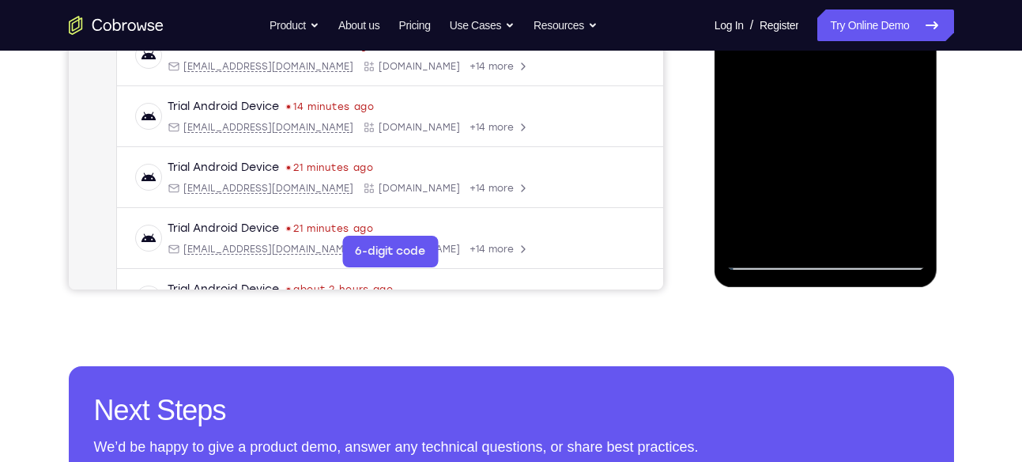
scroll to position [447, 0]
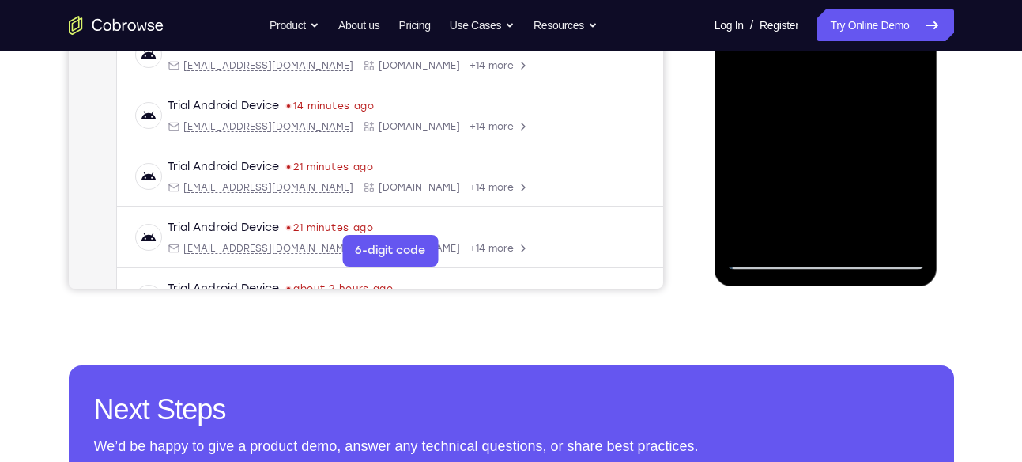
drag, startPoint x: 836, startPoint y: 172, endPoint x: 862, endPoint y: 72, distance: 103.7
click at [862, 72] on div at bounding box center [826, 48] width 199 height 443
drag, startPoint x: 842, startPoint y: 166, endPoint x: 859, endPoint y: 86, distance: 81.7
click at [859, 86] on div at bounding box center [826, 48] width 199 height 443
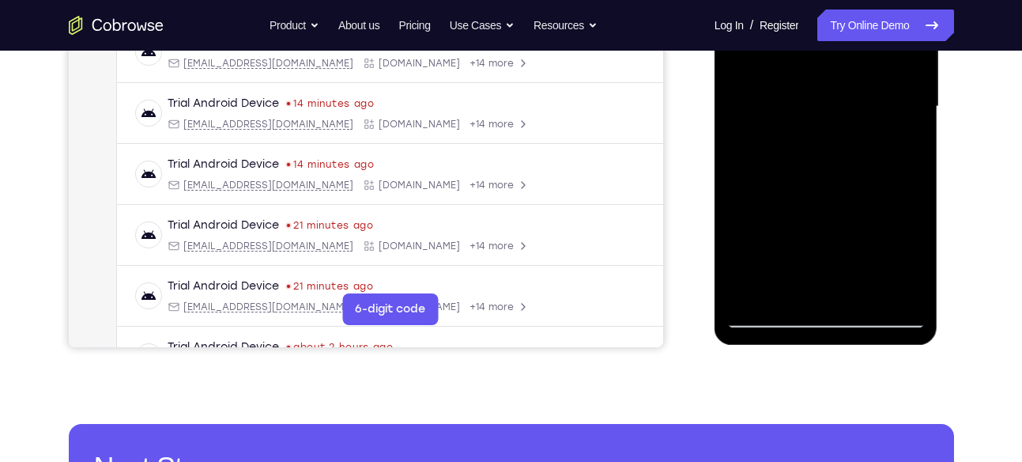
scroll to position [384, 0]
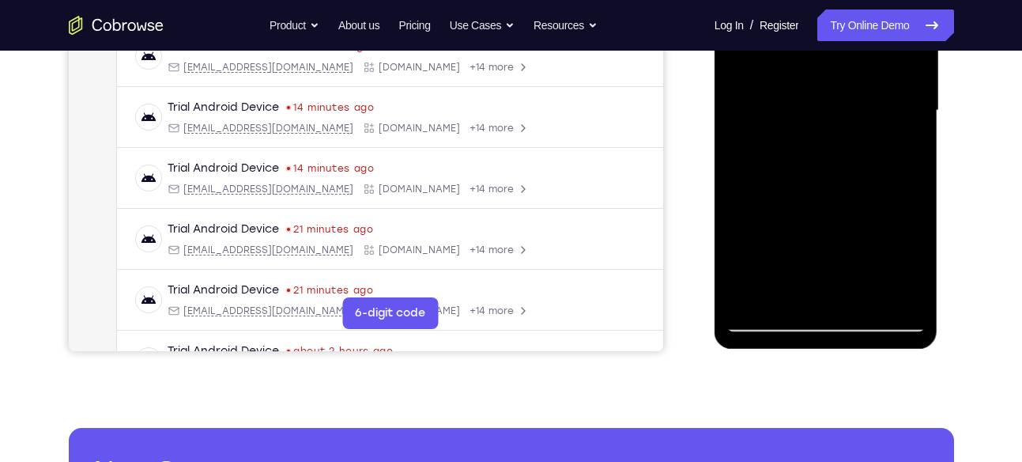
drag, startPoint x: 834, startPoint y: 187, endPoint x: 874, endPoint y: 68, distance: 126.0
click at [874, 68] on div at bounding box center [826, 110] width 199 height 443
drag, startPoint x: 845, startPoint y: 188, endPoint x: 859, endPoint y: 139, distance: 50.8
click at [859, 139] on div at bounding box center [826, 110] width 199 height 443
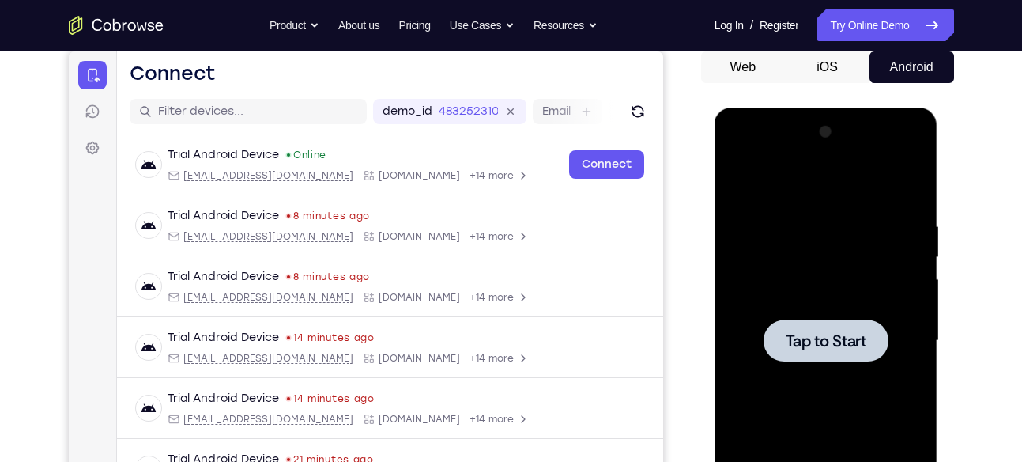
scroll to position [153, 0]
